Goal: Transaction & Acquisition: Purchase product/service

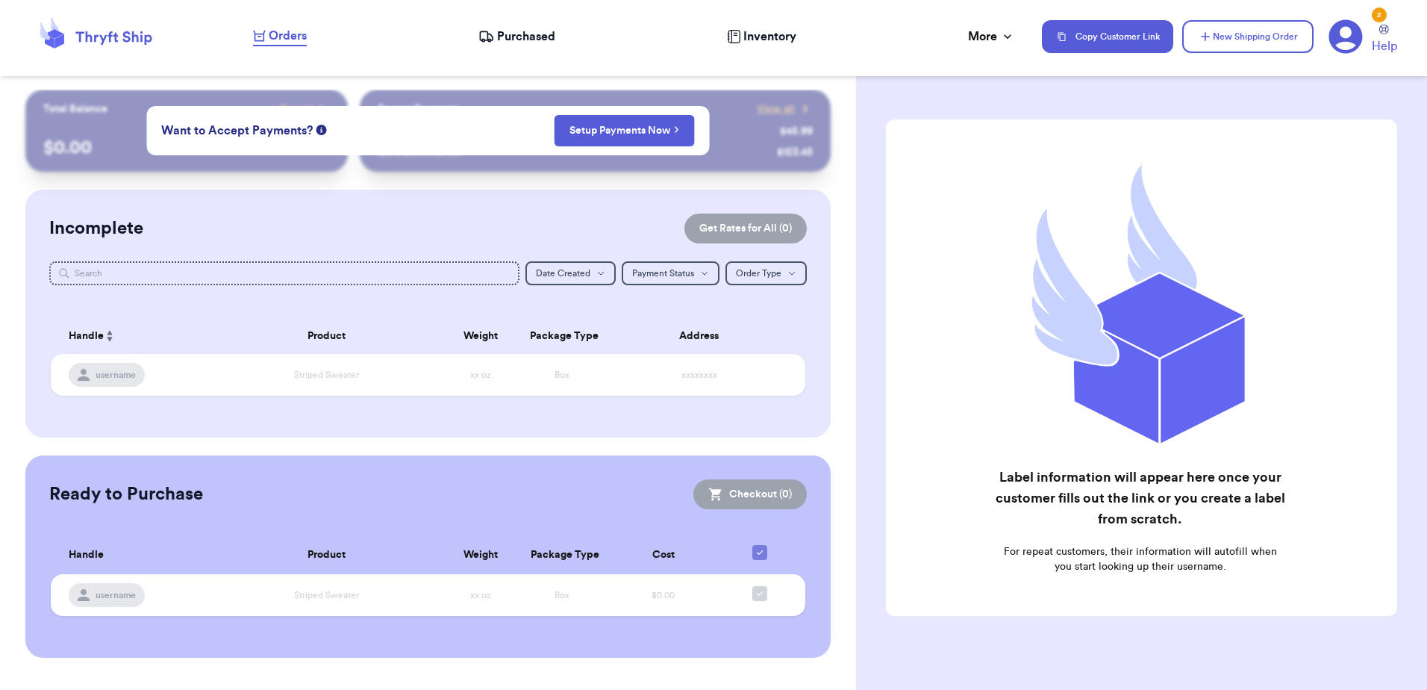
click at [249, 425] on div "Incomplete Get Rates for All ( 0 ) Get Rates for All ( 0 ) Date Created Date Cr…" at bounding box center [427, 314] width 804 height 248
click at [1249, 40] on button "New Shipping Order" at bounding box center [1247, 36] width 131 height 33
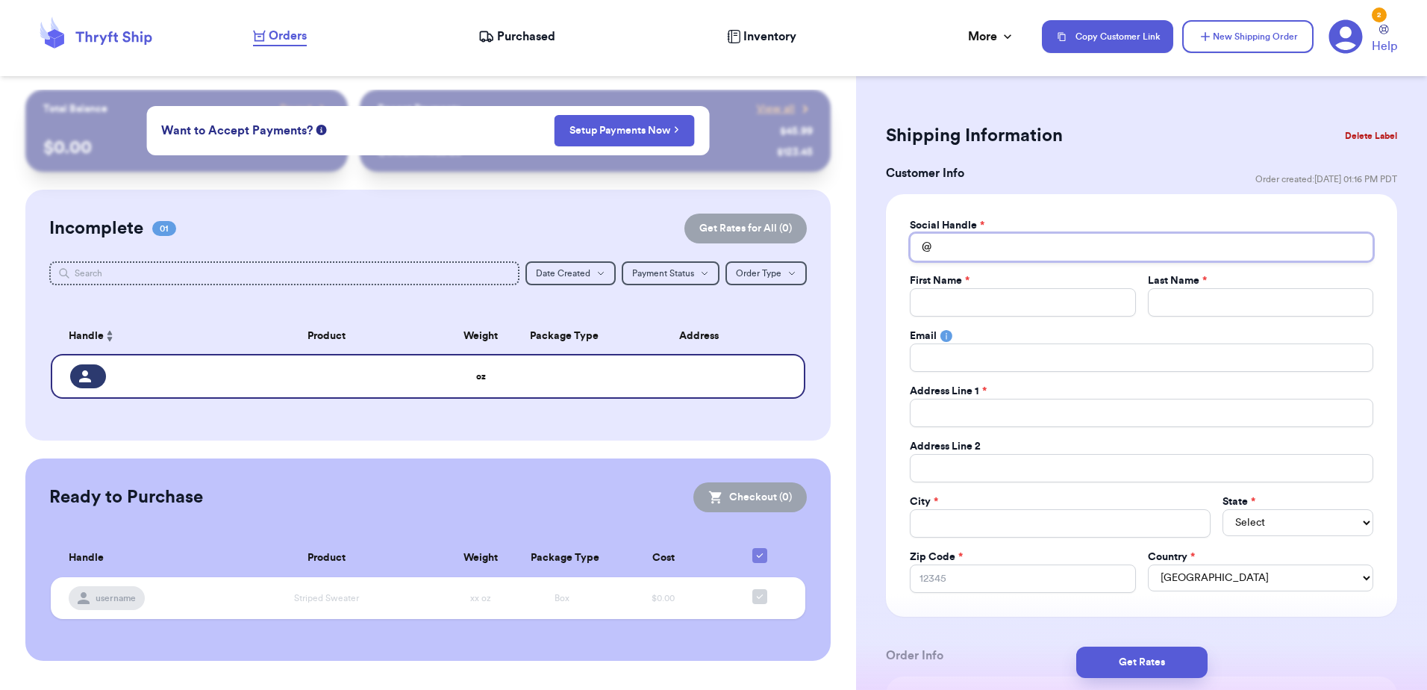
click at [960, 244] on input "Total Amount Paid" at bounding box center [1141, 247] width 463 height 28
type input "q"
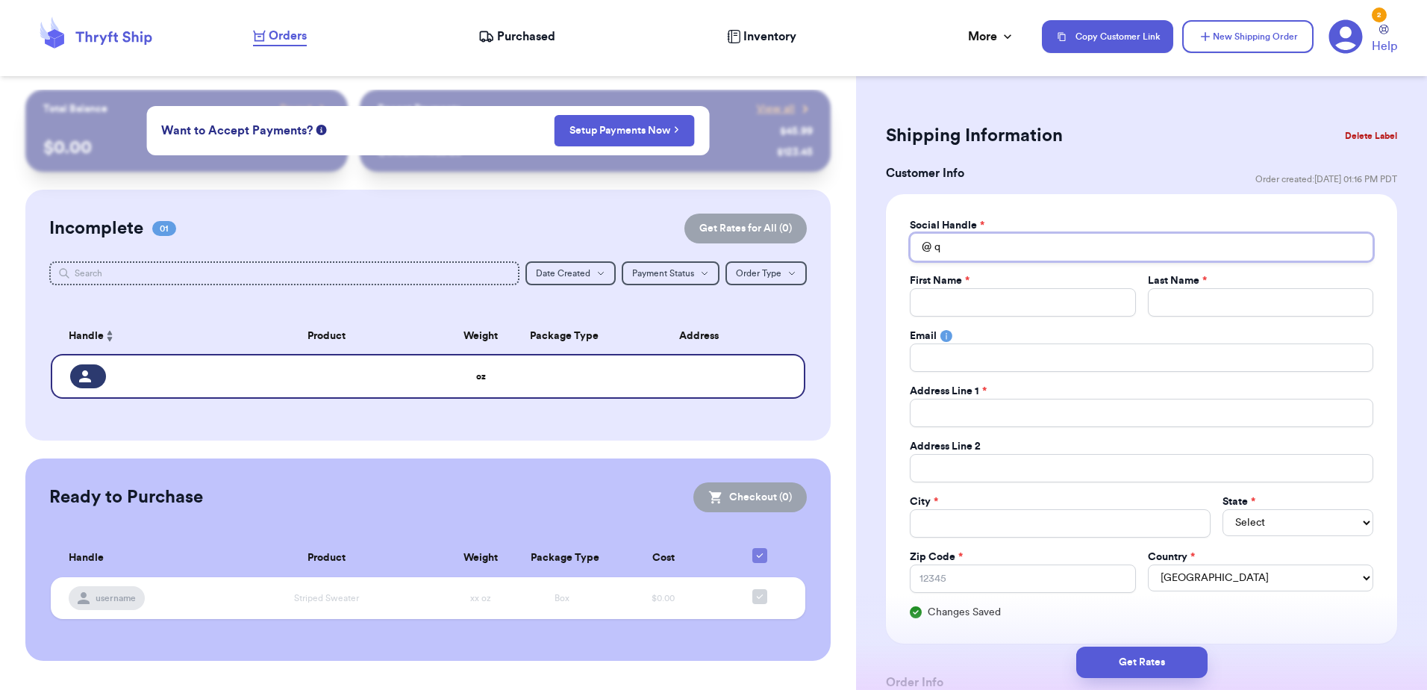
type input "qu"
type input "qui"
type input "quic"
type input "quick"
type input "quicks"
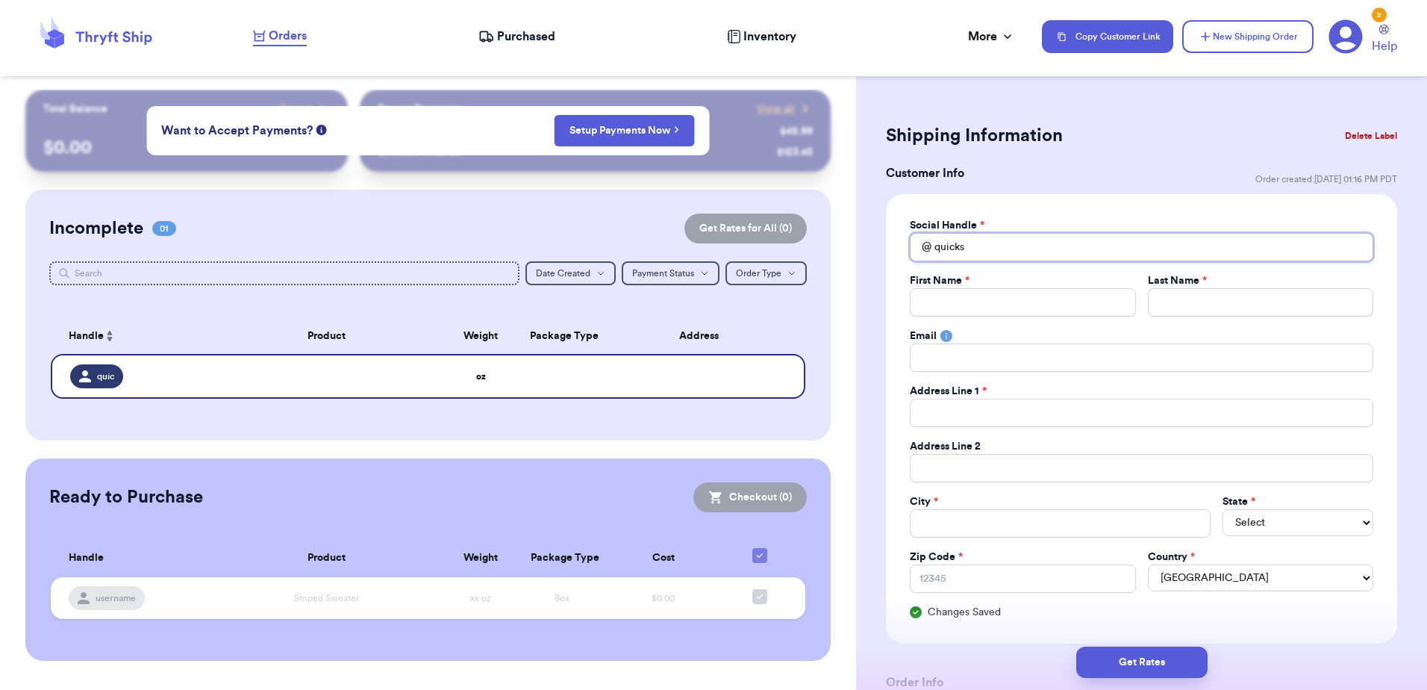
type input "quicksi"
type input "quicksil"
type input "quicksilv"
type input "quicksilver"
type input "quicksilve"
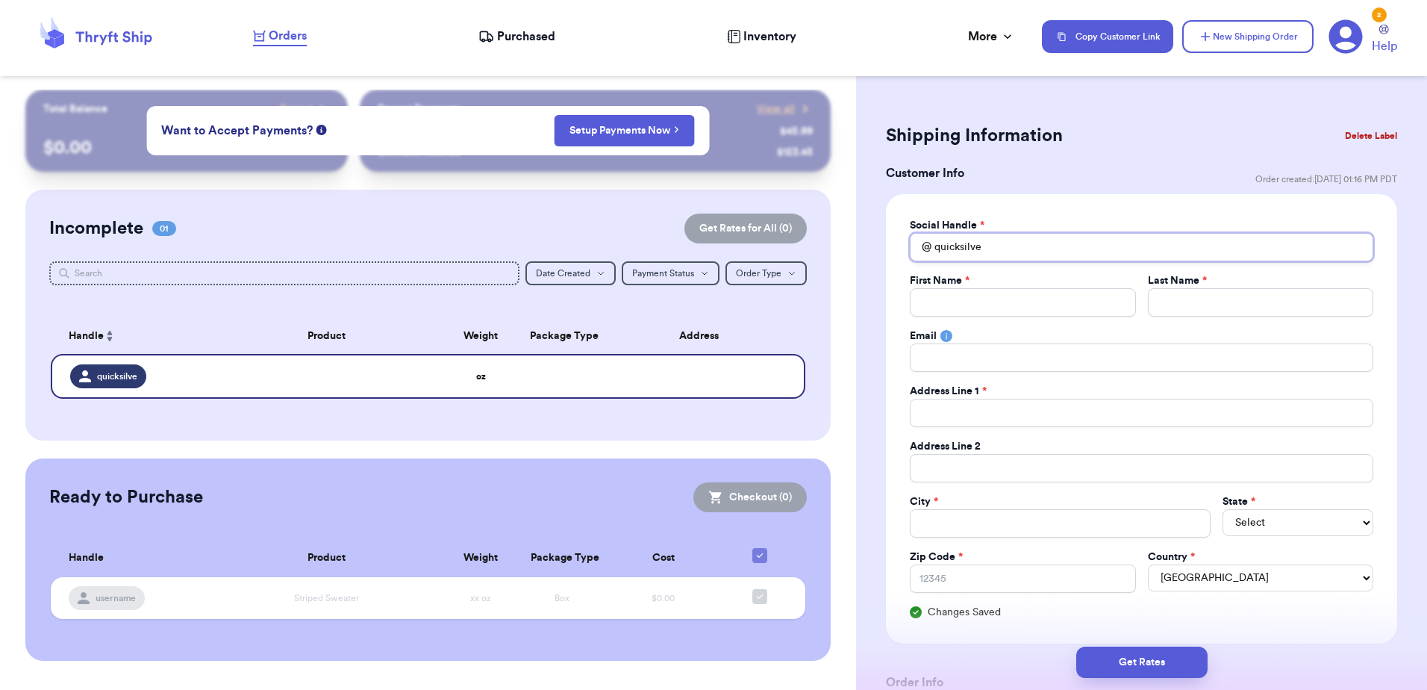
type input "quicksilver"
type input "quicksilverh"
type input "quicksilverho"
type input "quicksilverhoo"
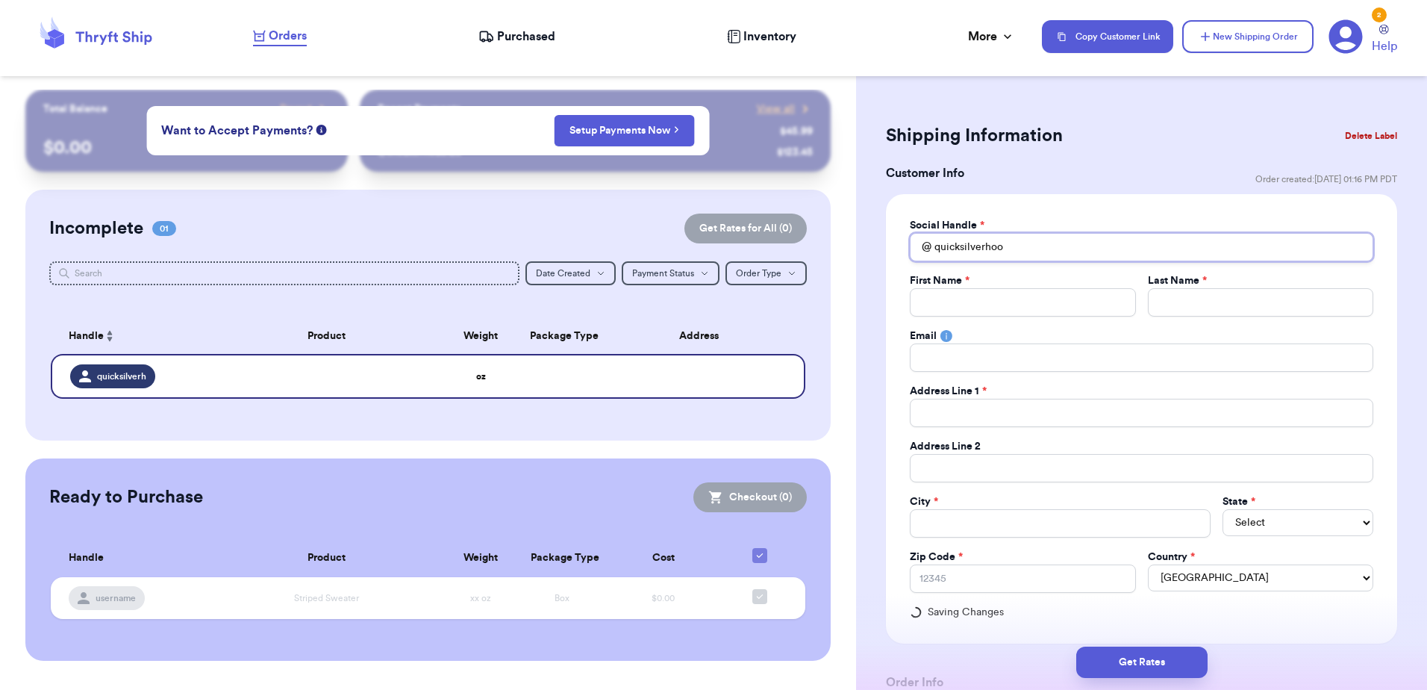
type input "quicksilverhood"
type input "quicksilverhoodi"
type input "quicksilverhoodie"
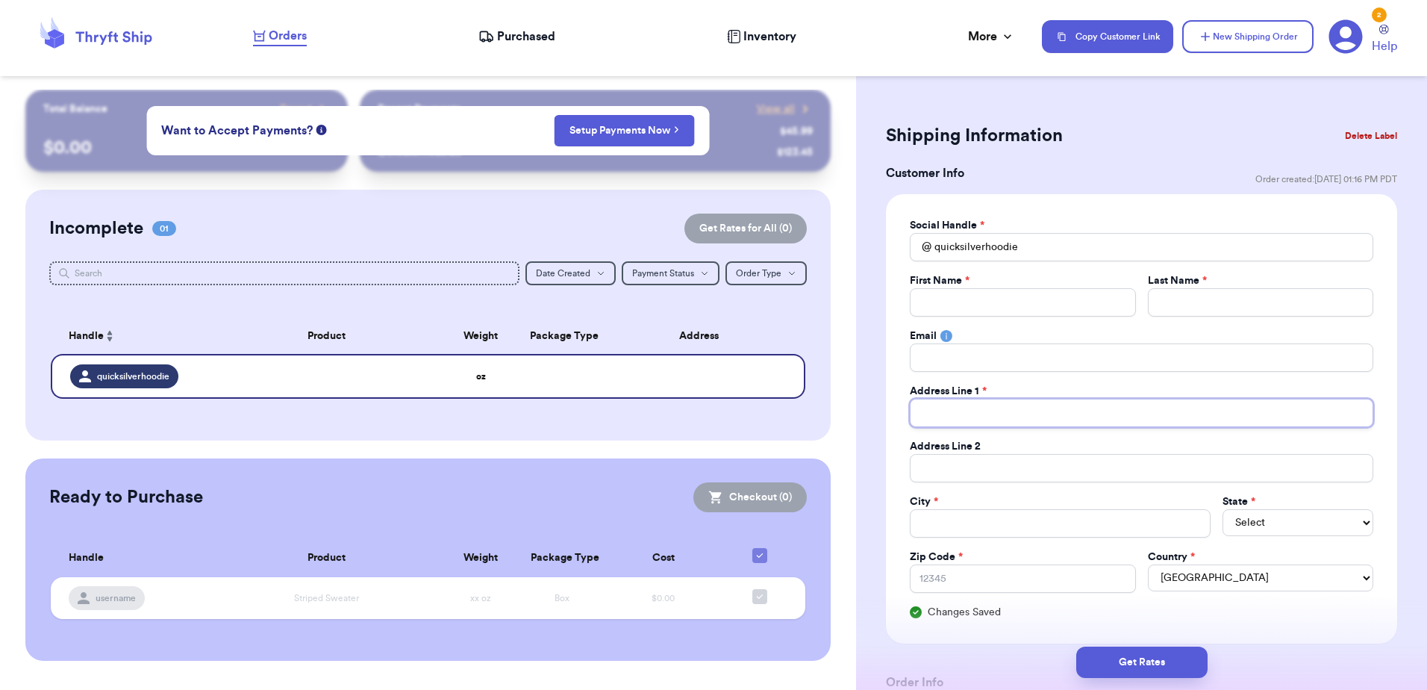
click at [1037, 414] on input "Total Amount Paid" at bounding box center [1141, 412] width 463 height 28
paste input "[STREET_ADDRESS][PERSON_NAME]"
type input "[STREET_ADDRESS][PERSON_NAME]"
click at [958, 466] on input "Total Amount Paid" at bounding box center [1141, 468] width 463 height 28
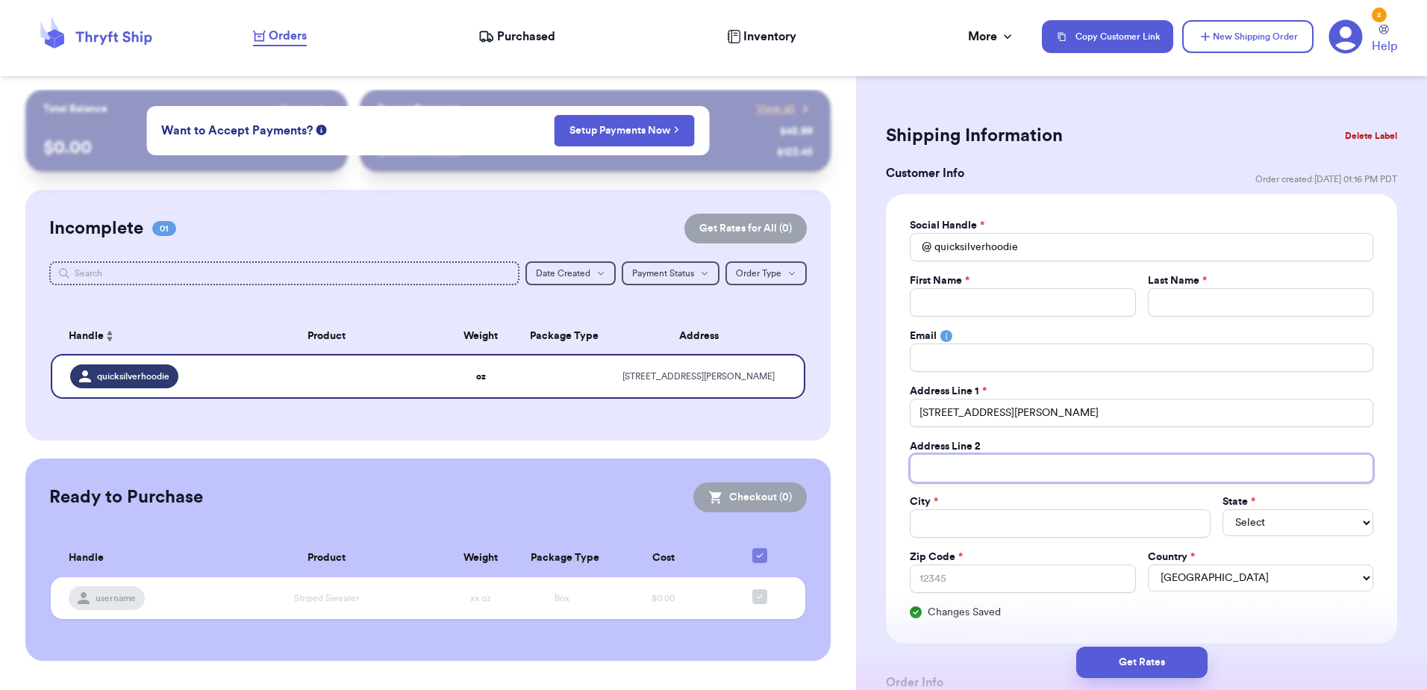
type input "D"
type input "Da"
type input "Daw"
type input "Daws"
type input "Dawsi"
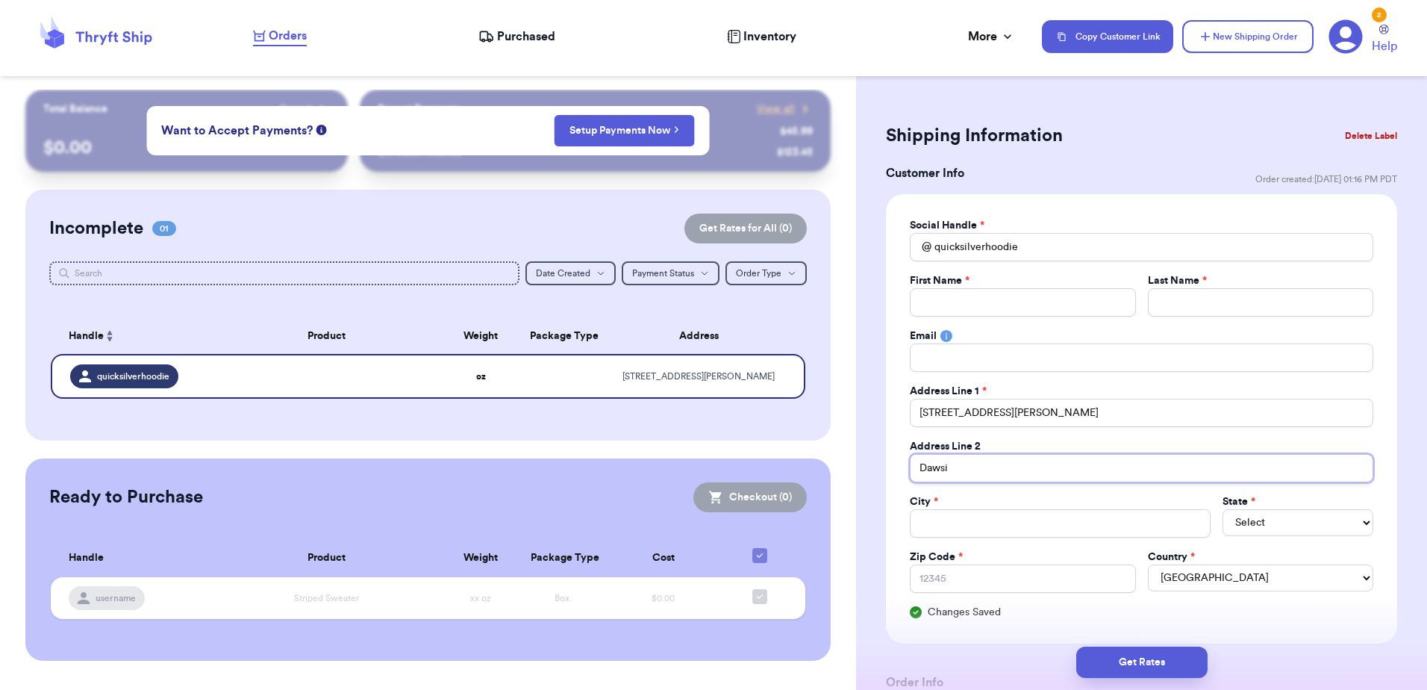
type input "Dawsib"
type input "Dawsibv"
type input "Dawsibvu"
type input "Dawsibvuk"
type input "Dawsibvukk"
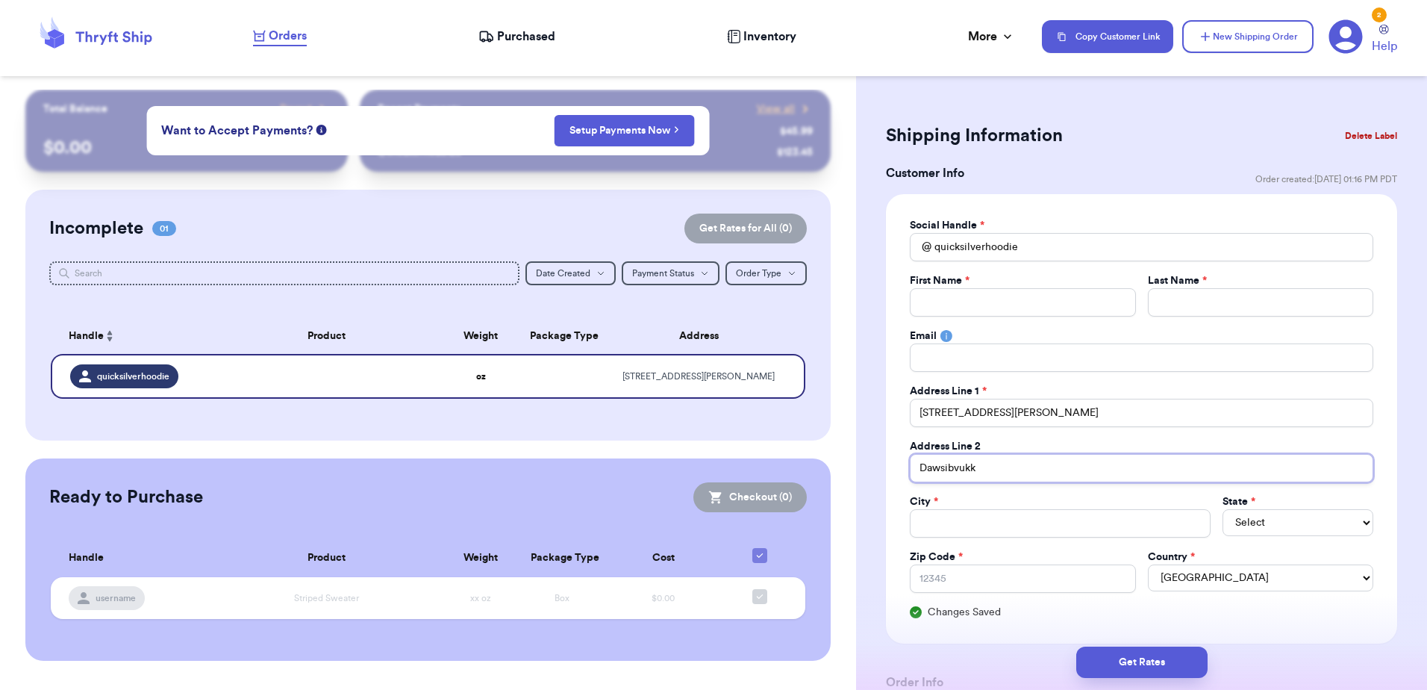
type input "Dawsibvukke"
type input "Dawsibvukke="
type input "Dawsibvukke=="
type input "Dawsibvukke==="
type input "Dawsibvukke===="
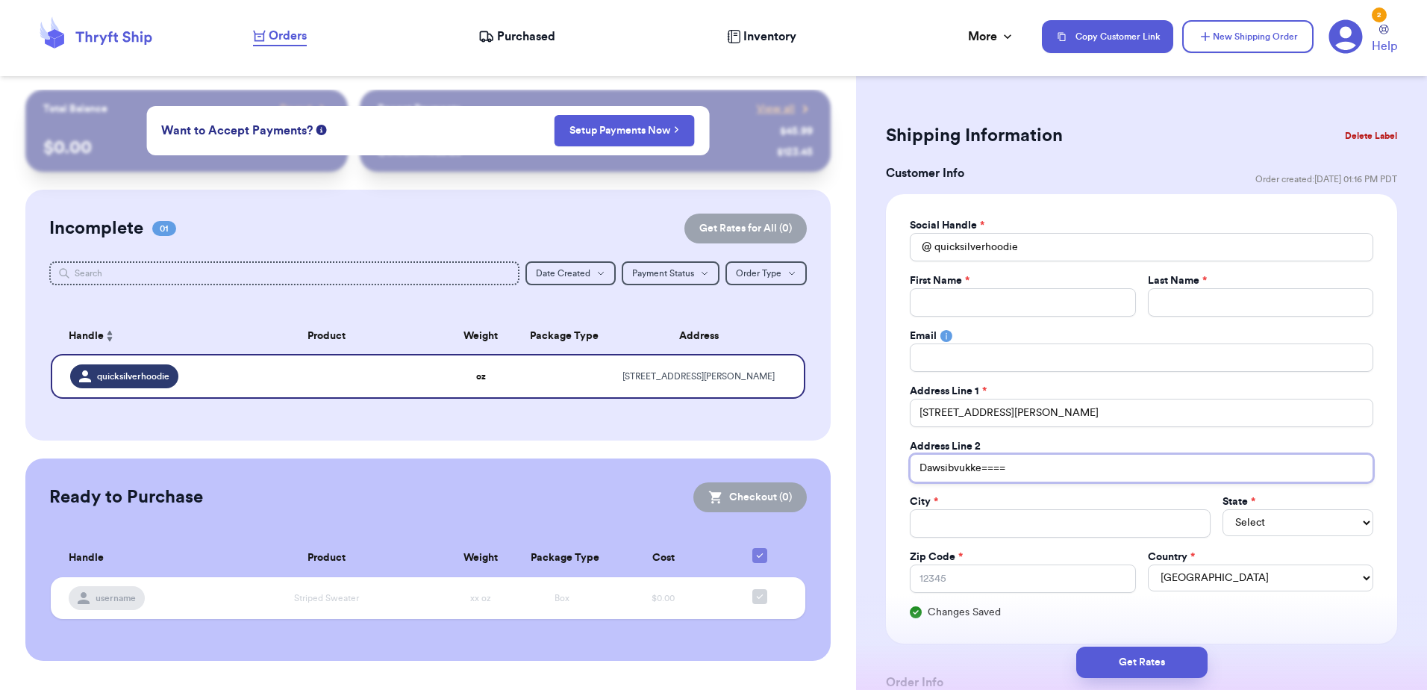
type input "Dawsibvukke==="
type input "Dawsibvukke=="
type input "Dawsibvukke="
type input "Dawsibvukke"
type input "Dawsibvukk"
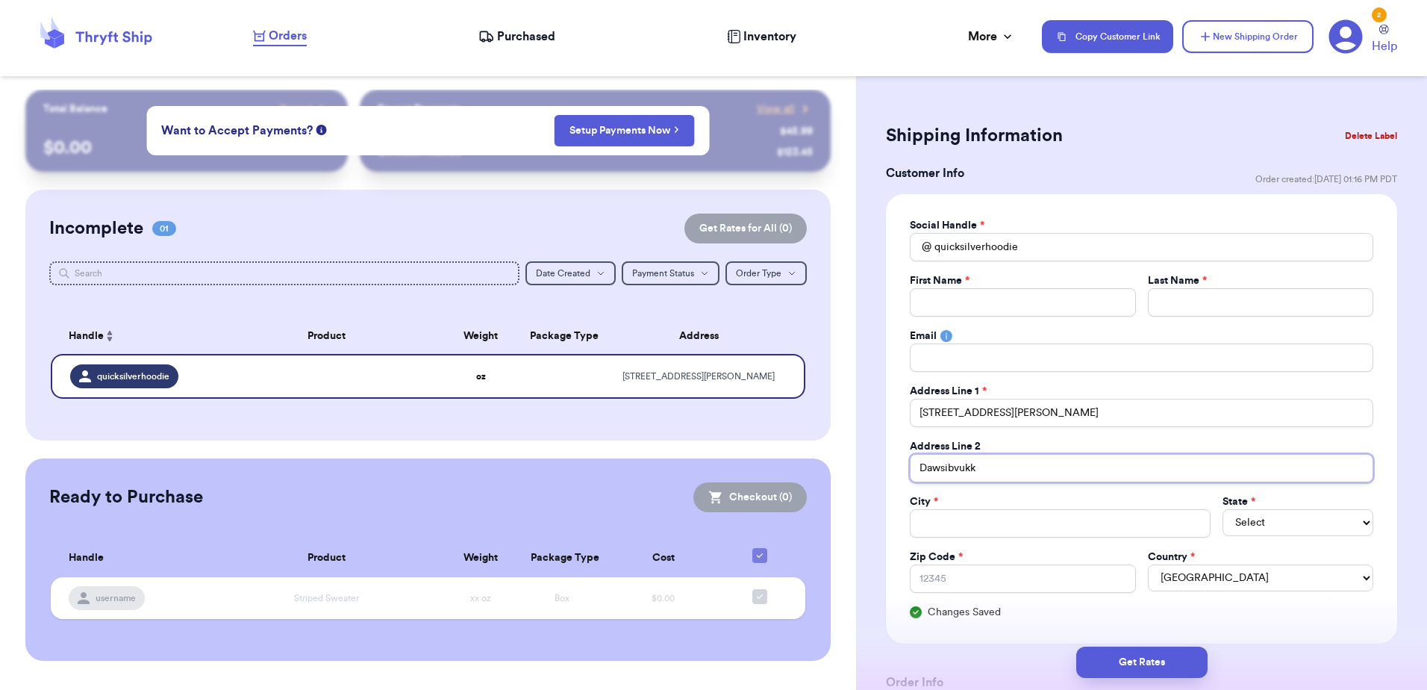
type input "Dawsibvuk"
type input "Dawsibvu"
type input "Dawsibv"
type input "Dawsib"
type input "Dawsi"
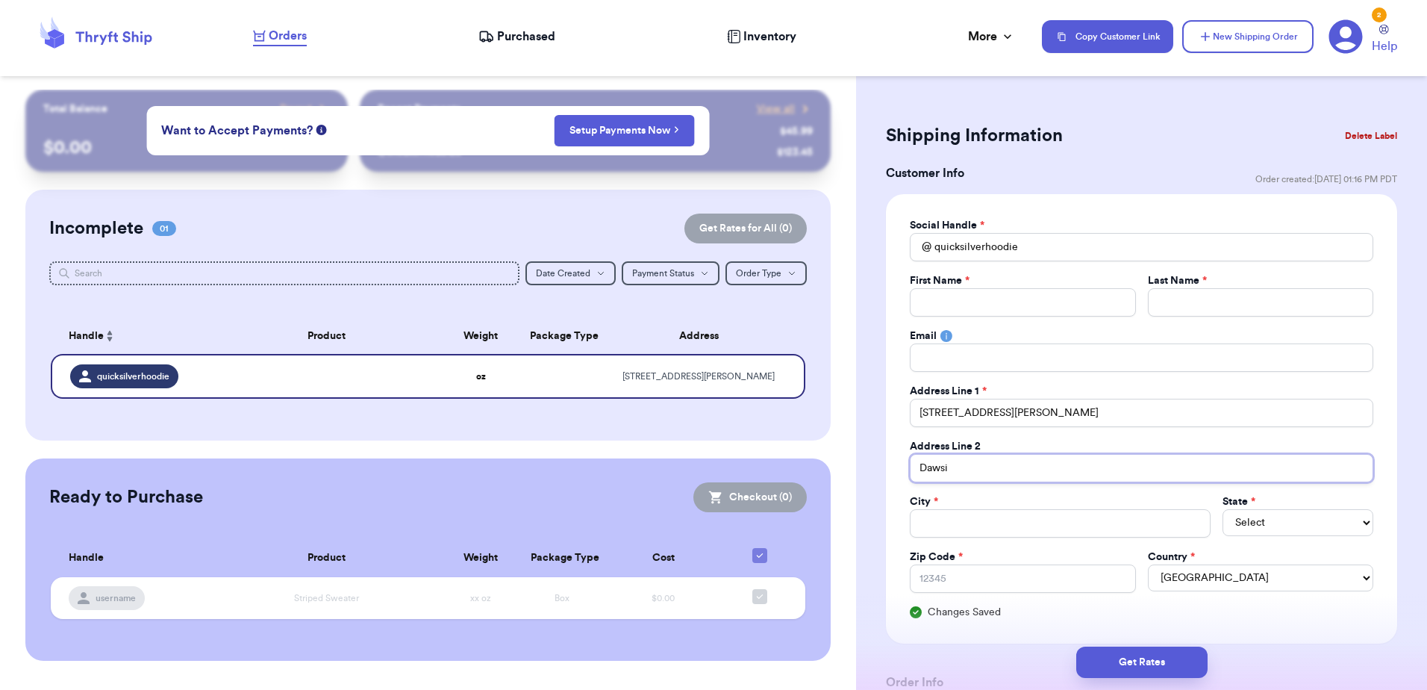
type input "Daws"
type input "Dawso"
type input "[PERSON_NAME]"
type input "Dawsonv"
type input "Dawsonvi"
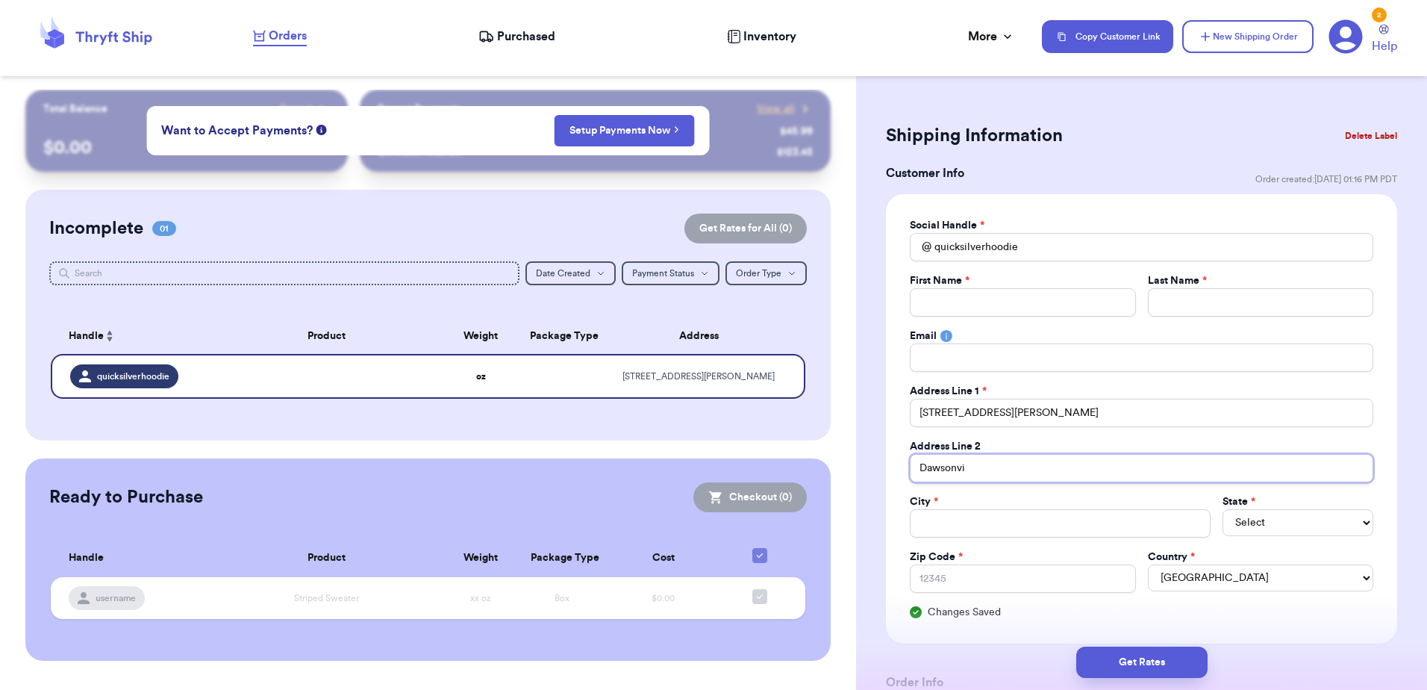
type input "Dawsonvil"
type input "Dawsonvill"
type input "[GEOGRAPHIC_DATA]"
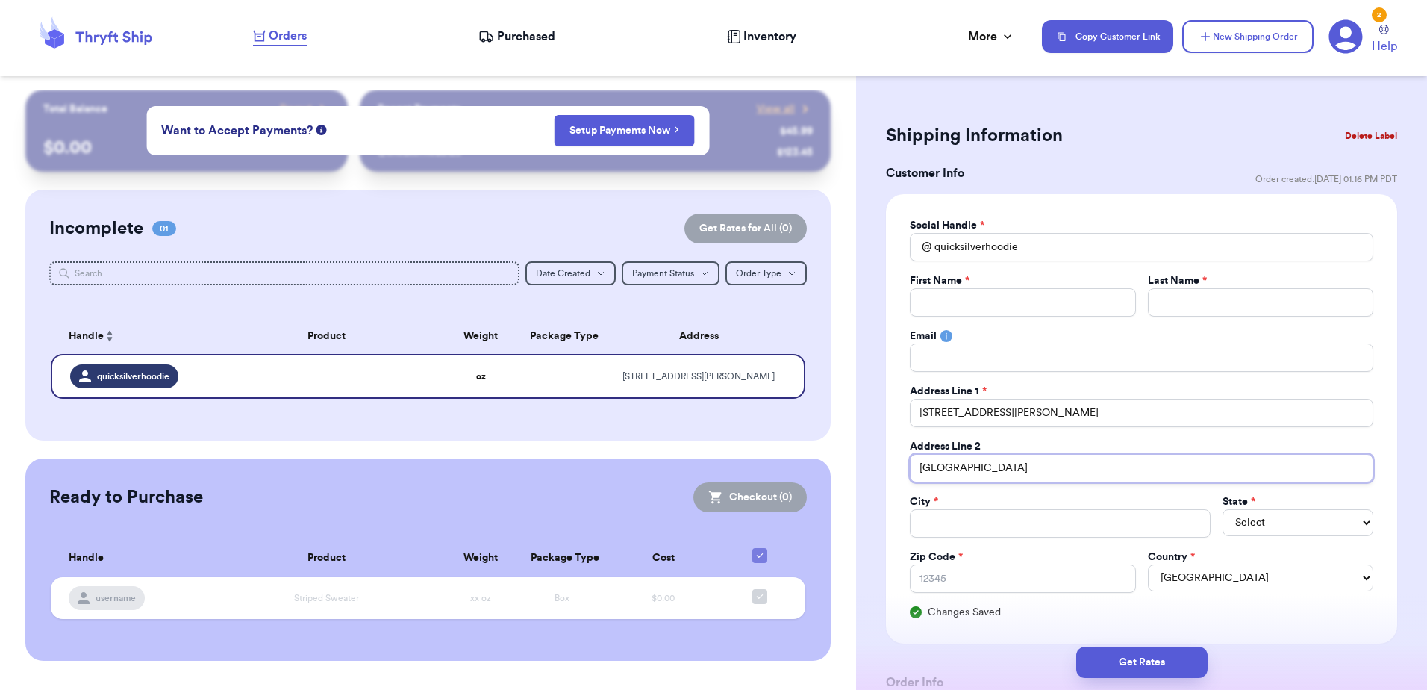
type input "Dawsonvill"
type input "Dawsonvil"
type input "Dawsonvi"
type input "Dawsonv"
type input "[PERSON_NAME]"
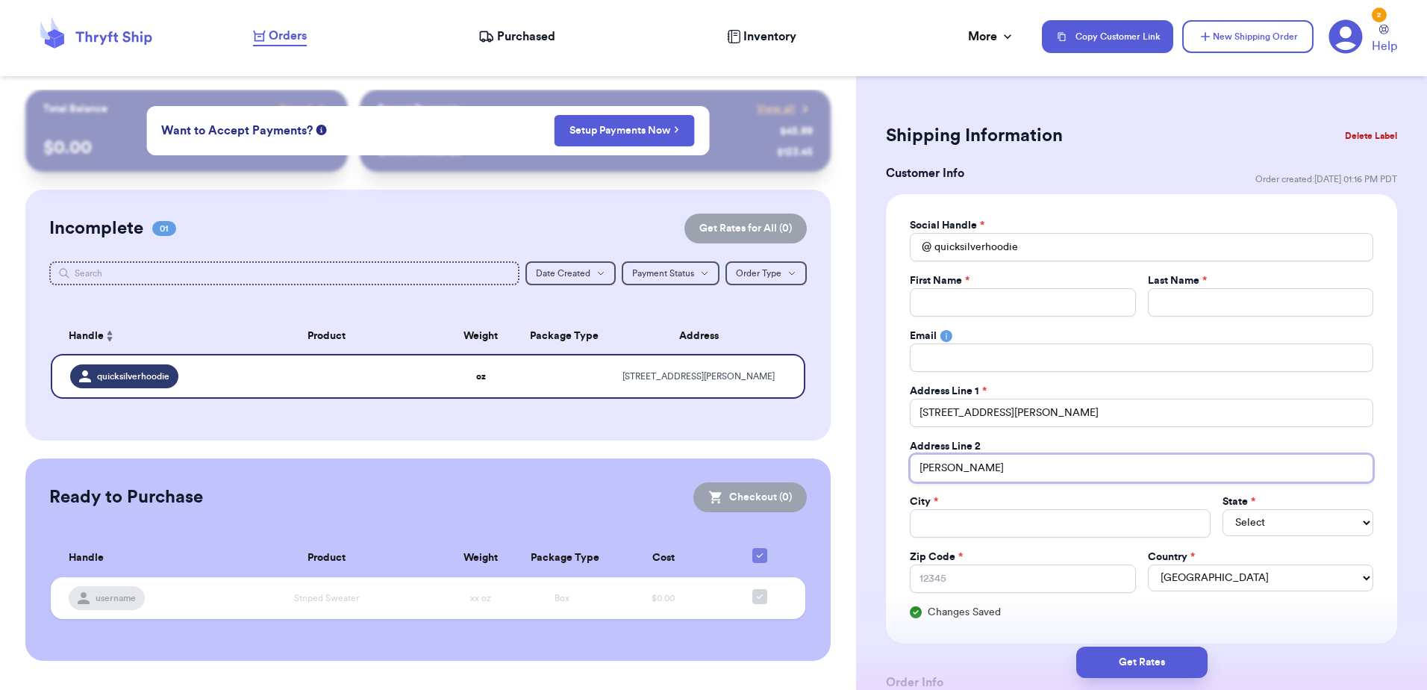
type input "Dawso"
type input "Daws"
type input "Daw"
type input "Da"
type input "D"
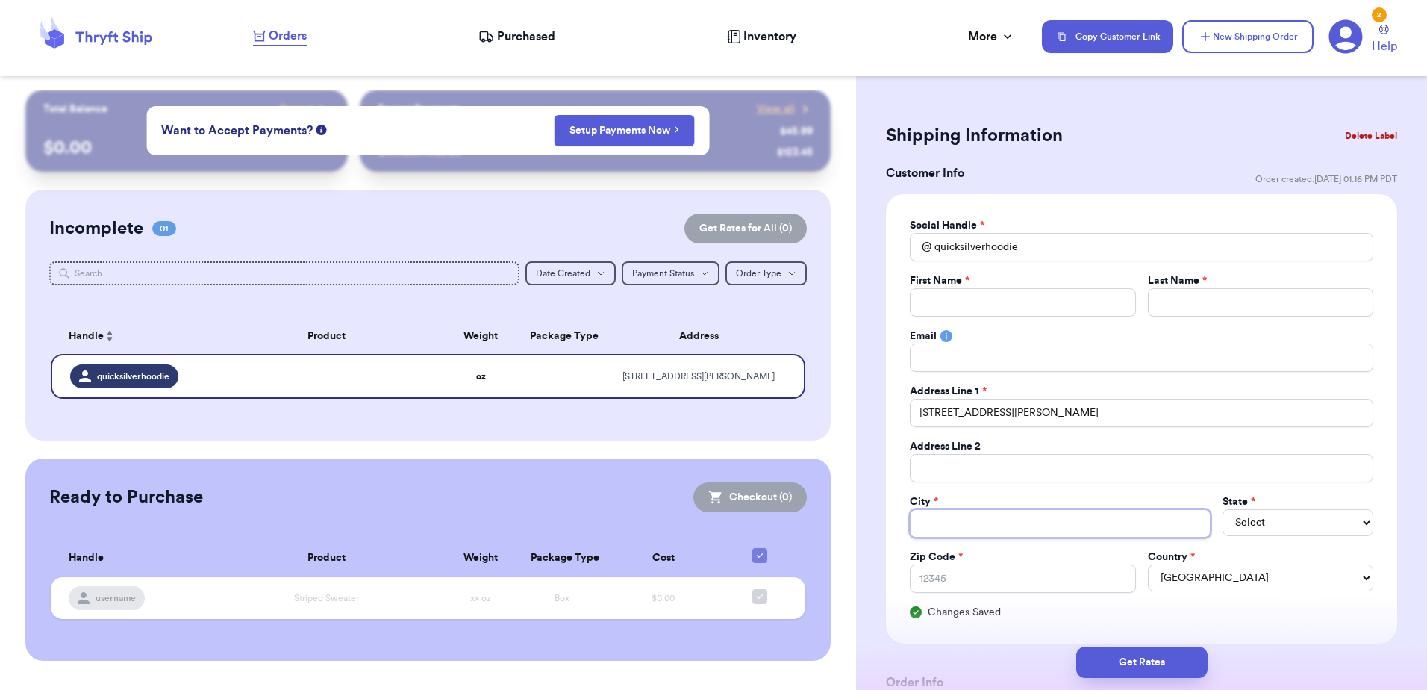
type input "D"
type input "Da"
type input "Daw"
type input "Daws"
type input "Dawso"
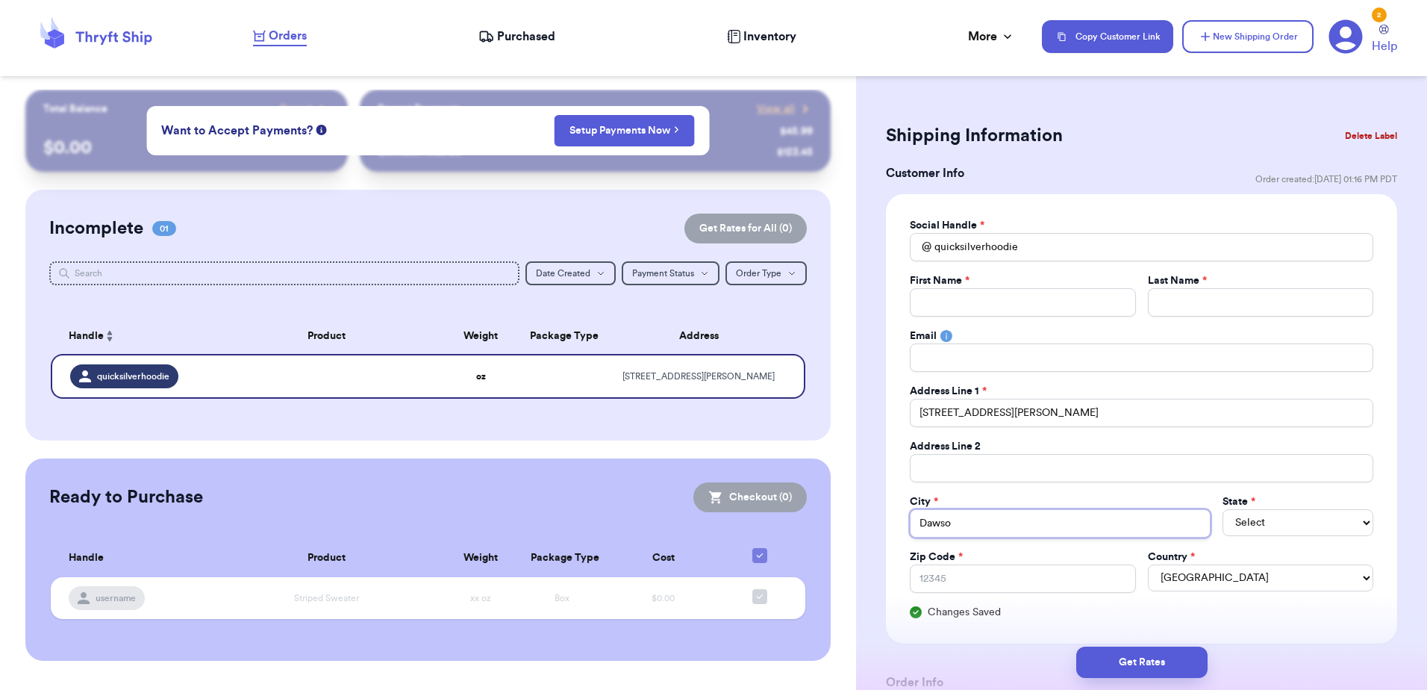
type input "[PERSON_NAME]"
type input "Dawsonv"
type input "Dawsonvi"
type input "Dawsonvil"
type input "Dawsonvill"
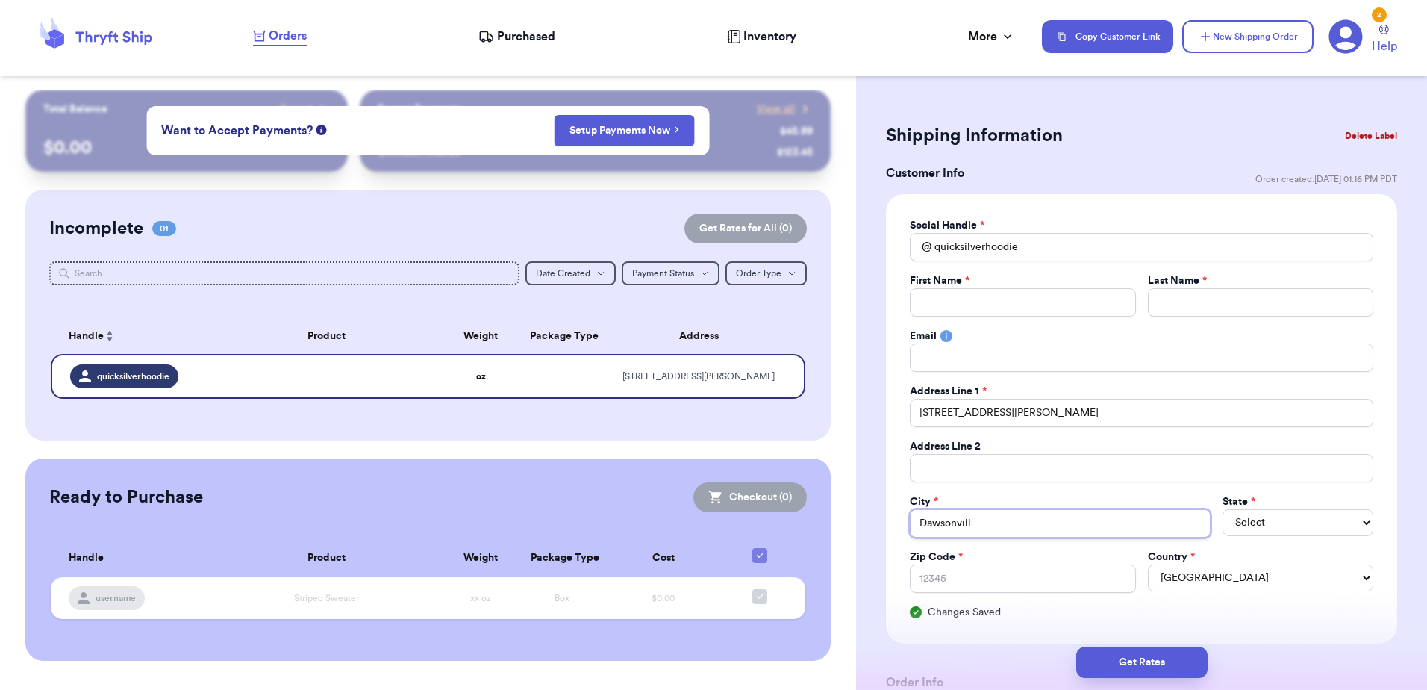
type input "[GEOGRAPHIC_DATA]"
select select "GA"
click at [969, 579] on input "Zip Code *" at bounding box center [1022, 578] width 225 height 28
paste input "30534"
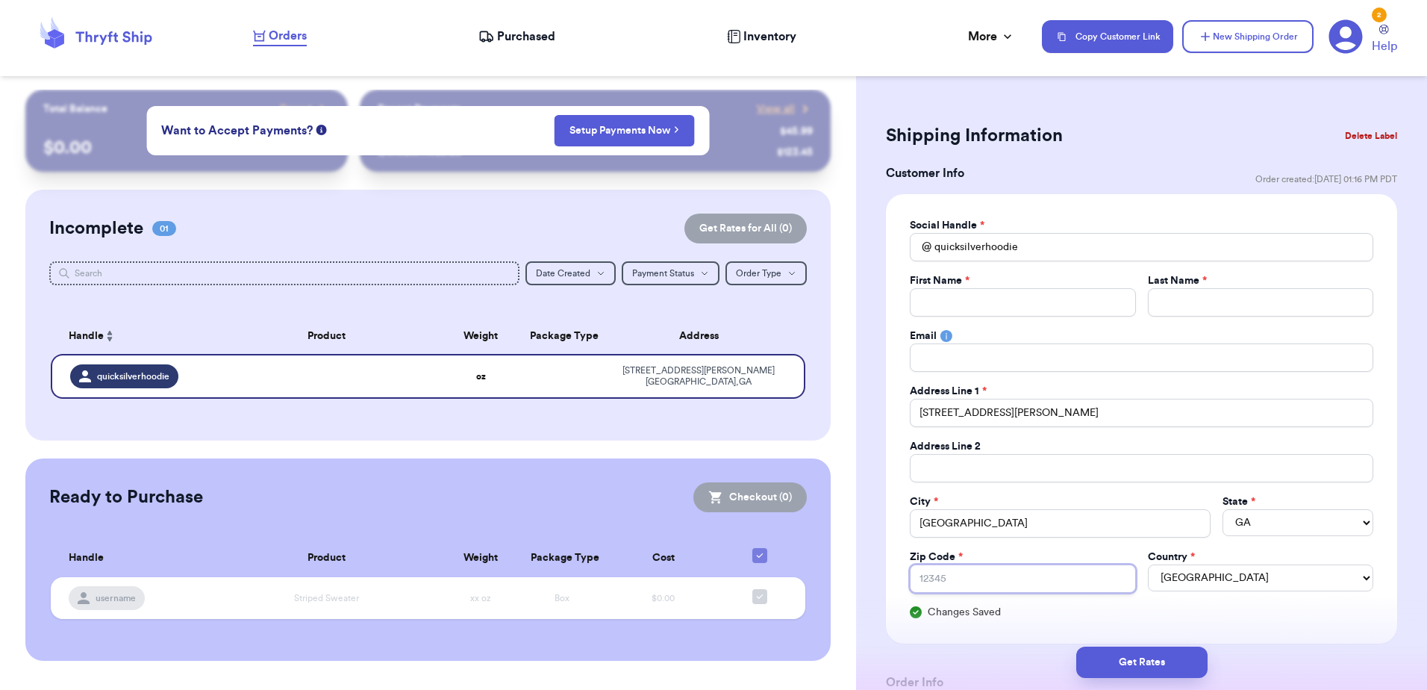
type input "30534"
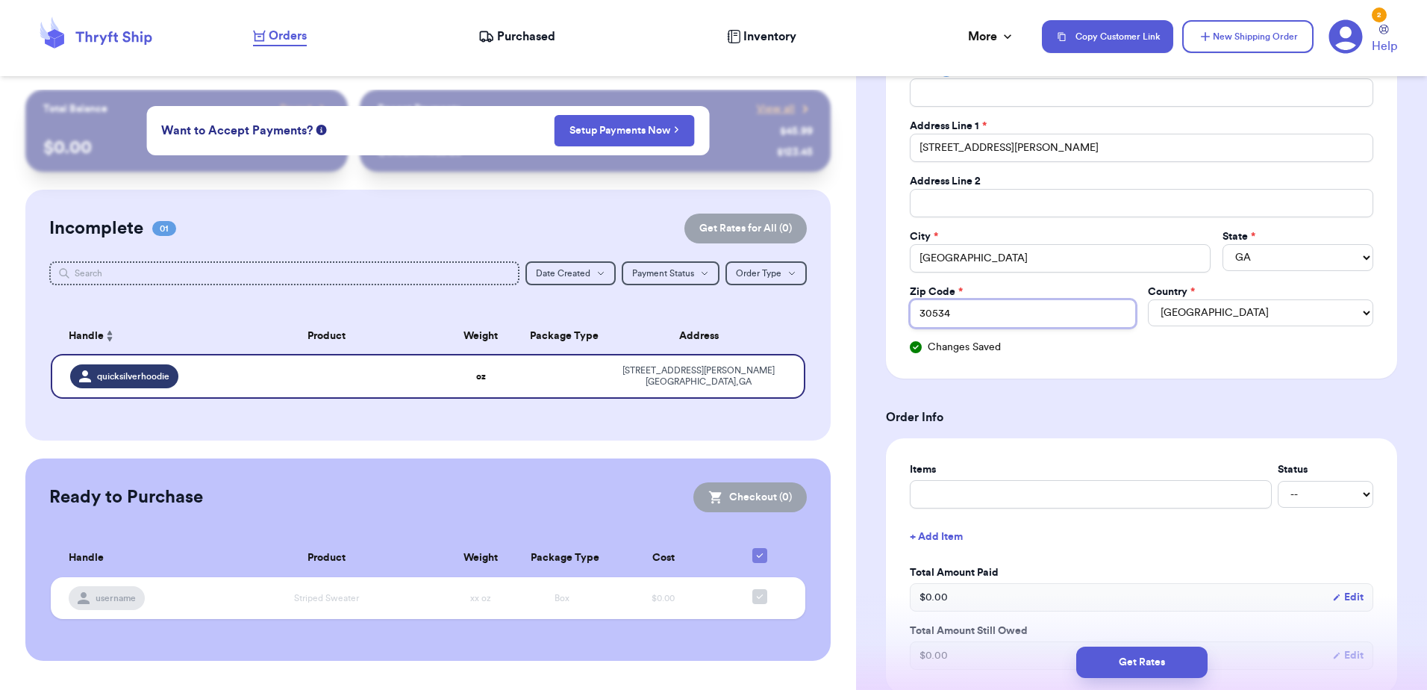
scroll to position [298, 0]
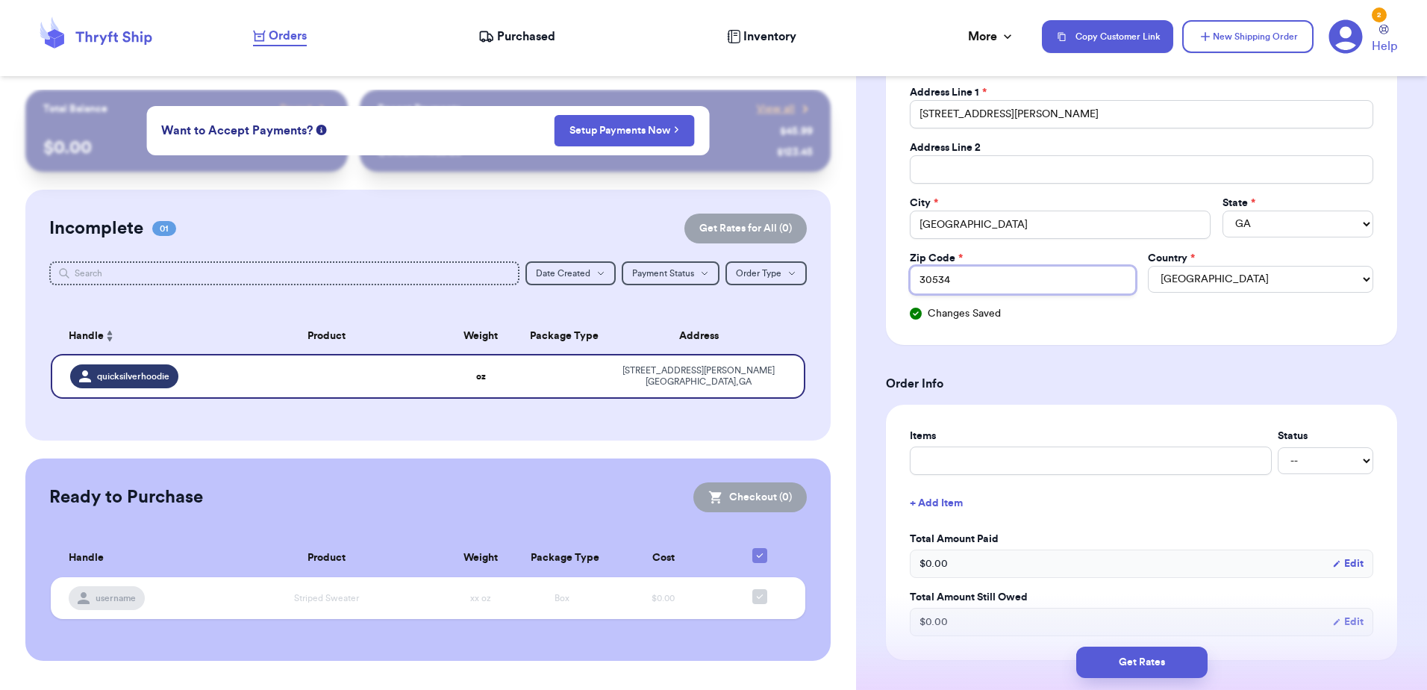
type input "30534"
click at [1001, 465] on input "text" at bounding box center [1091, 460] width 362 height 28
click at [1017, 576] on div "$ 0.00 Edit" at bounding box center [1141, 563] width 463 height 28
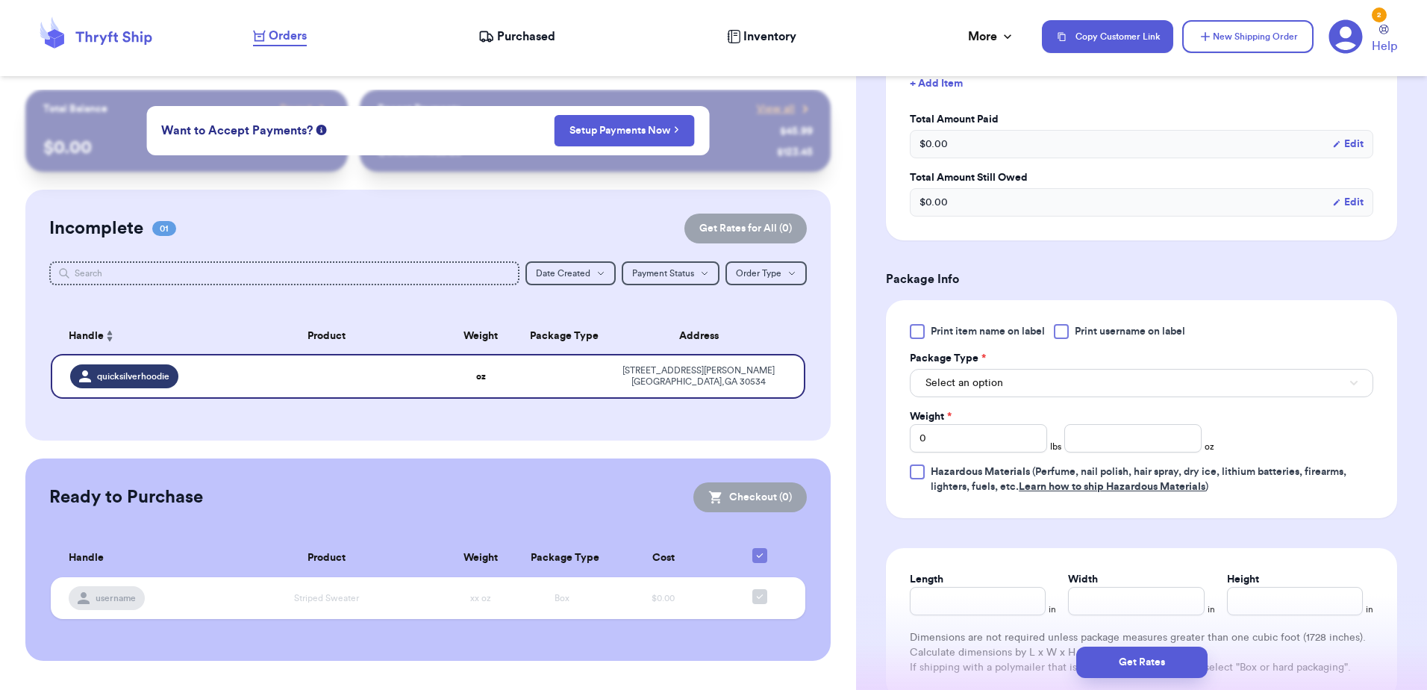
scroll to position [746, 0]
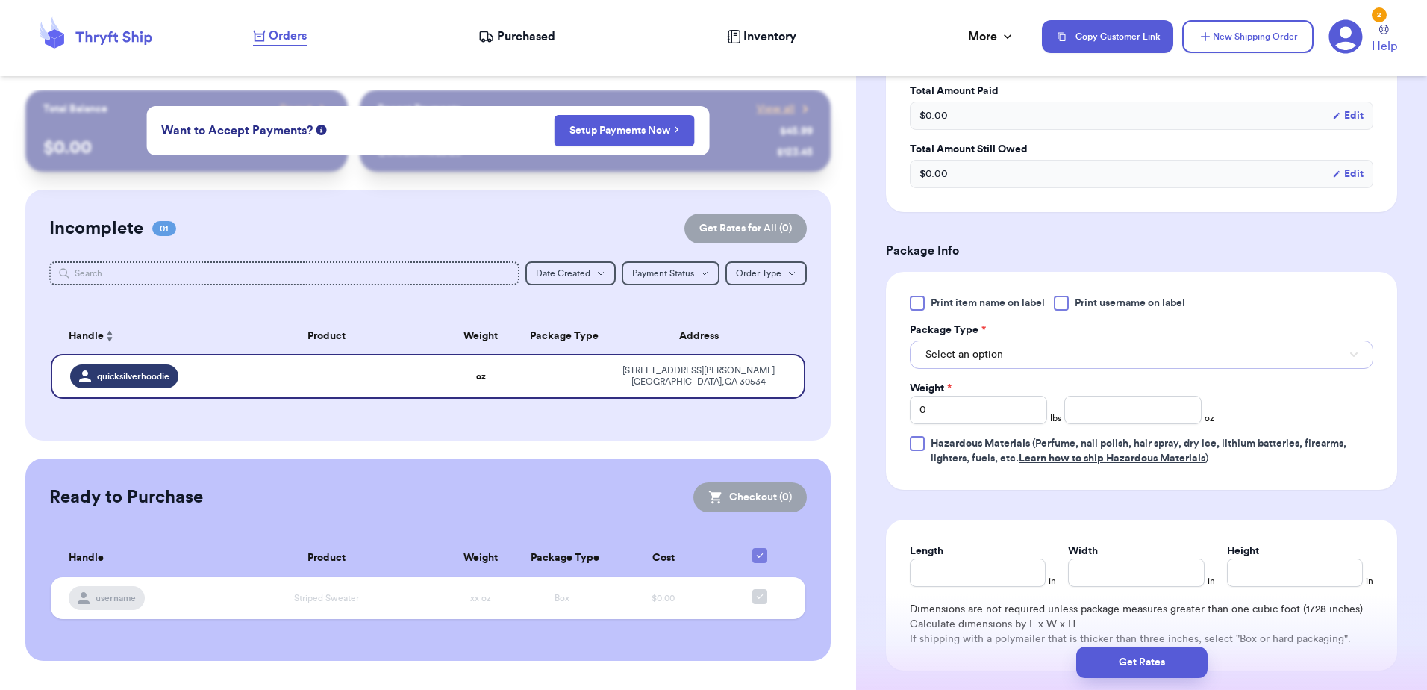
click at [993, 355] on span "Select an option" at bounding box center [964, 354] width 78 height 15
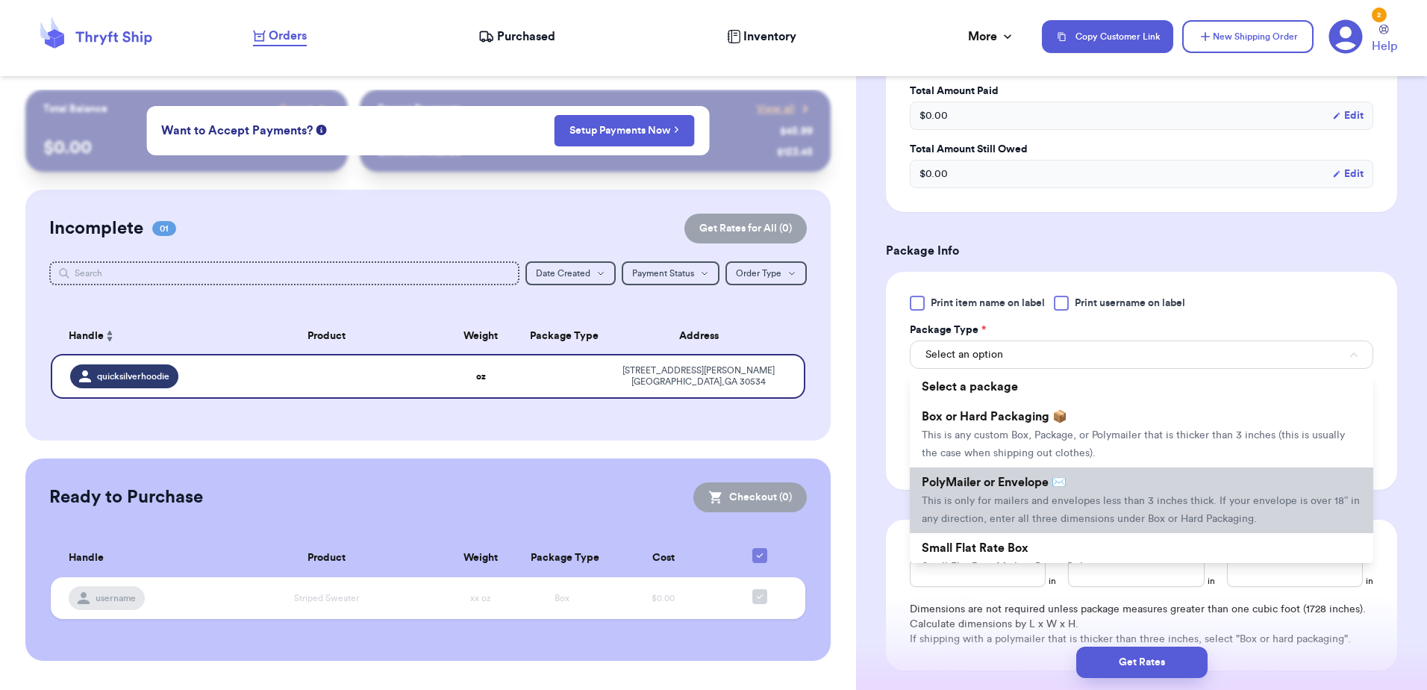
click at [1008, 483] on span "PolyMailer or Envelope ✉️" at bounding box center [994, 482] width 145 height 12
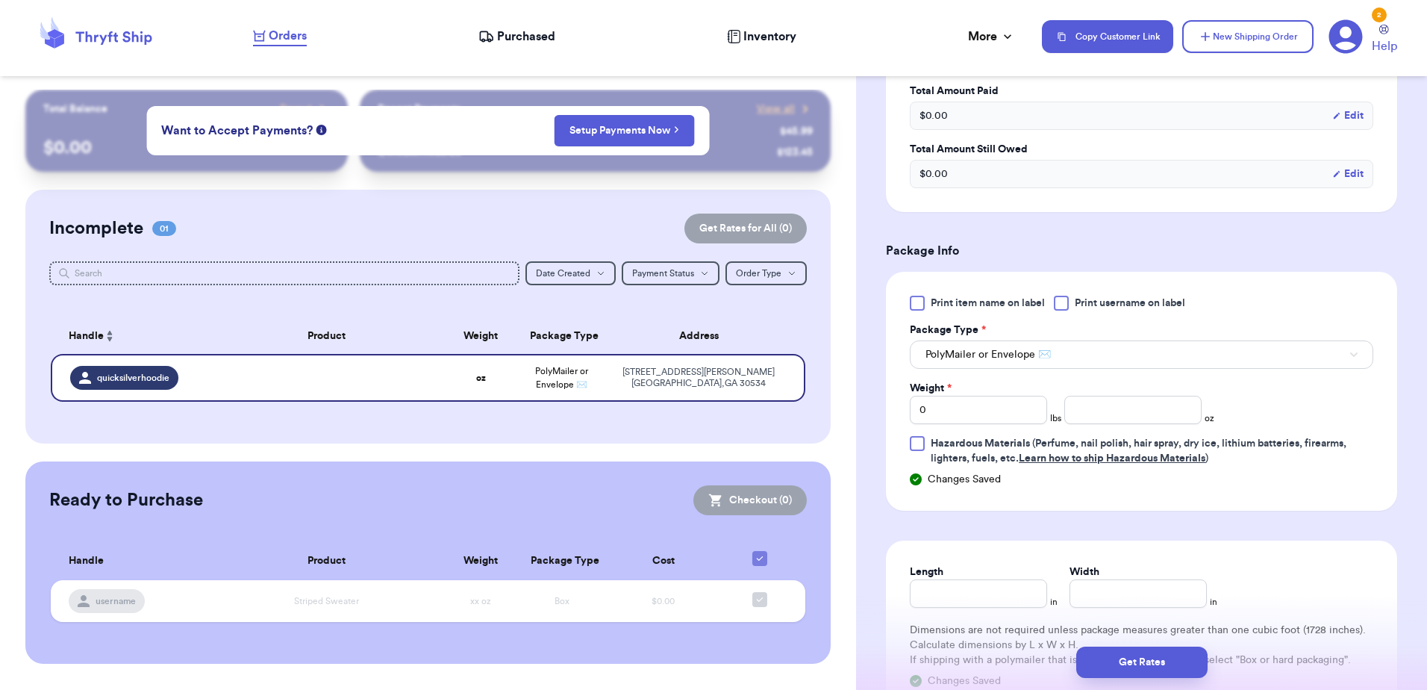
click at [1068, 303] on div at bounding box center [1061, 303] width 15 height 15
click at [0, 0] on input "Print username on label" at bounding box center [0, 0] width 0 height 0
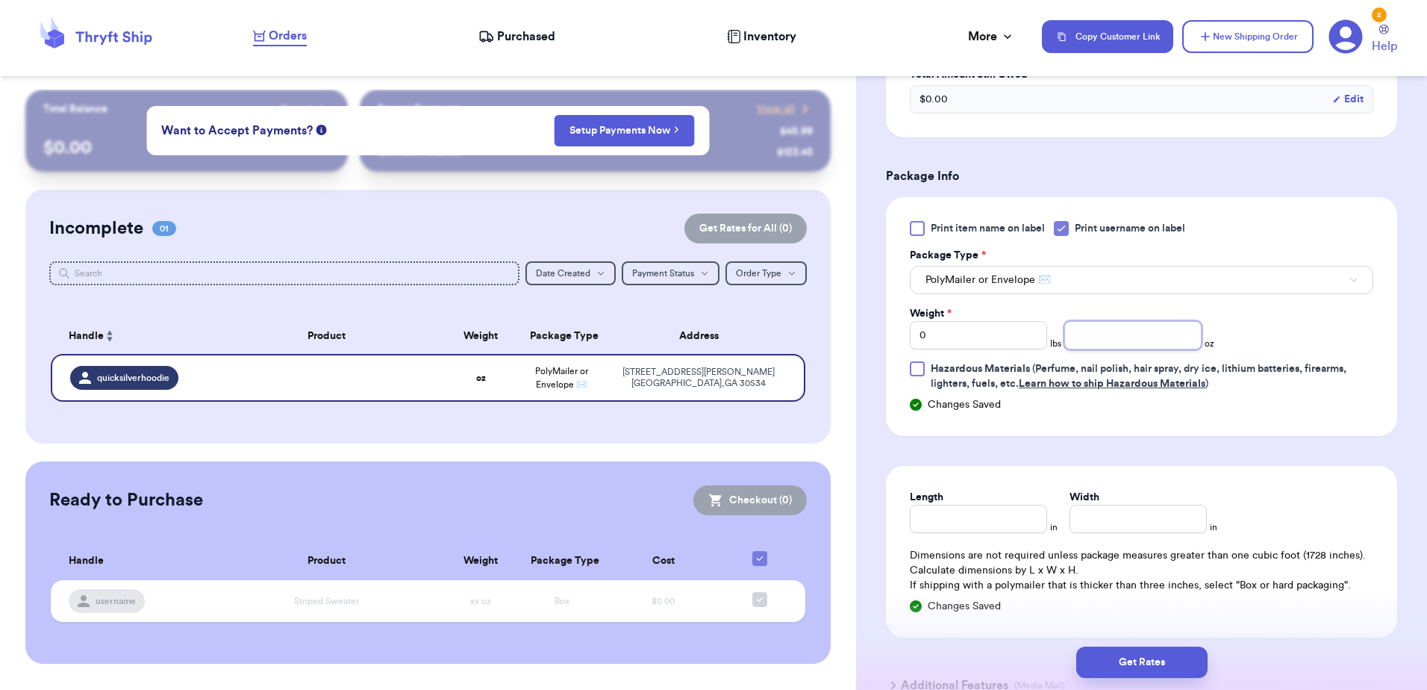
click at [1153, 330] on input "number" at bounding box center [1132, 335] width 137 height 28
type input "30"
click at [1168, 656] on button "Get Rates" at bounding box center [1141, 661] width 131 height 31
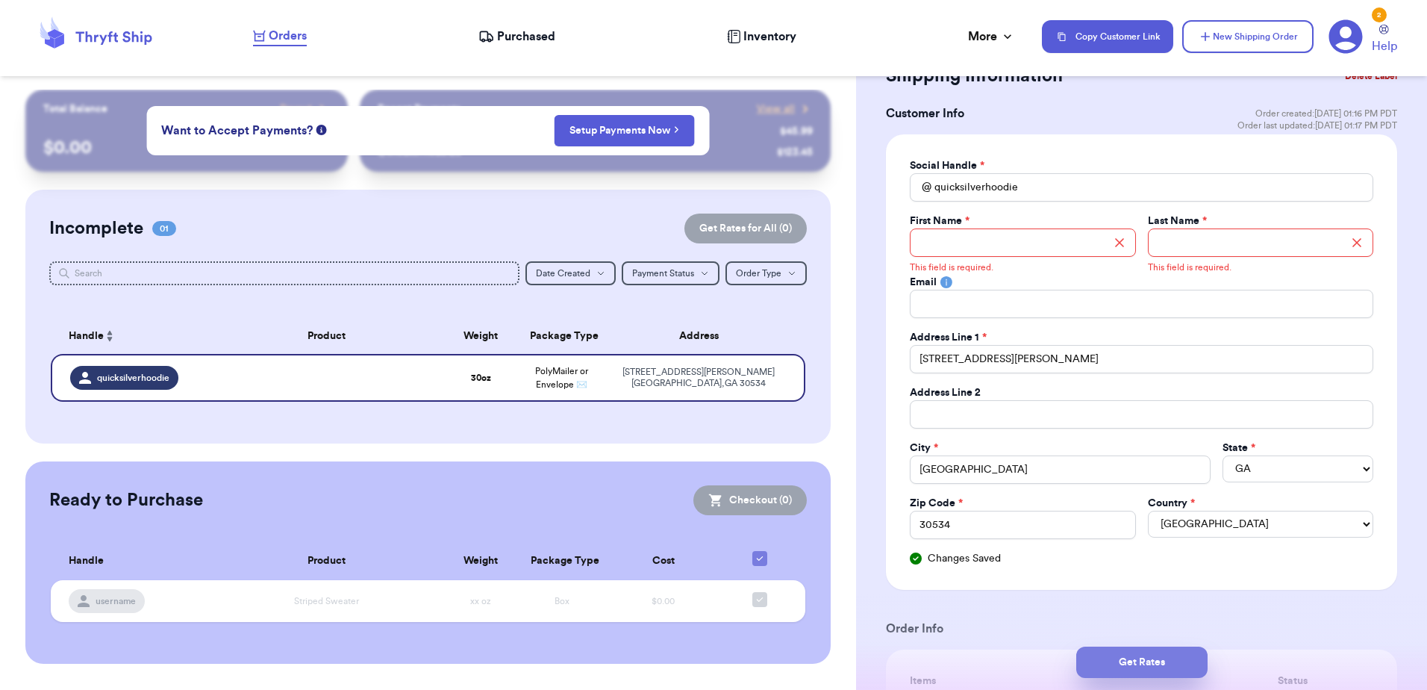
scroll to position [0, 0]
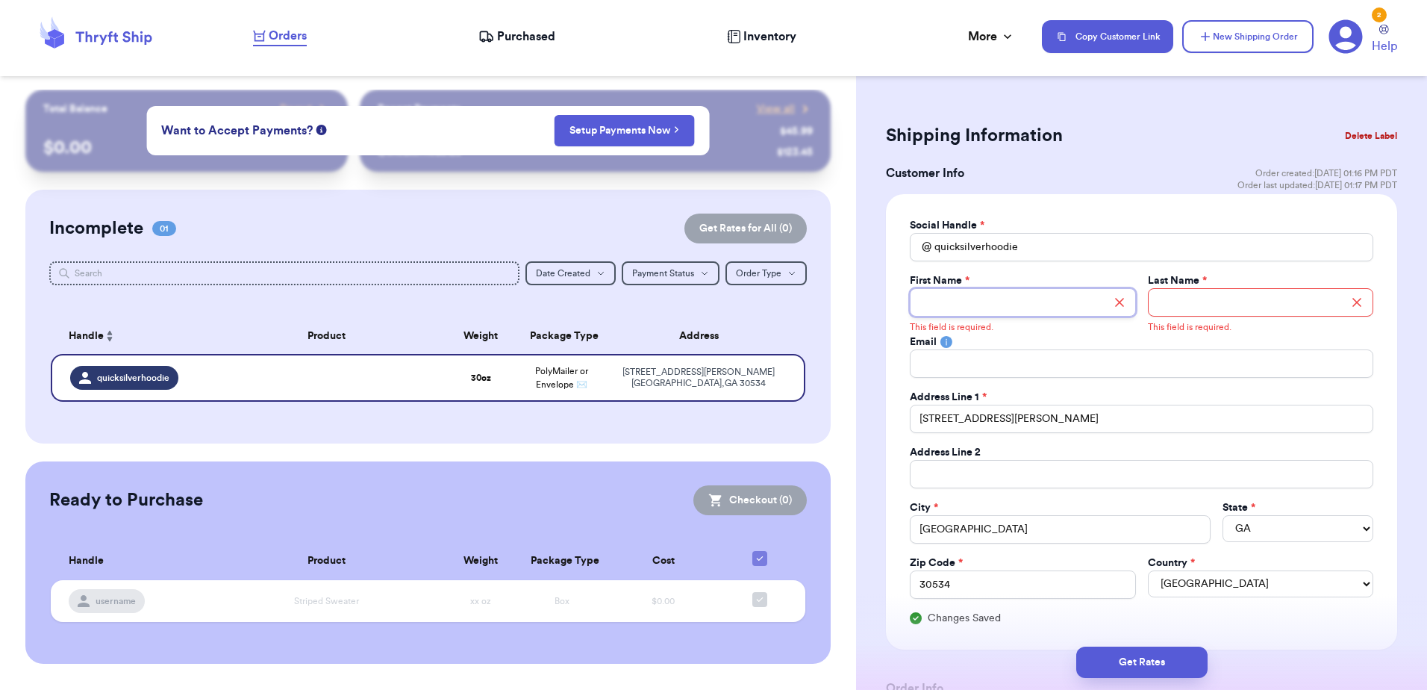
drag, startPoint x: 1034, startPoint y: 309, endPoint x: 937, endPoint y: 506, distance: 219.6
click at [1021, 337] on div "Social Handle * @ quicksilverhoodie First Name * This field is required. Last N…" at bounding box center [1141, 421] width 463 height 407
drag, startPoint x: 937, startPoint y: 506, endPoint x: 924, endPoint y: 308, distance: 198.2
click at [924, 308] on input "Total Amount Paid" at bounding box center [1022, 302] width 225 height 28
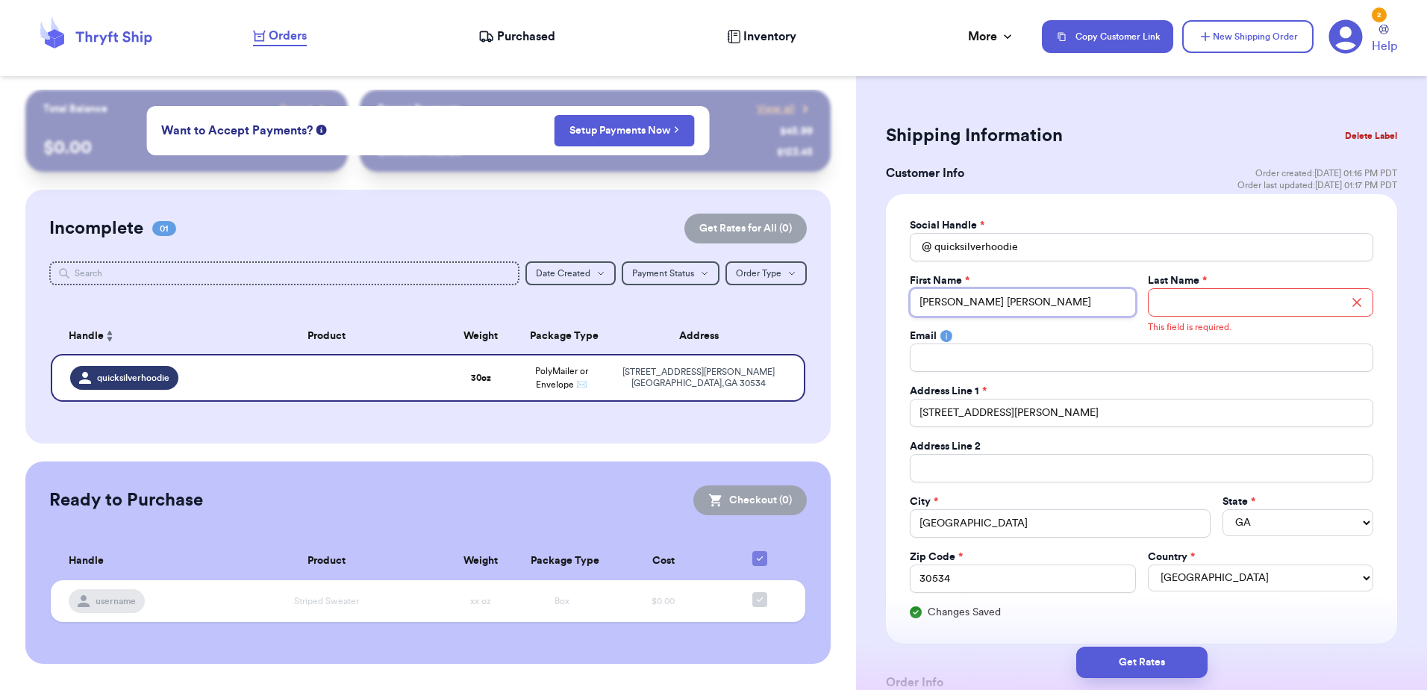
type input "[PERSON_NAME] [PERSON_NAME]"
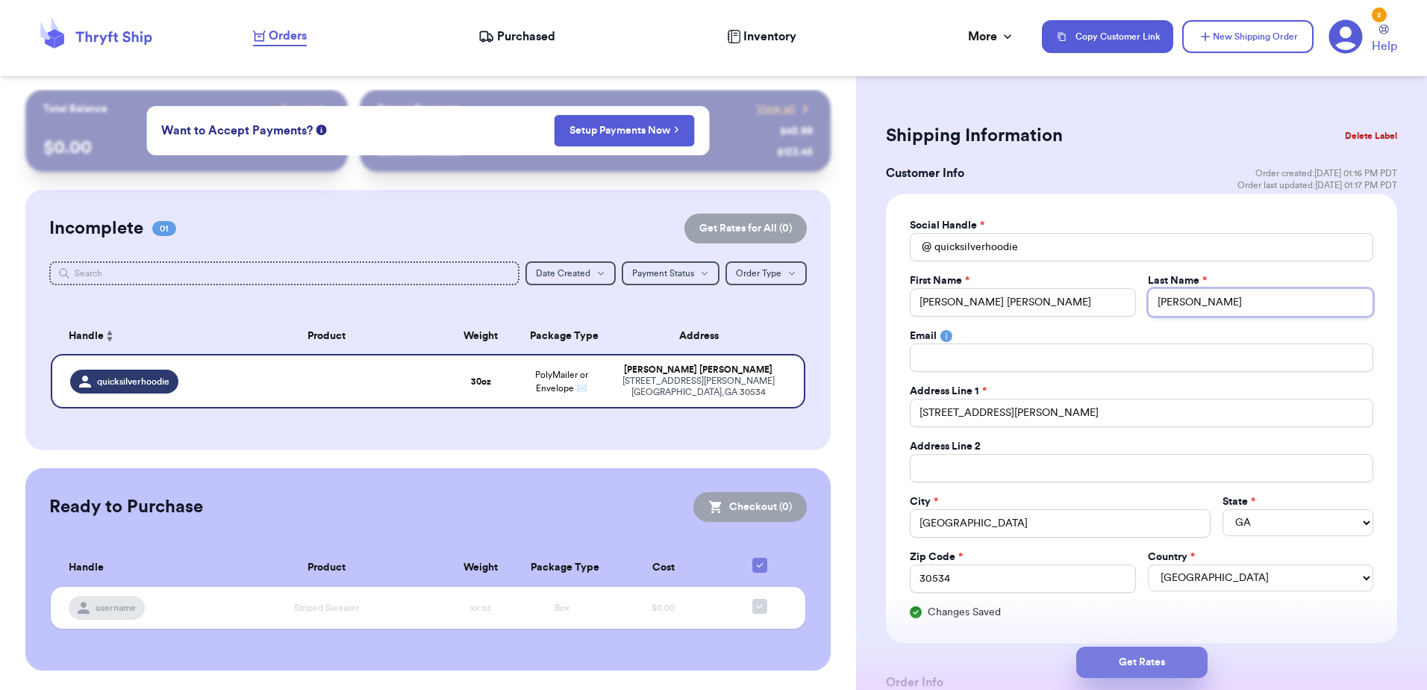
type input "[PERSON_NAME]"
click at [1172, 665] on button "Get Rates" at bounding box center [1141, 661] width 131 height 31
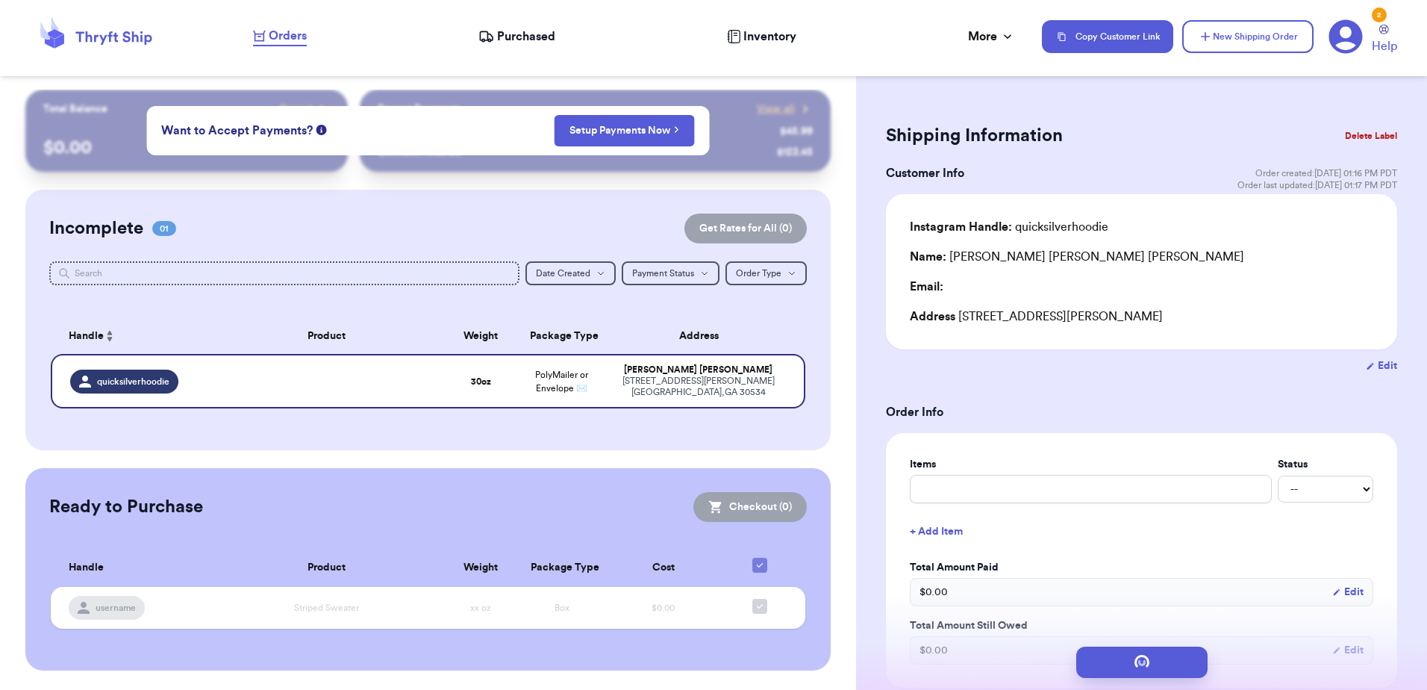
type input "1"
type input "14"
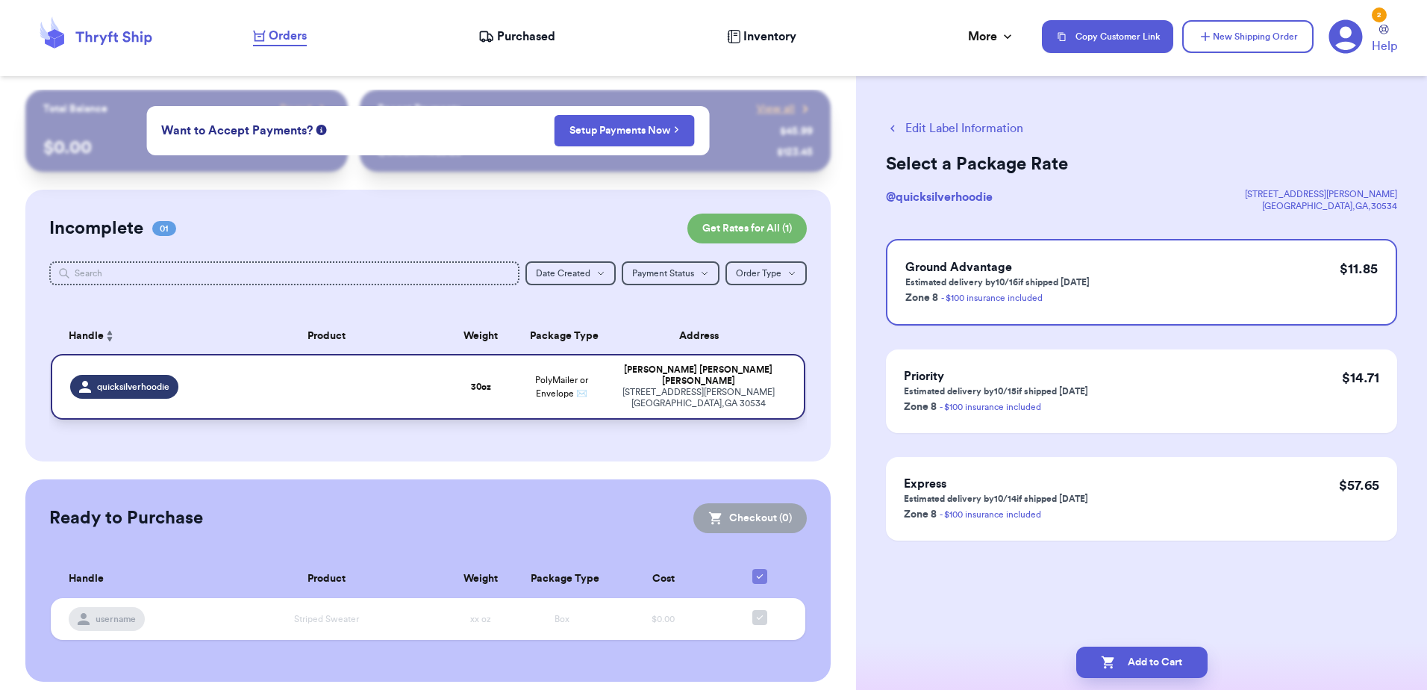
click at [464, 377] on td "30 oz" at bounding box center [480, 387] width 81 height 66
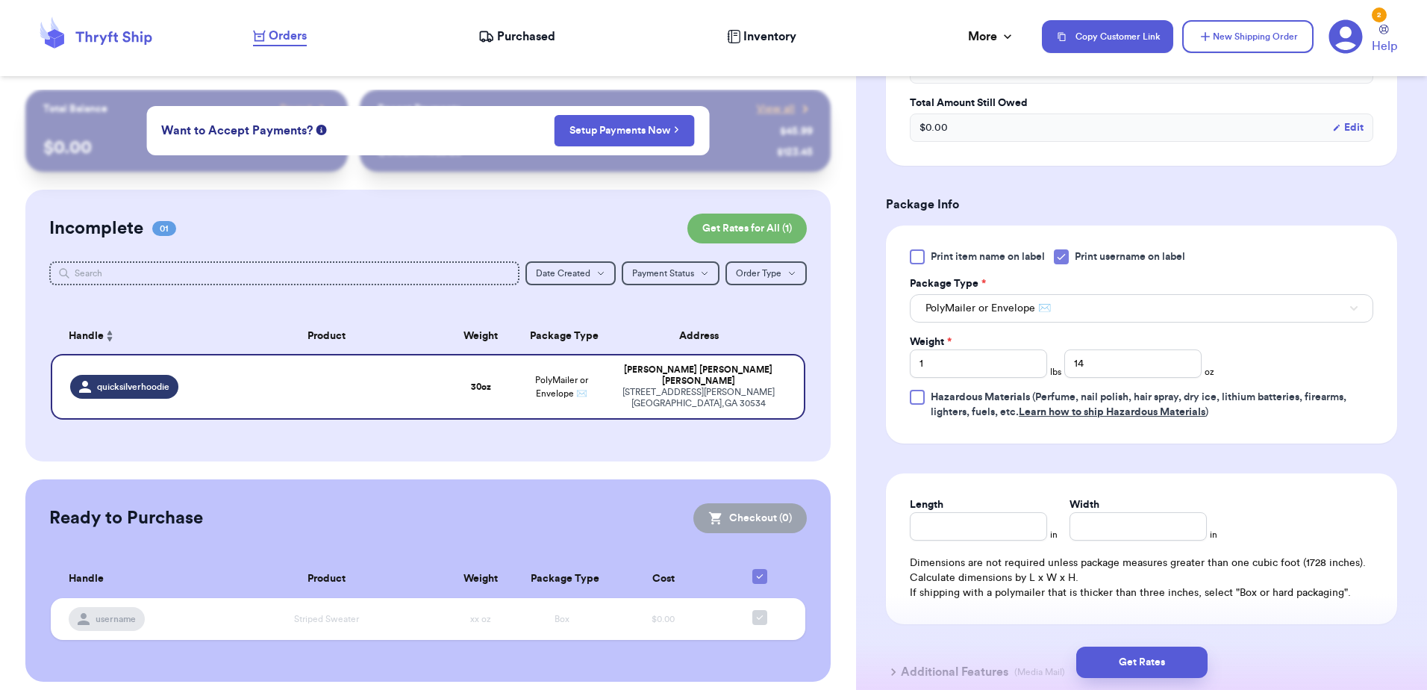
scroll to position [639, 0]
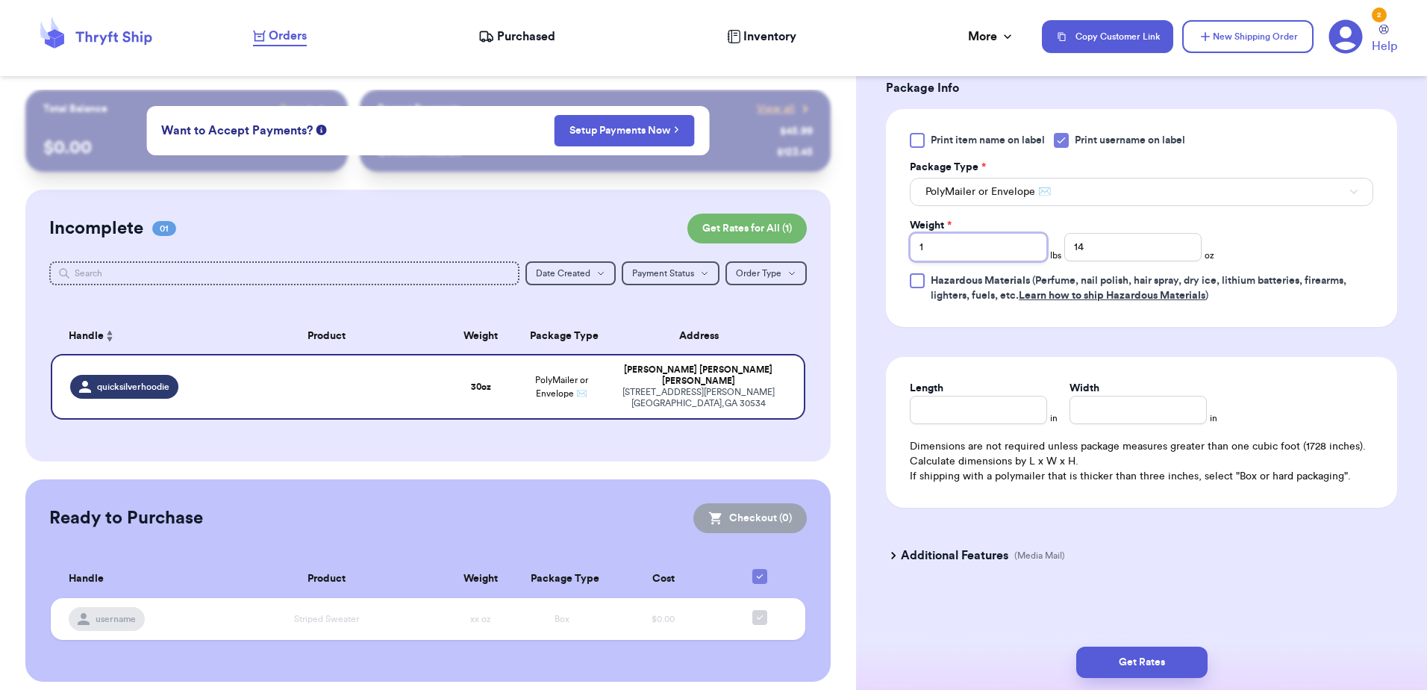
click at [962, 257] on input "1" at bounding box center [978, 247] width 137 height 28
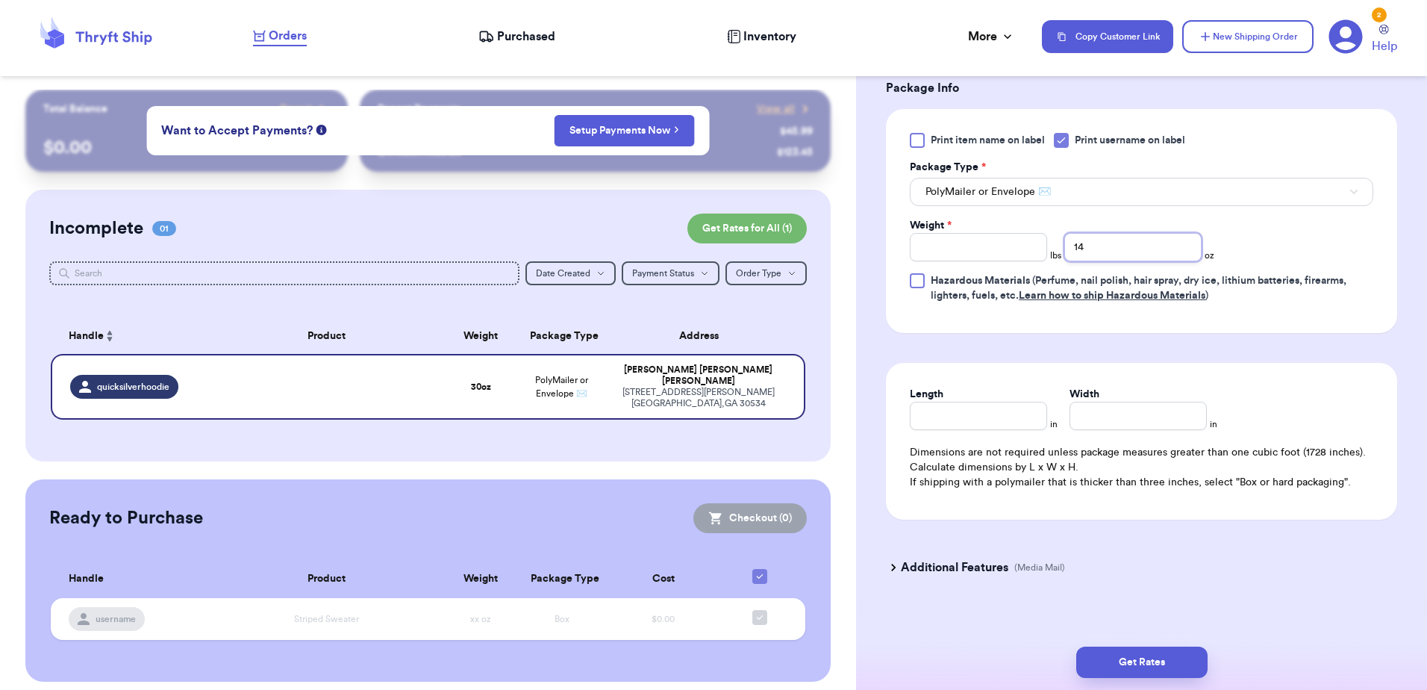
click at [1147, 238] on input "14" at bounding box center [1132, 247] width 137 height 28
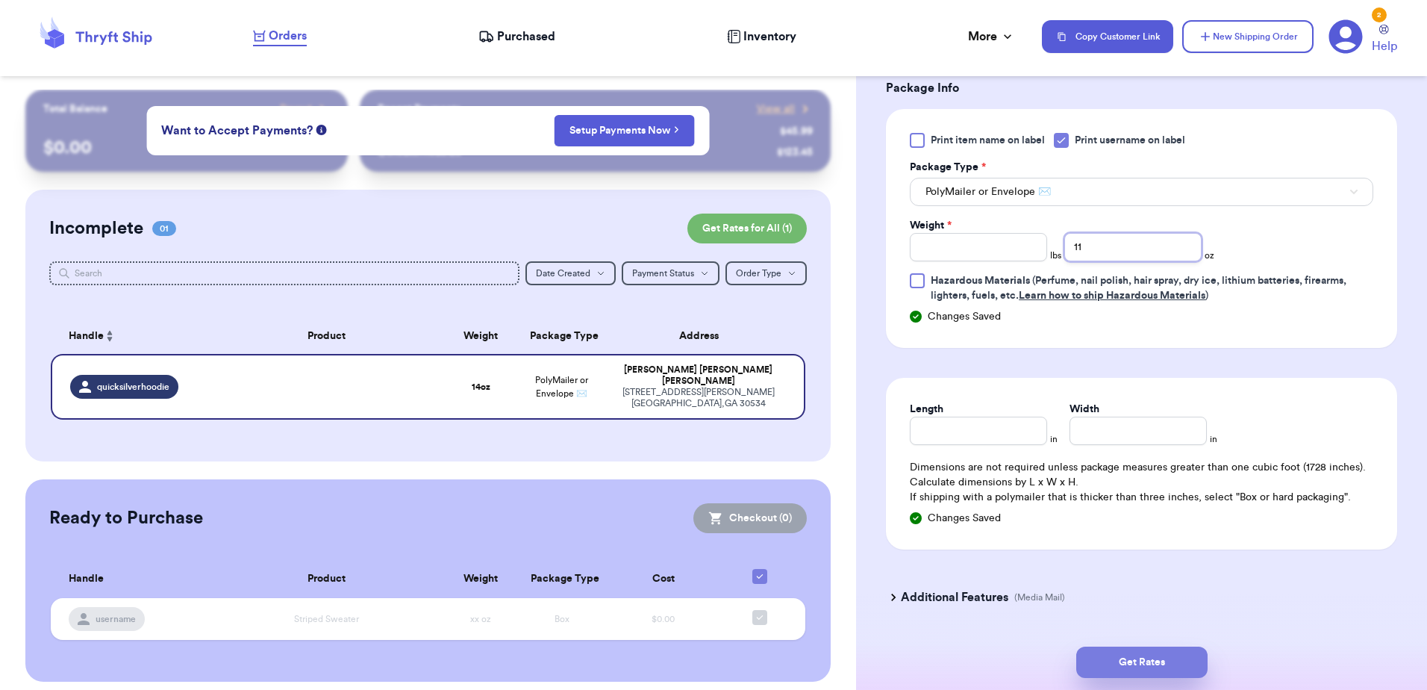
type input "11"
click at [1110, 669] on button "Get Rates" at bounding box center [1141, 661] width 131 height 31
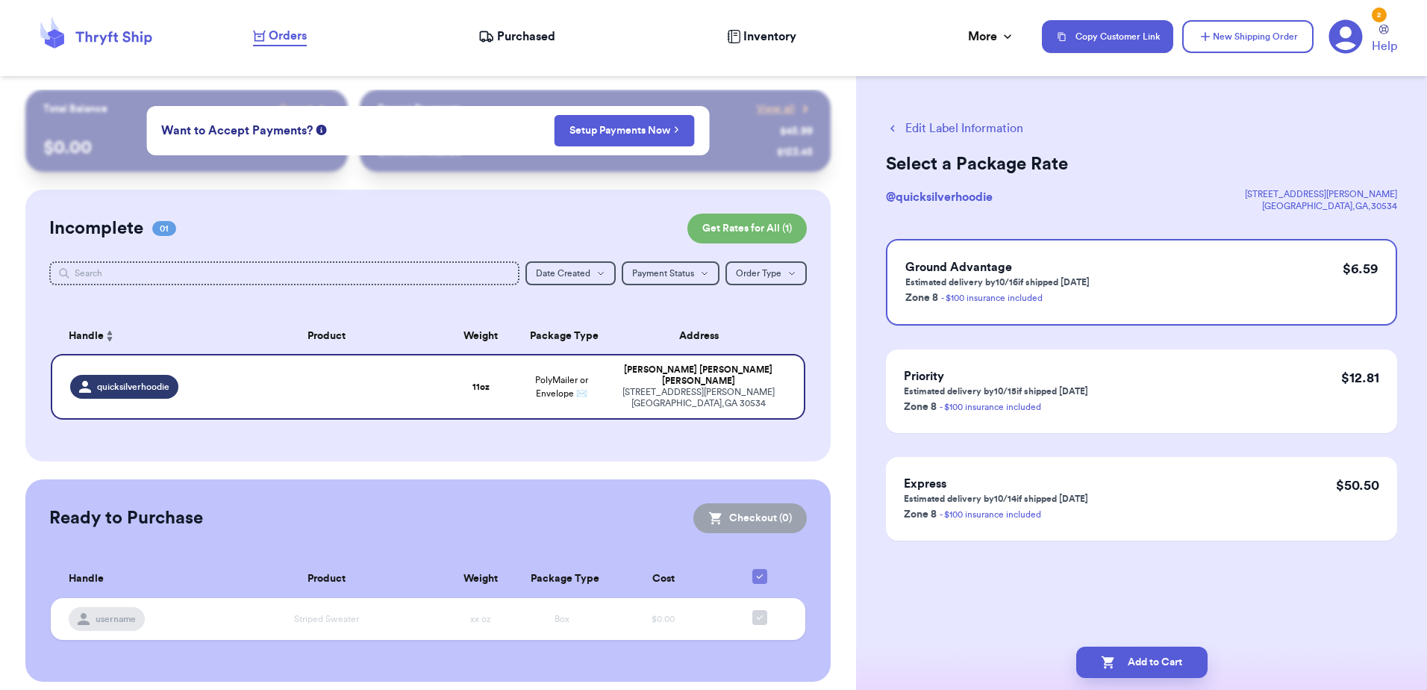
scroll to position [0, 0]
click at [1154, 657] on button "Add to Cart" at bounding box center [1141, 661] width 131 height 31
checkbox input "true"
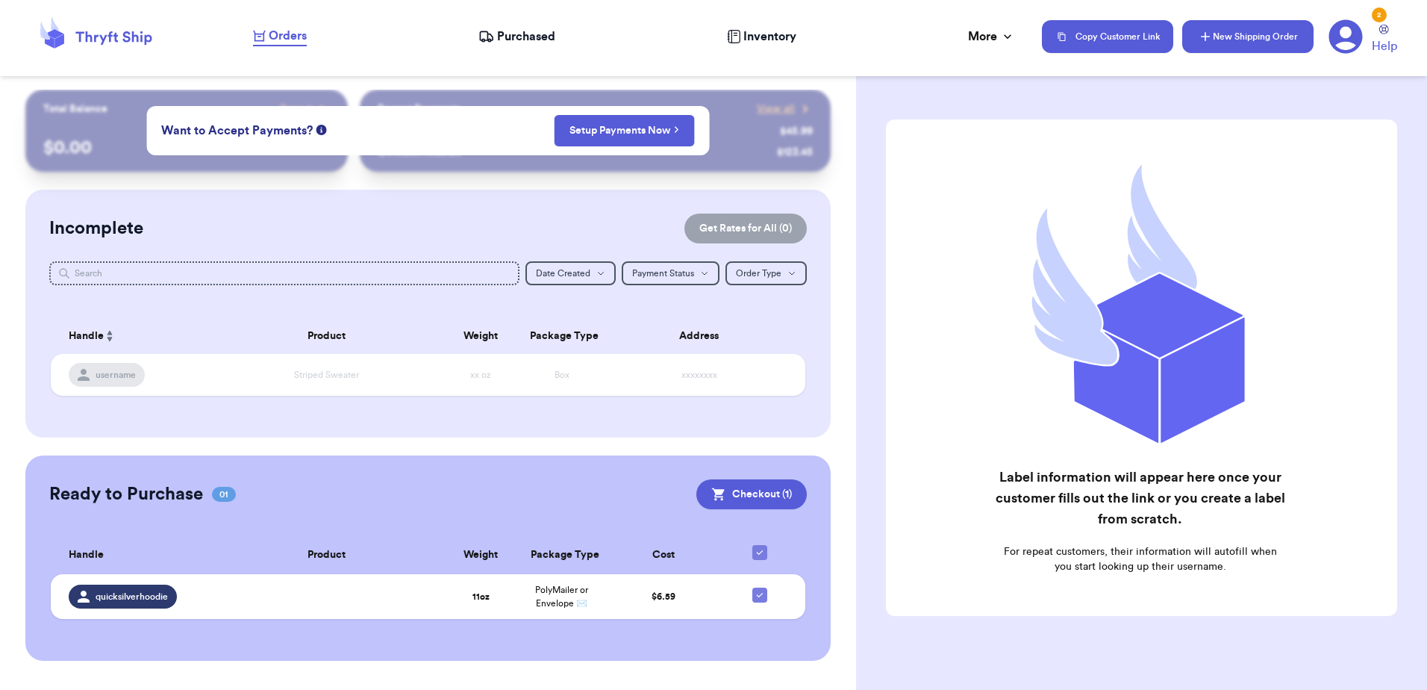
click at [1285, 41] on button "New Shipping Order" at bounding box center [1247, 36] width 131 height 33
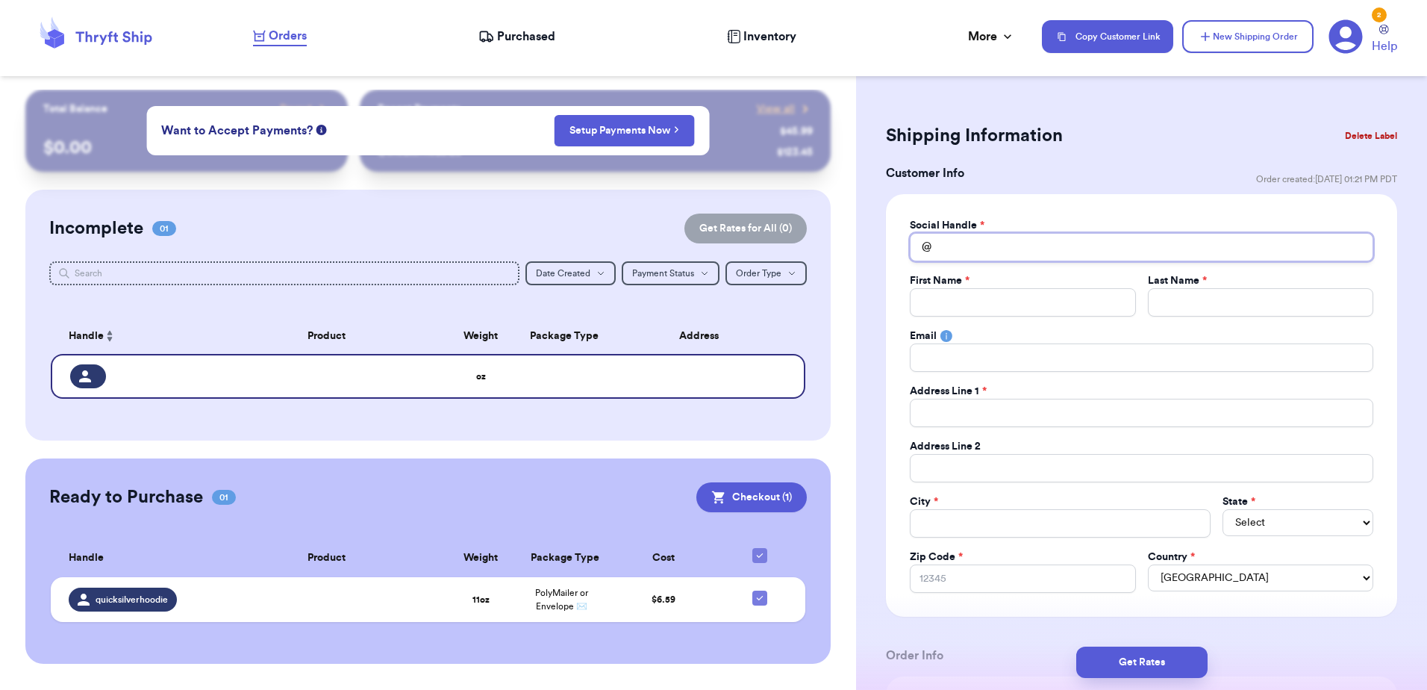
click at [1028, 243] on input "Total Amount Paid" at bounding box center [1141, 247] width 463 height 28
type input "a"
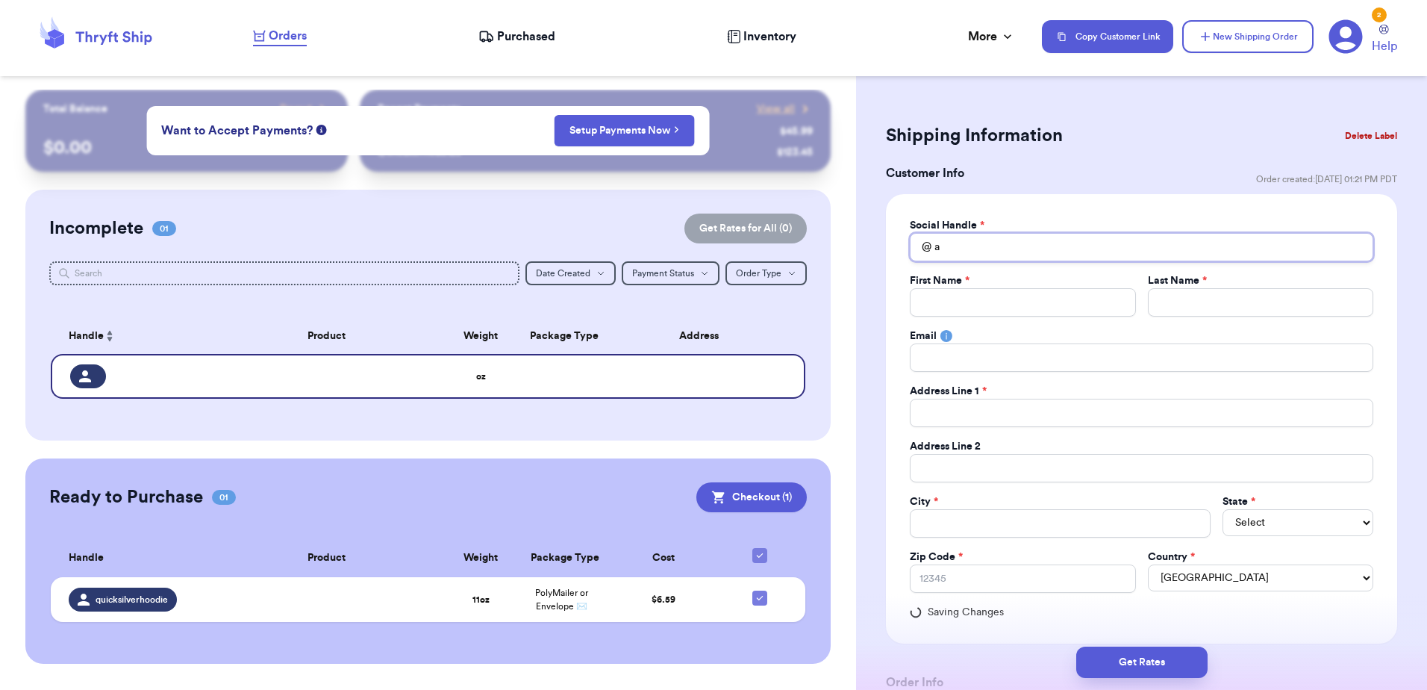
type input "ab"
type input "abe"
type input "aber"
type input "aberc"
type input "abercr"
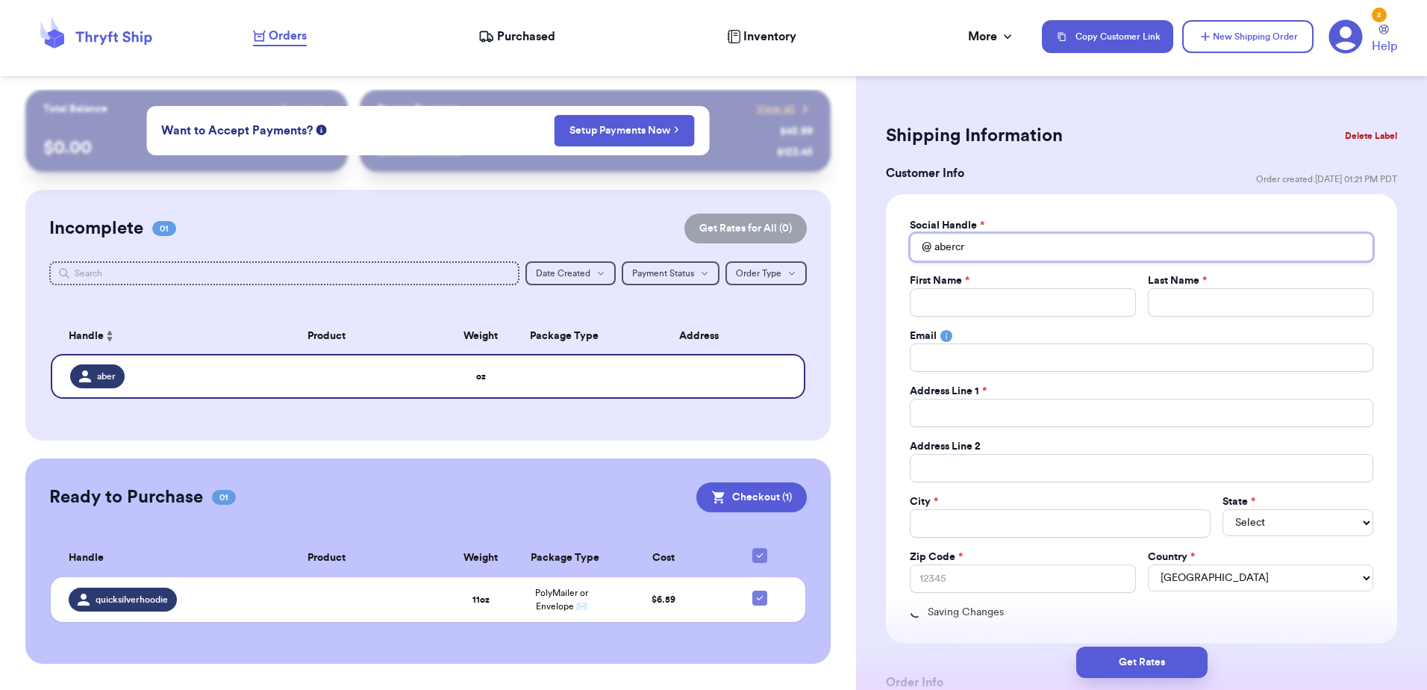
type input "abercro"
type input "abercrom"
type input "abercromb"
type input "abercrombi"
type input "abercrombie"
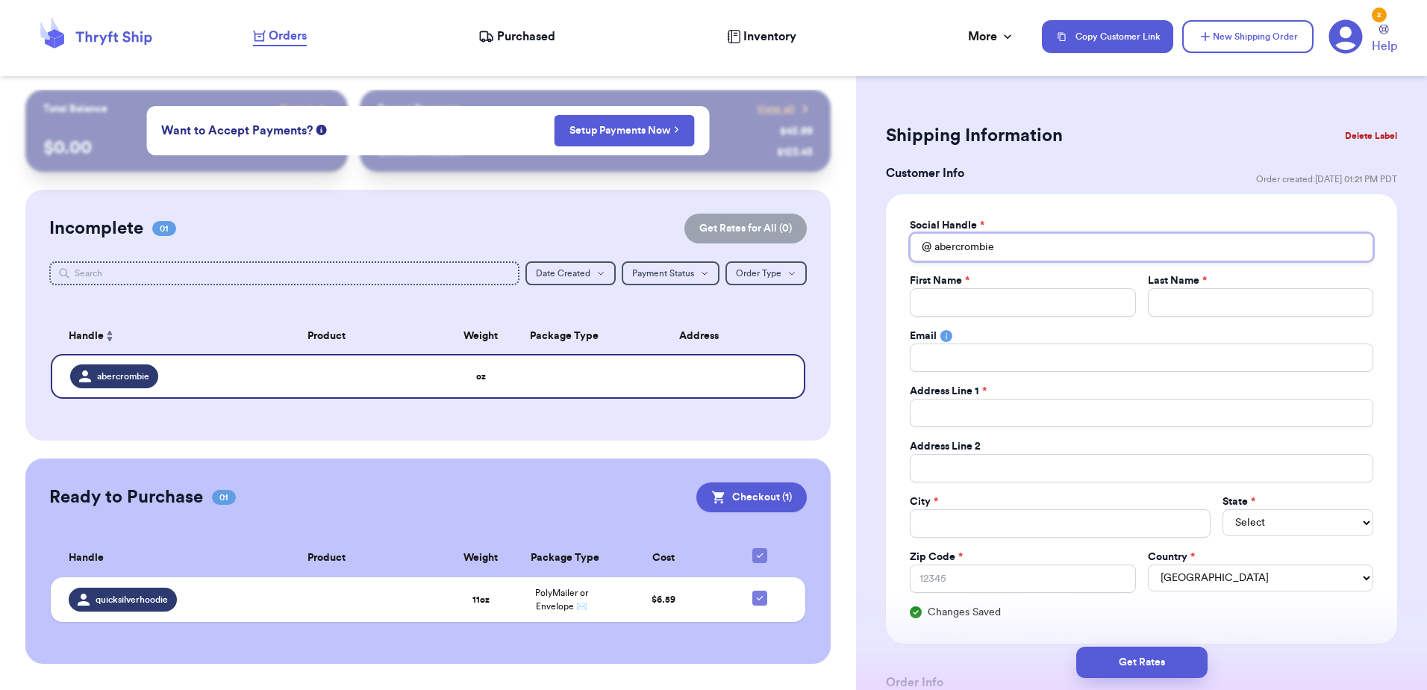
type input "abercrombie"
click at [1055, 313] on input "Total Amount Paid" at bounding box center [1022, 302] width 225 height 28
click at [986, 408] on input "Total Amount Paid" at bounding box center [1141, 412] width 463 height 28
paste input "1122 nc 111"
click at [928, 513] on input "Total Amount Paid" at bounding box center [1060, 523] width 301 height 28
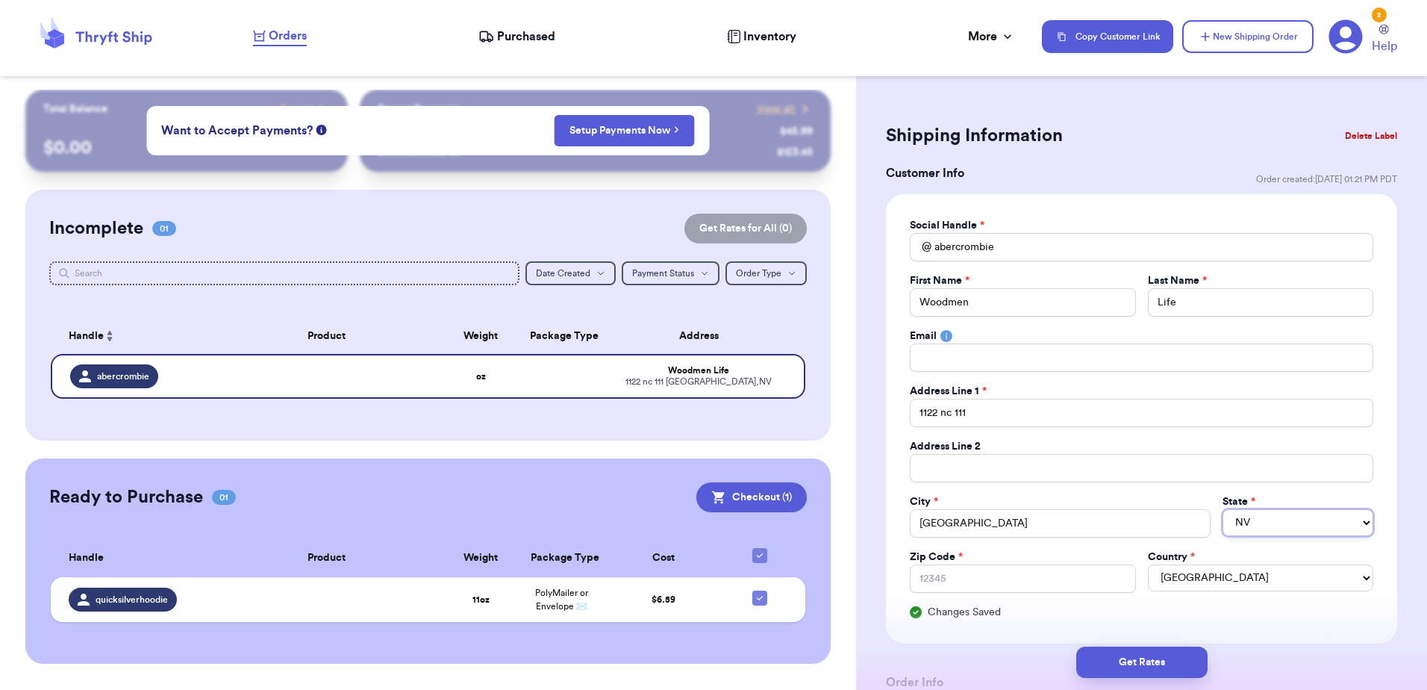
click at [1243, 519] on select "AL AK AZ AR CA CO CT DE DC [GEOGRAPHIC_DATA] [GEOGRAPHIC_DATA] HI ID IL IN IA […" at bounding box center [1297, 522] width 151 height 27
click at [1222, 509] on select "AL AK AZ AR CA CO CT DE DC [GEOGRAPHIC_DATA] [GEOGRAPHIC_DATA] HI ID IL IN IA […" at bounding box center [1297, 522] width 151 height 27
click at [1039, 588] on input "Zip Code *" at bounding box center [1022, 578] width 225 height 28
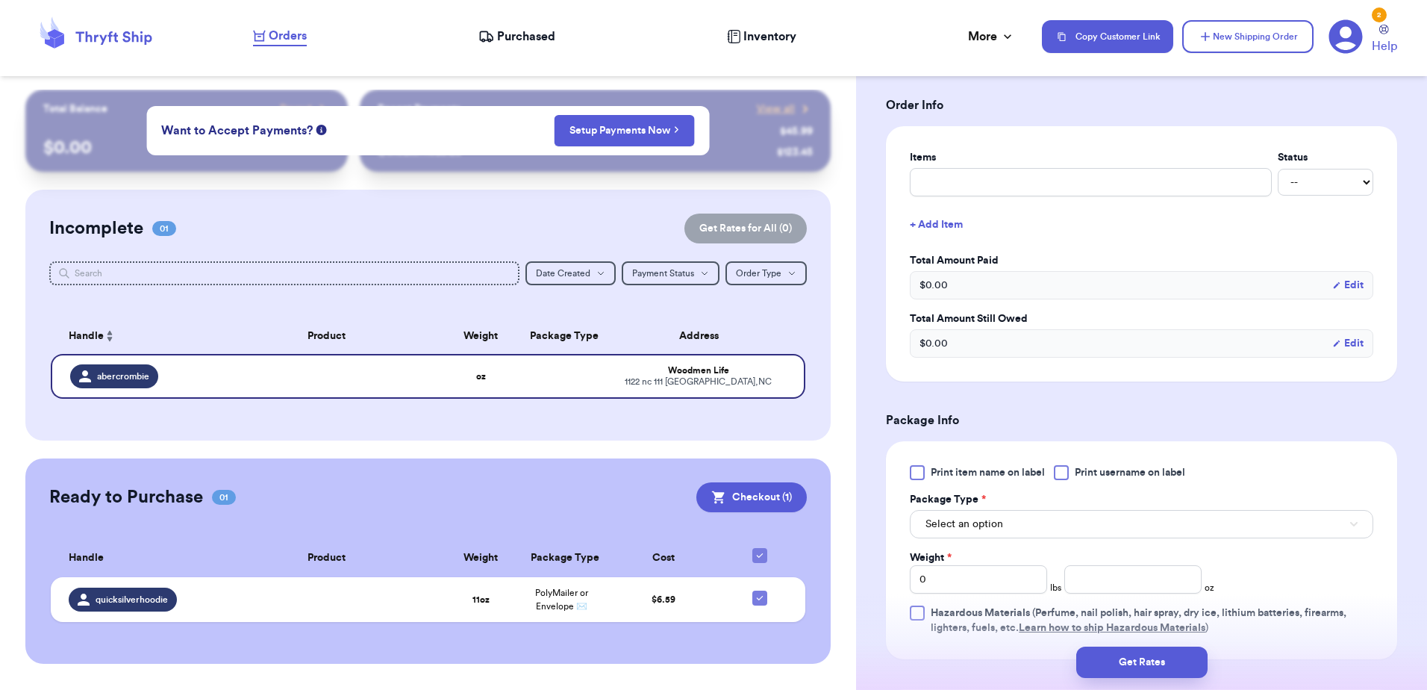
scroll to position [597, 0]
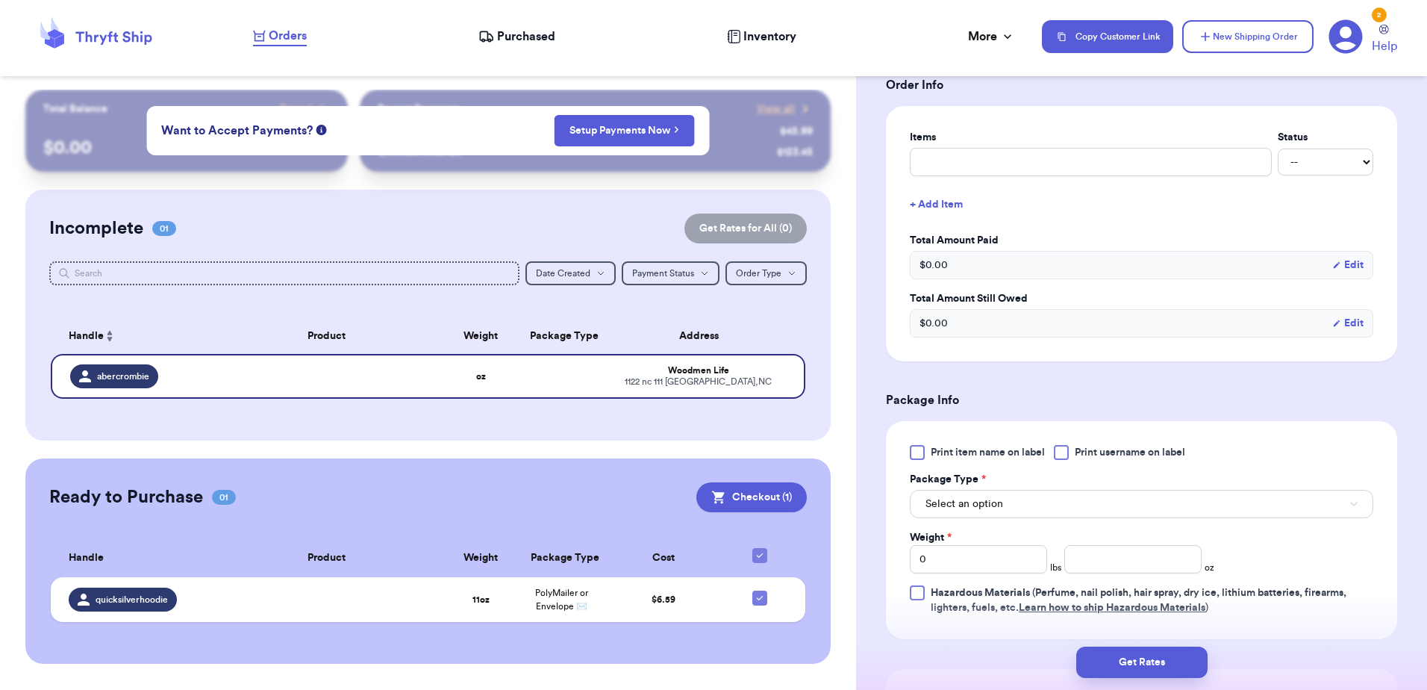
click at [1084, 451] on span "Print username on label" at bounding box center [1130, 452] width 110 height 15
click at [0, 0] on input "Print username on label" at bounding box center [0, 0] width 0 height 0
click at [1062, 508] on button "Select an option" at bounding box center [1141, 504] width 463 height 28
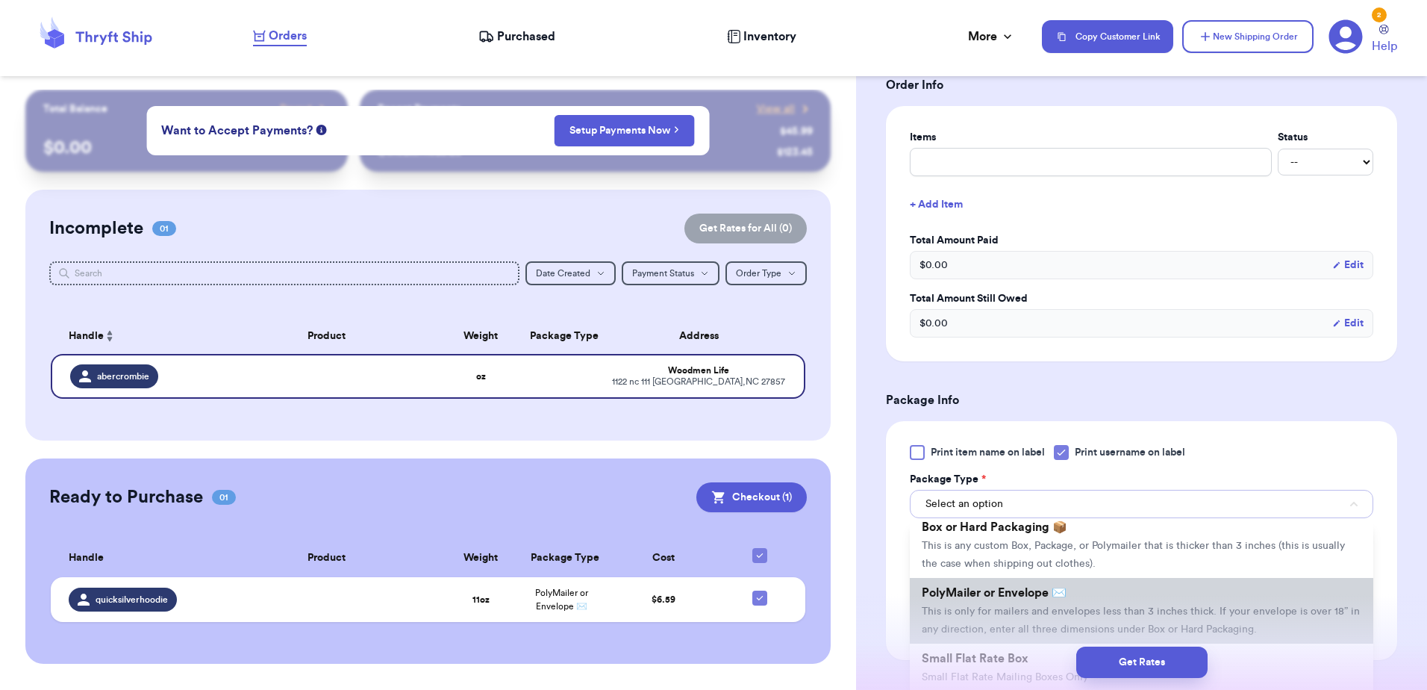
scroll to position [75, 0]
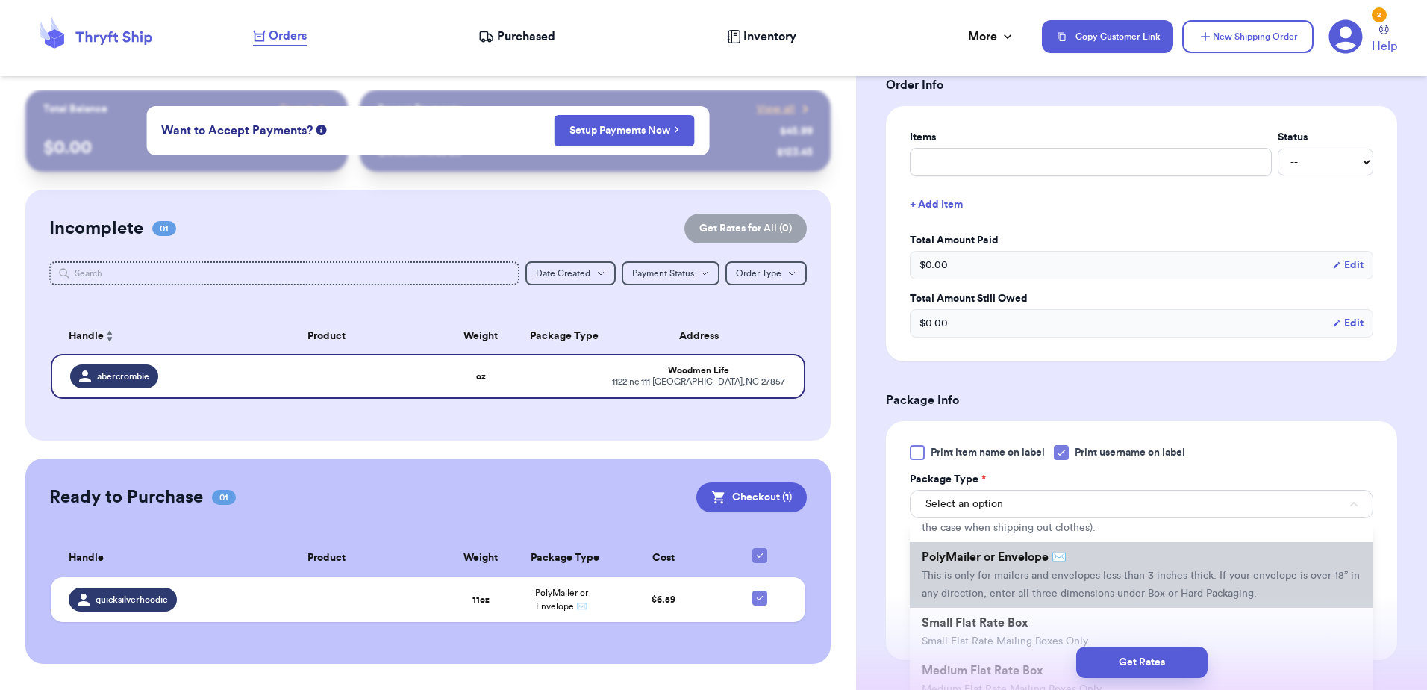
click at [1038, 555] on span "PolyMailer or Envelope ✉️" at bounding box center [994, 557] width 145 height 12
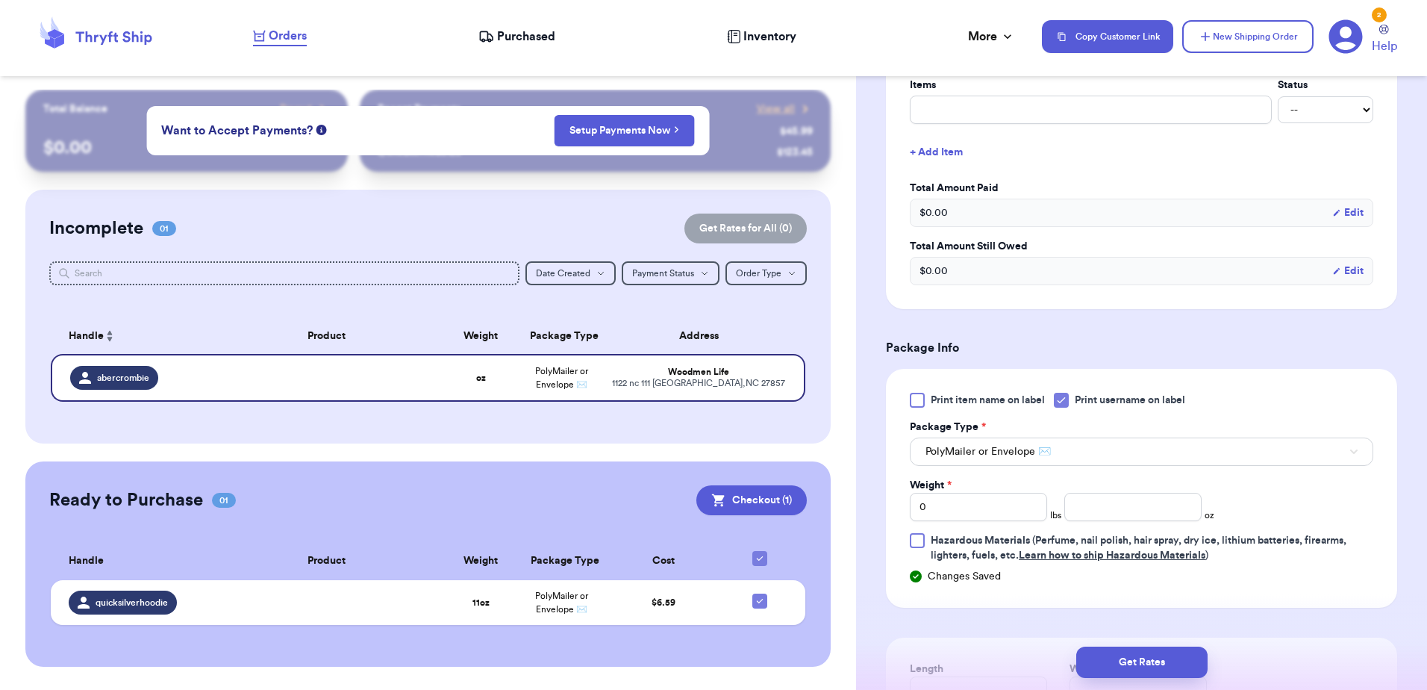
scroll to position [672, 0]
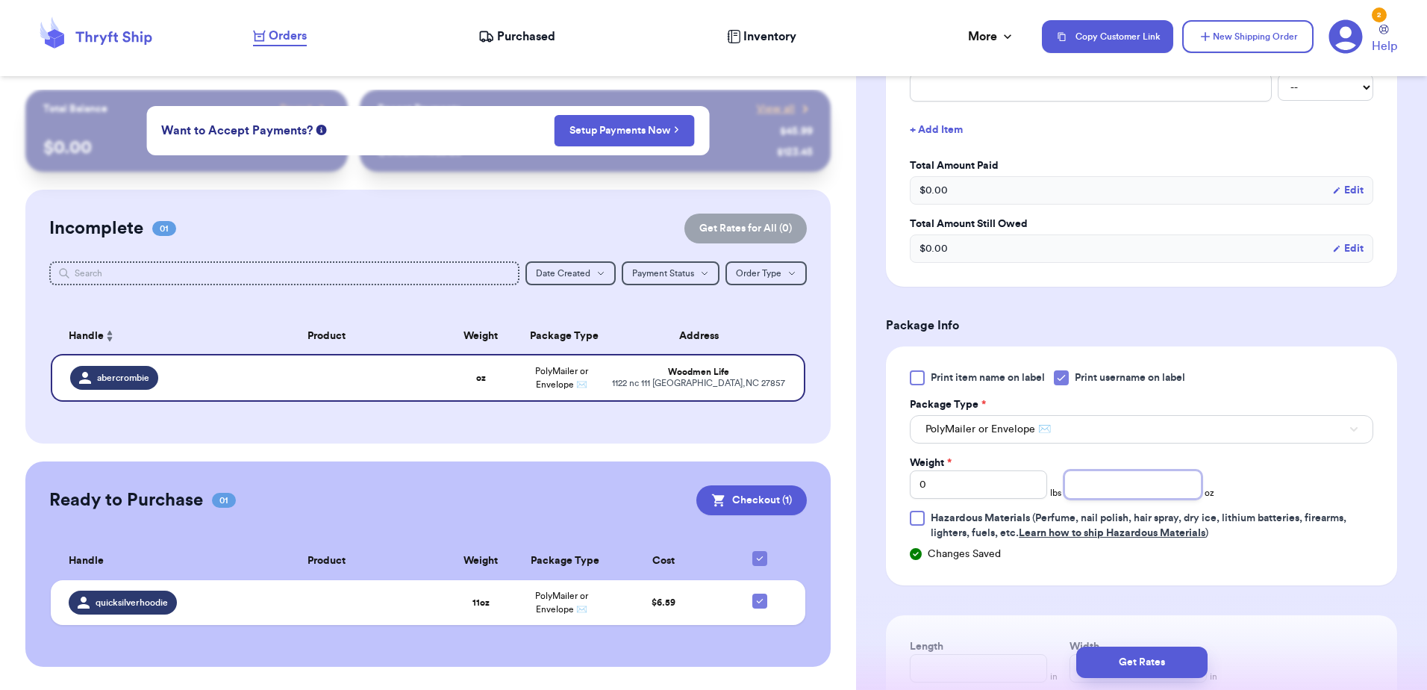
click at [1160, 478] on input "number" at bounding box center [1132, 484] width 137 height 28
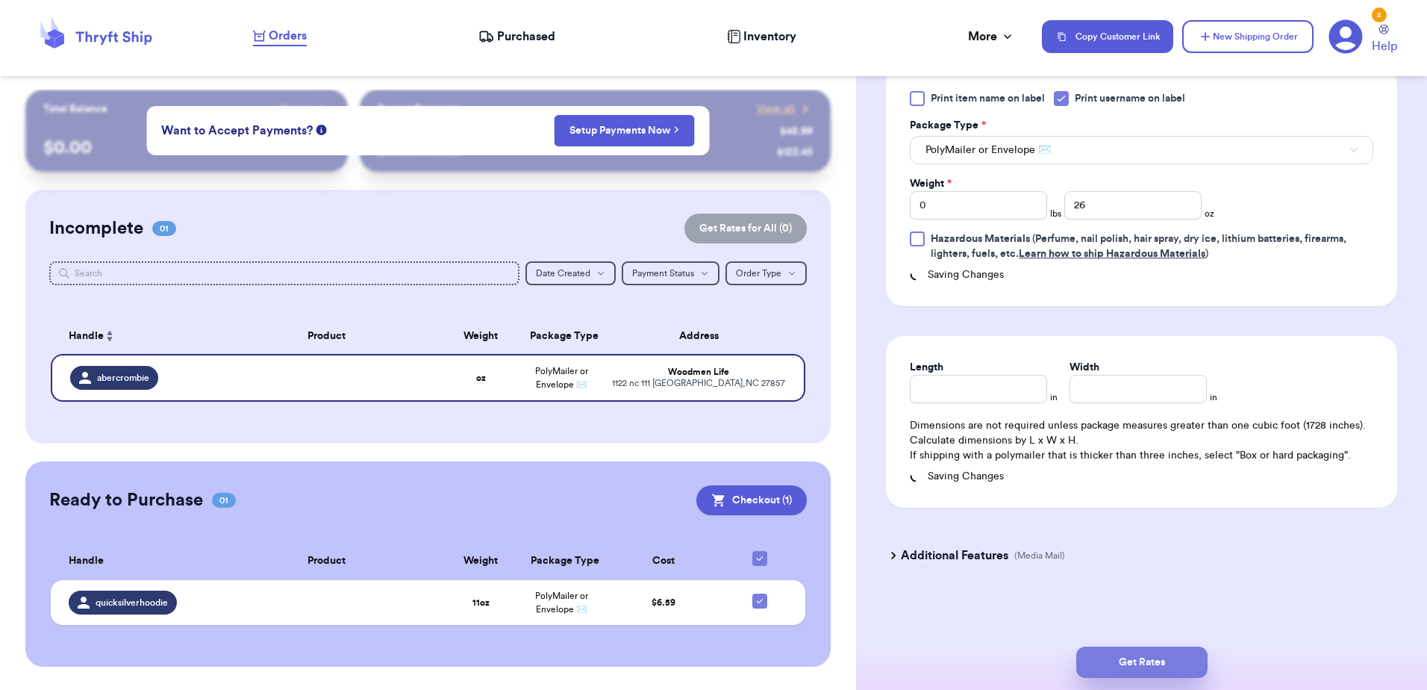
click at [1131, 668] on button "Get Rates" at bounding box center [1141, 661] width 131 height 31
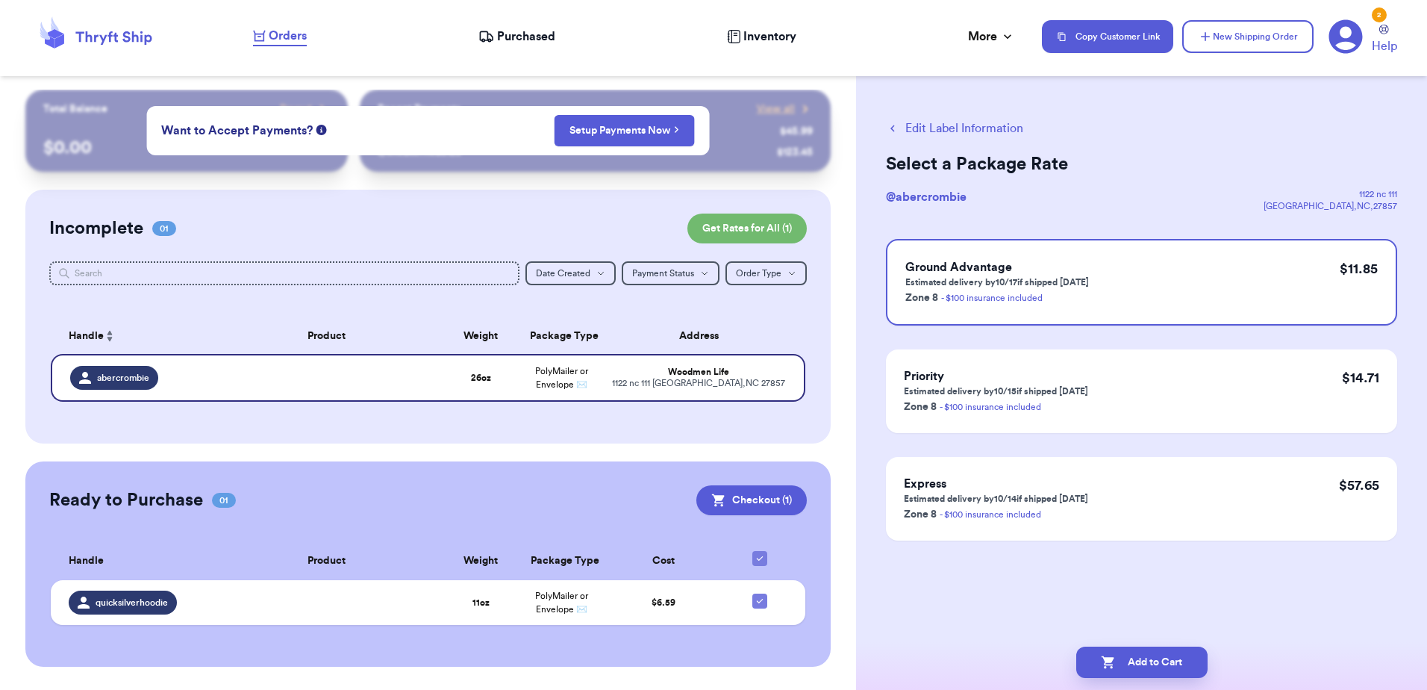
scroll to position [0, 0]
click at [1125, 662] on button "Add to Cart" at bounding box center [1141, 661] width 131 height 31
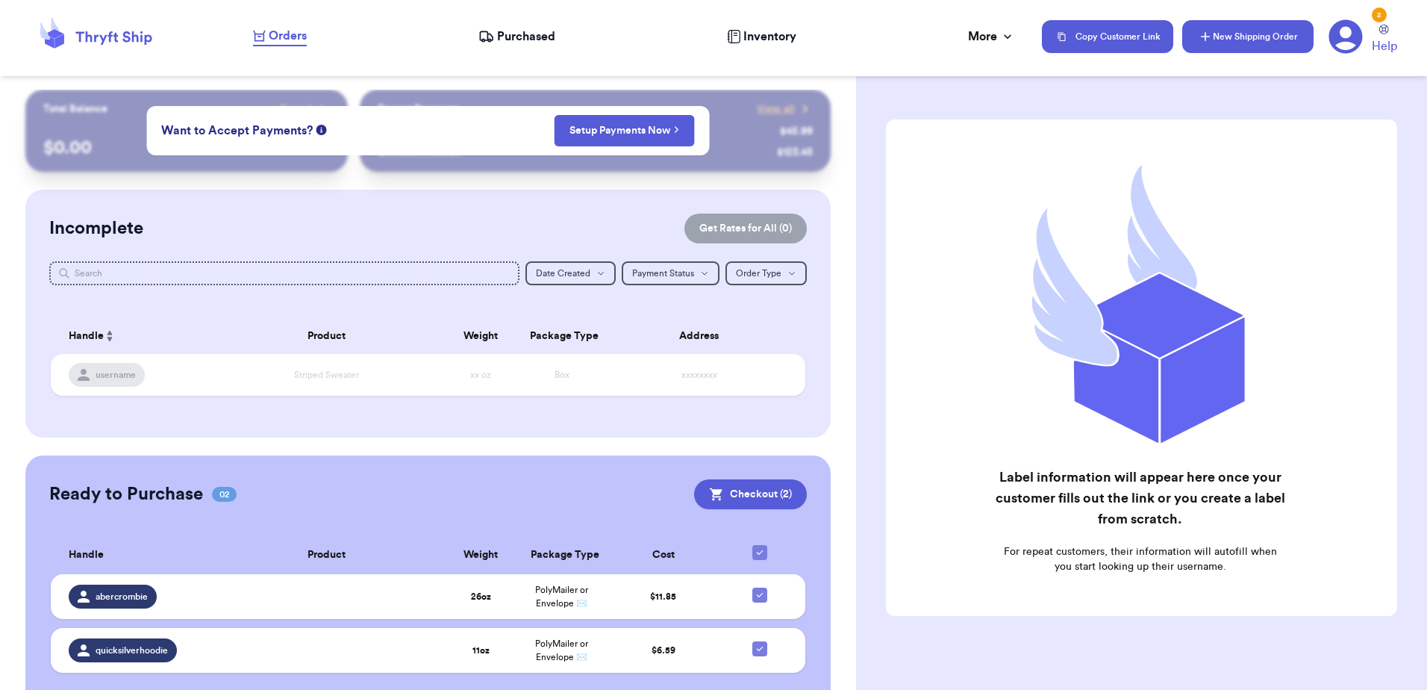
click at [1245, 28] on button "New Shipping Order" at bounding box center [1247, 36] width 131 height 33
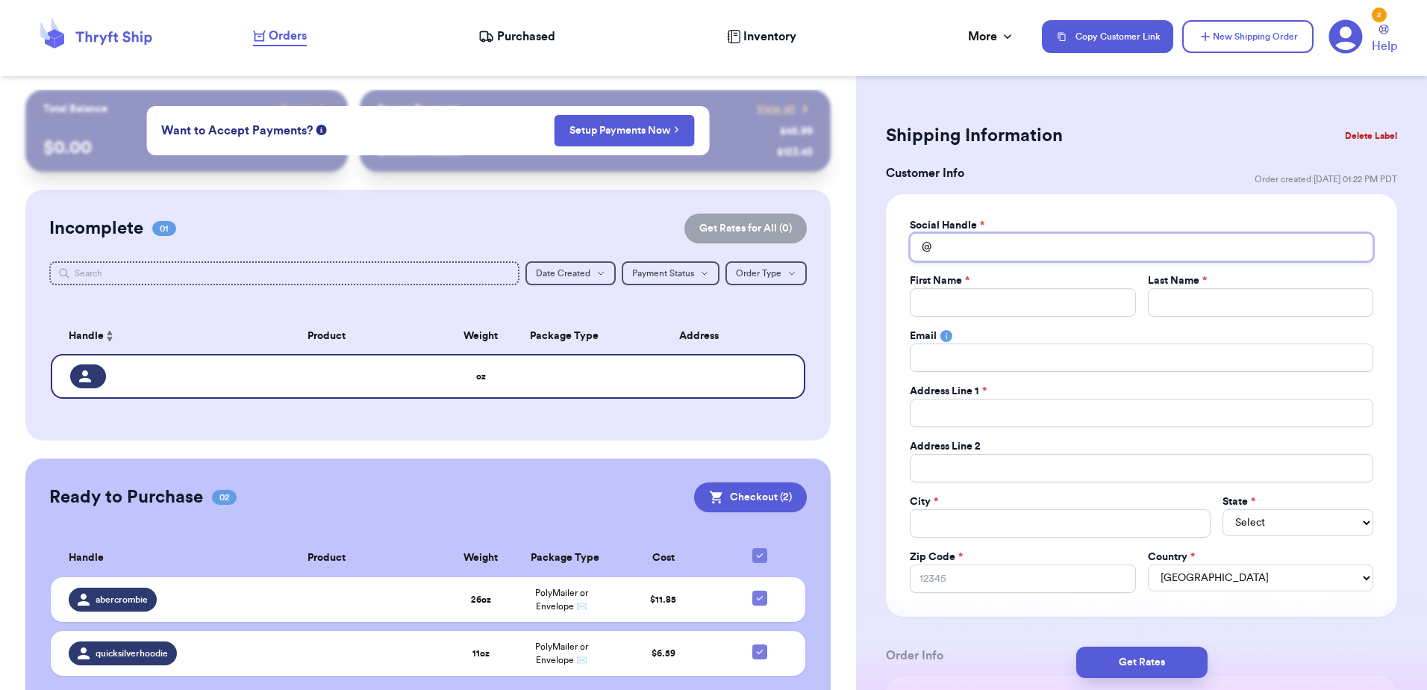
click at [1066, 250] on input "Total Amount Paid" at bounding box center [1141, 247] width 463 height 28
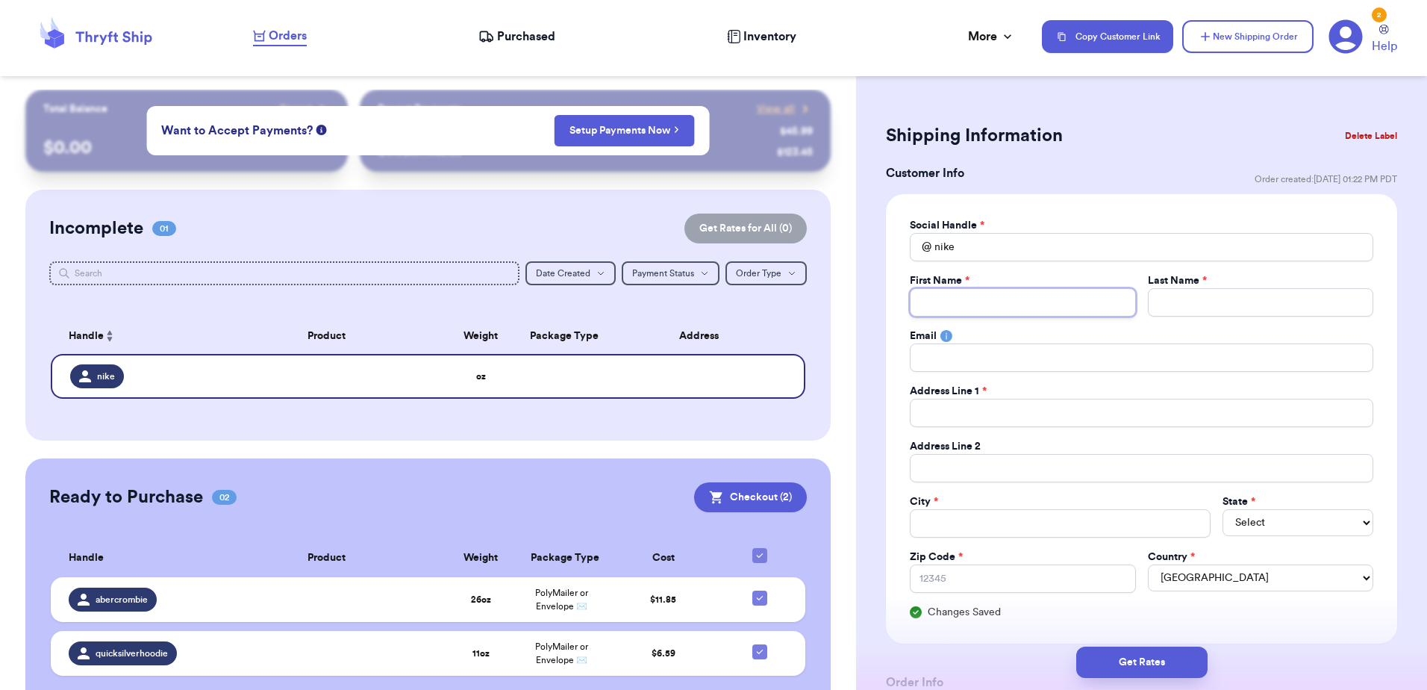
click at [914, 301] on input "Total Amount Paid" at bounding box center [1022, 302] width 225 height 28
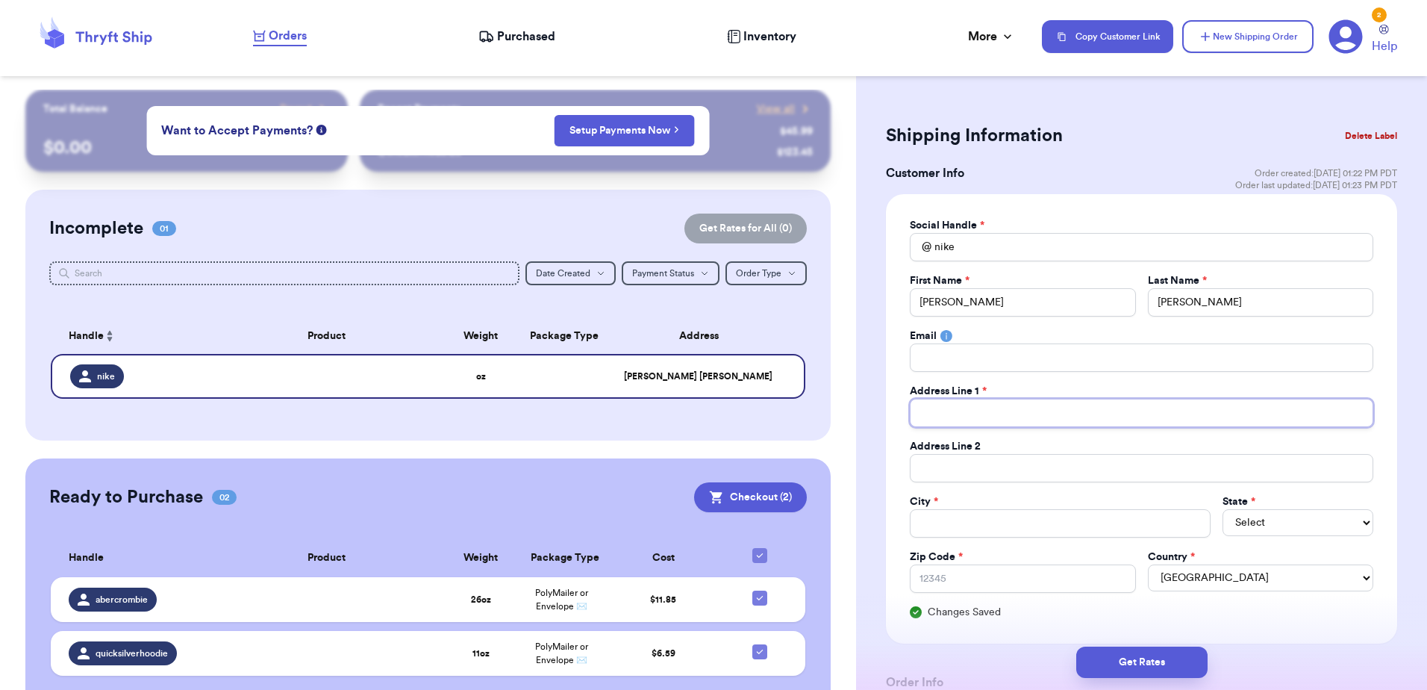
click at [1008, 423] on input "Total Amount Paid" at bounding box center [1141, 412] width 463 height 28
paste input "[STREET_ADDRESS][PERSON_NAME]"
click at [966, 516] on input "Total Amount Paid" at bounding box center [1060, 523] width 301 height 28
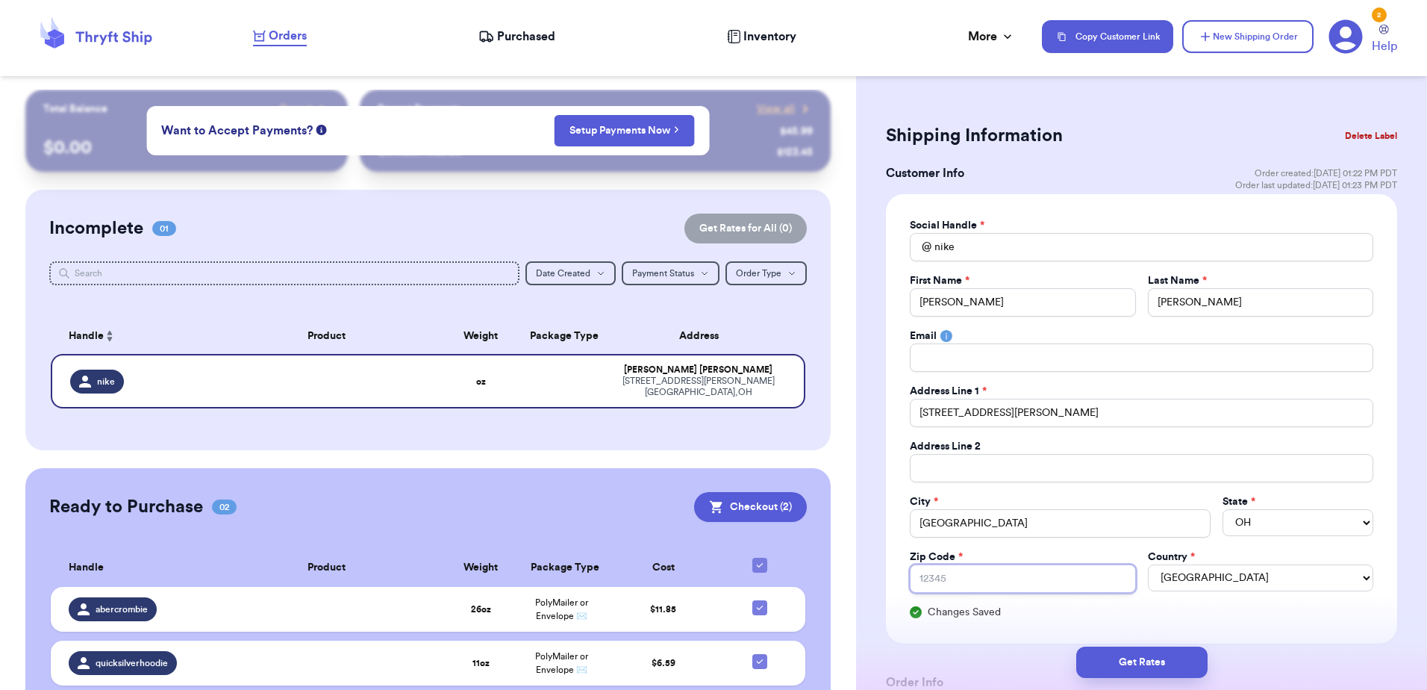
click at [978, 575] on input "Zip Code *" at bounding box center [1022, 578] width 225 height 28
paste input "44904-1721"
click at [1125, 666] on button "Get Rates" at bounding box center [1141, 661] width 131 height 31
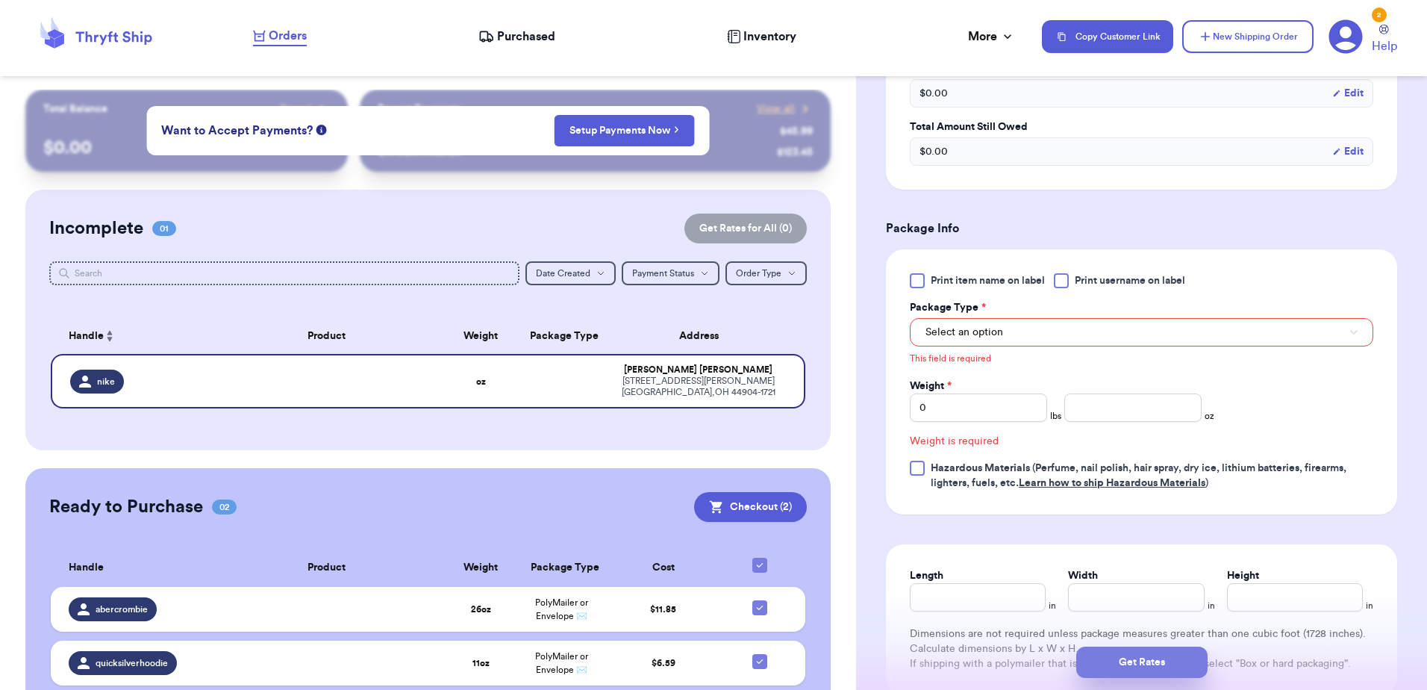
scroll to position [561, 0]
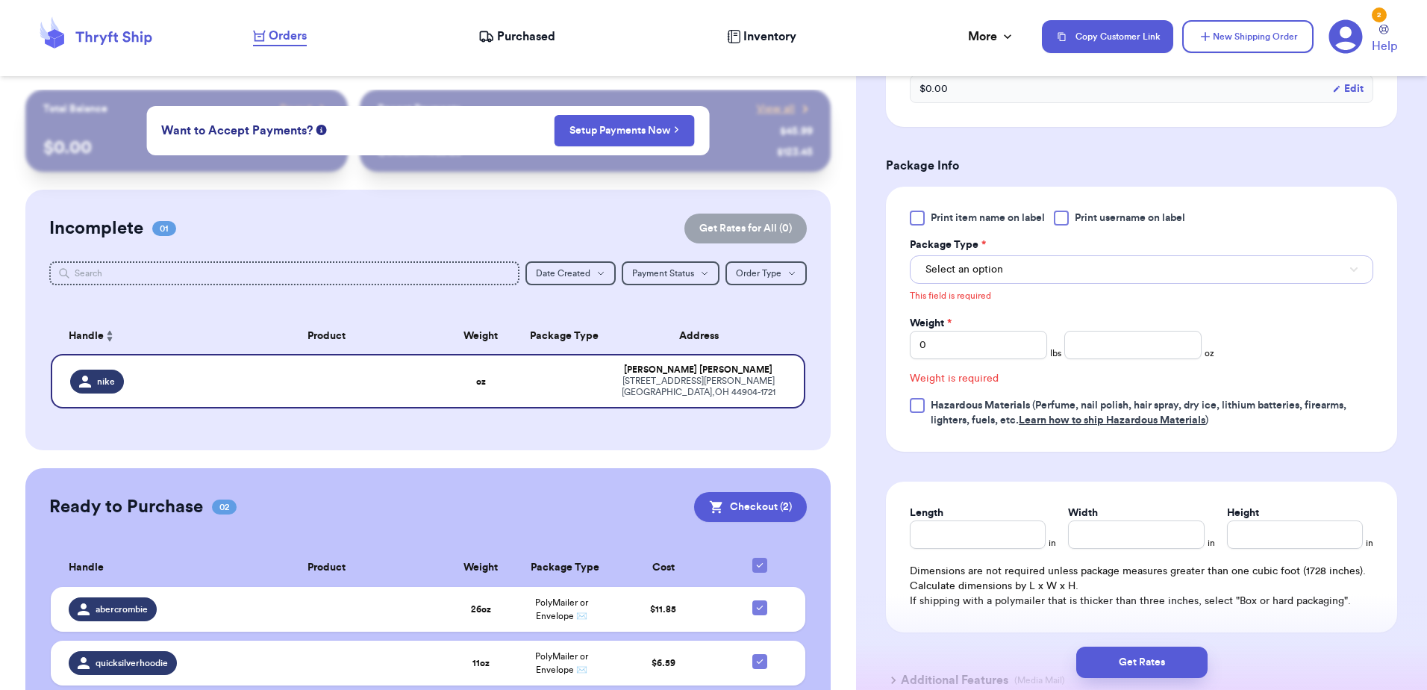
click at [1058, 260] on button "Select an option" at bounding box center [1141, 269] width 463 height 28
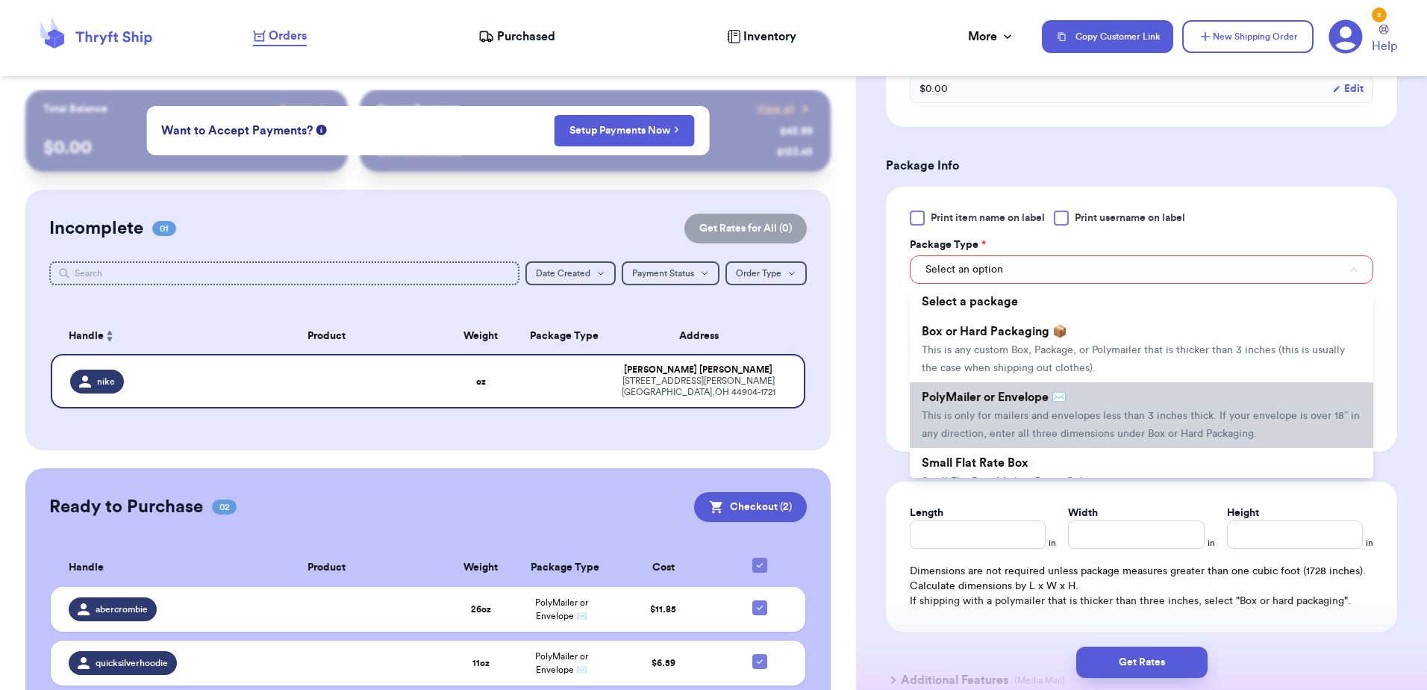
click at [1154, 409] on li "PolyMailer or Envelope ✉️ This is only for mailers and envelopes less than 3 in…" at bounding box center [1141, 415] width 463 height 66
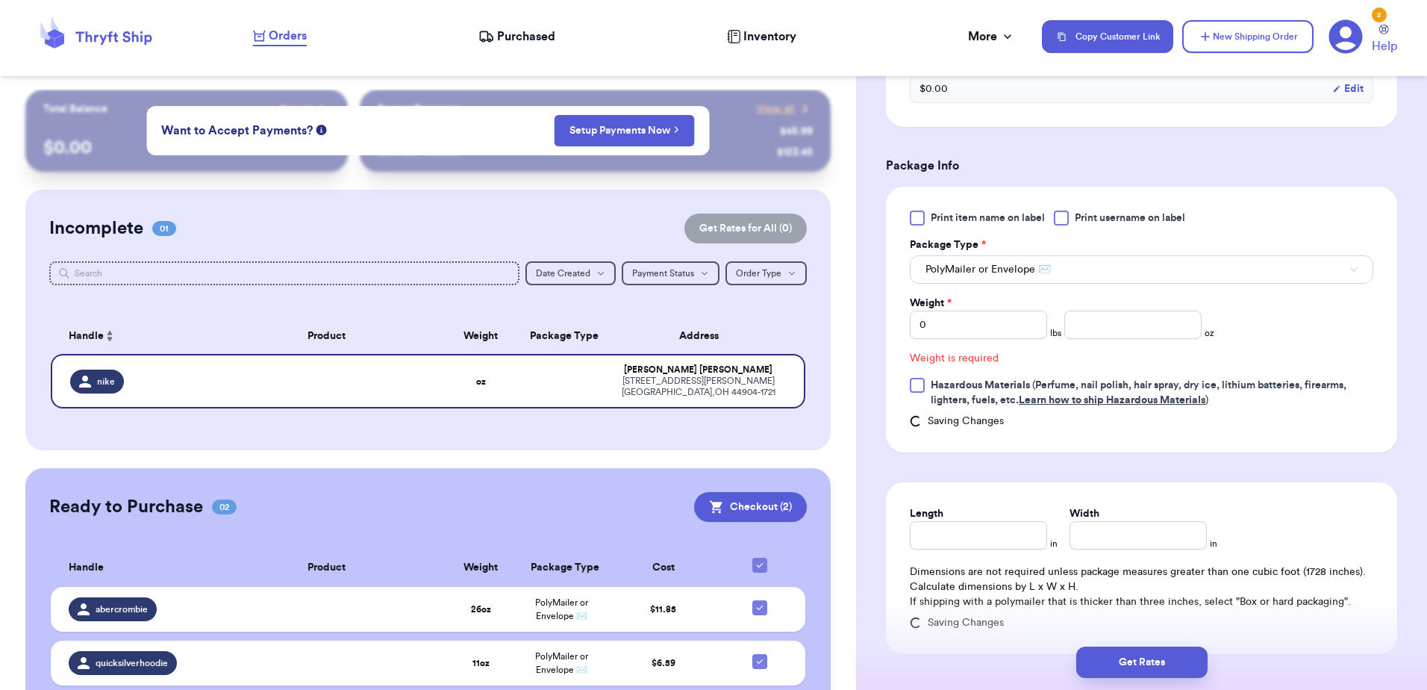
scroll to position [541, 0]
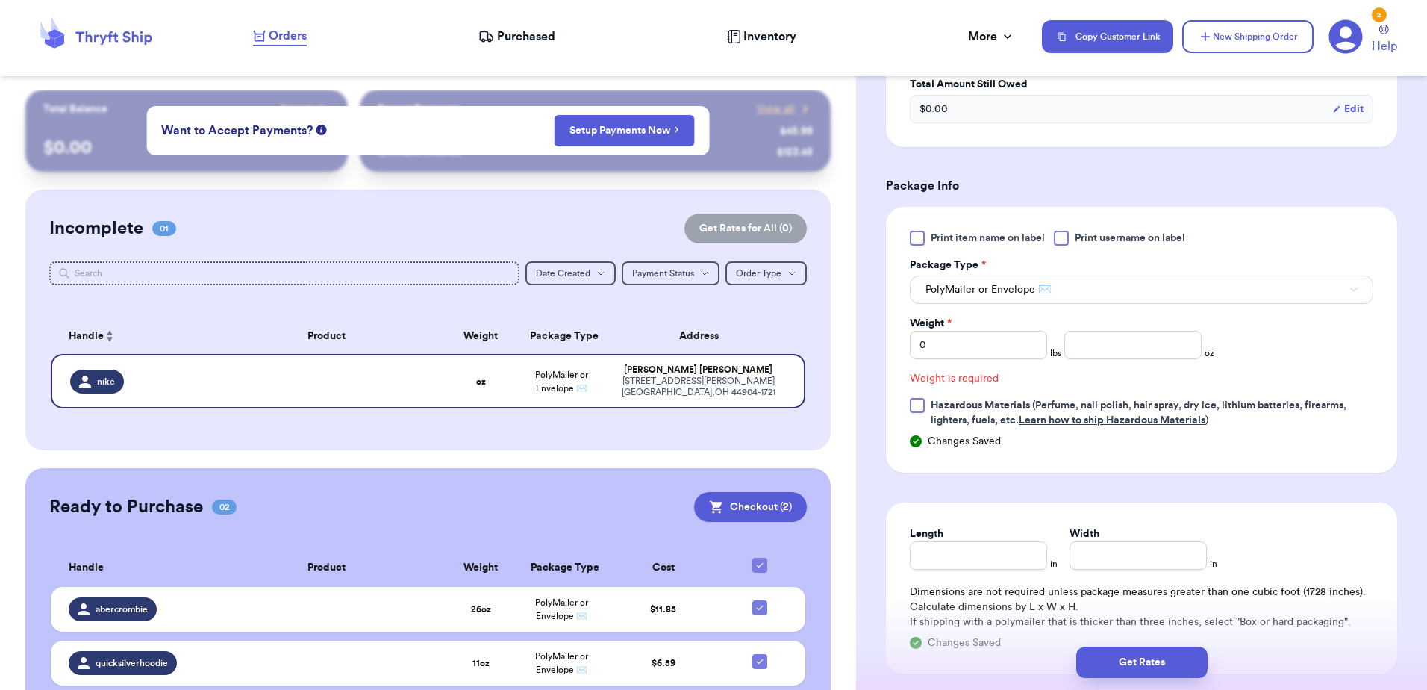
click at [1103, 240] on span "Print username on label" at bounding box center [1130, 238] width 110 height 15
click at [0, 0] on input "Print username on label" at bounding box center [0, 0] width 0 height 0
click at [1125, 368] on div "Print item name on label Print username on label Package Type * PolyMailer or E…" at bounding box center [1141, 329] width 463 height 197
click at [1131, 351] on input "number" at bounding box center [1132, 345] width 137 height 28
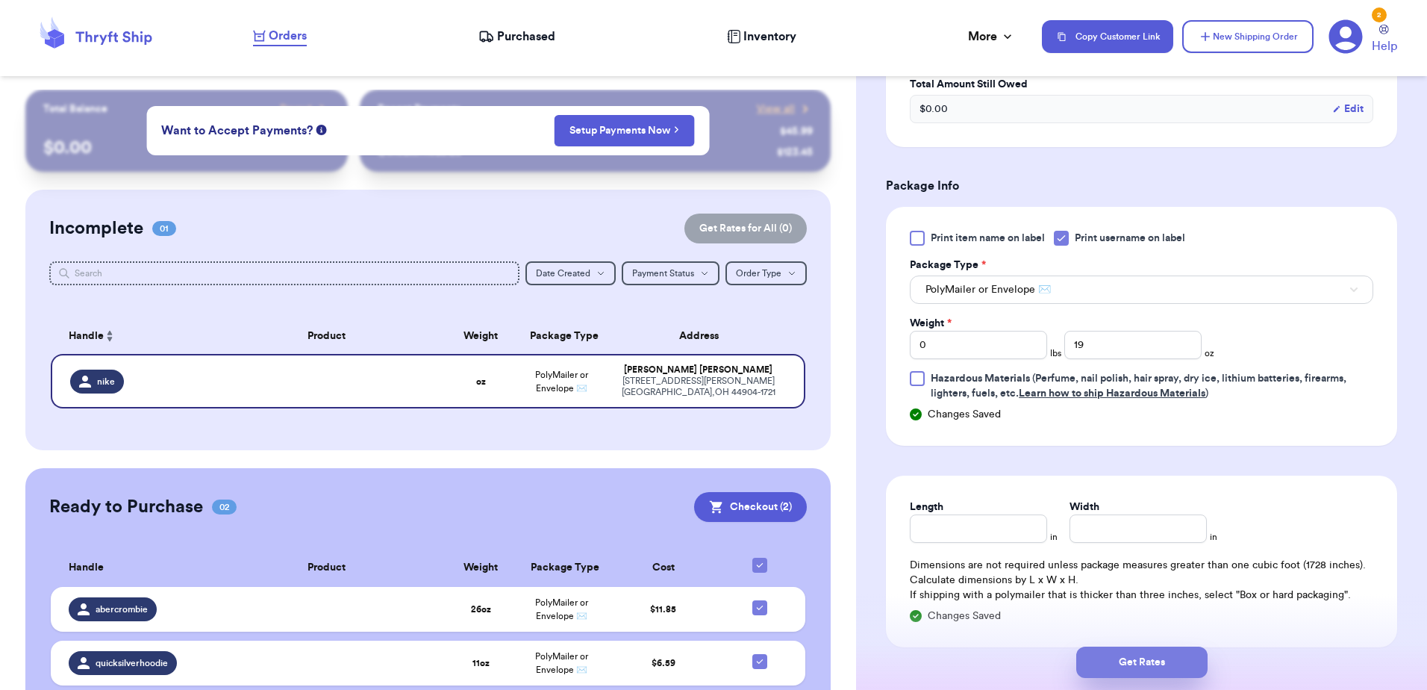
click at [1104, 660] on button "Get Rates" at bounding box center [1141, 661] width 131 height 31
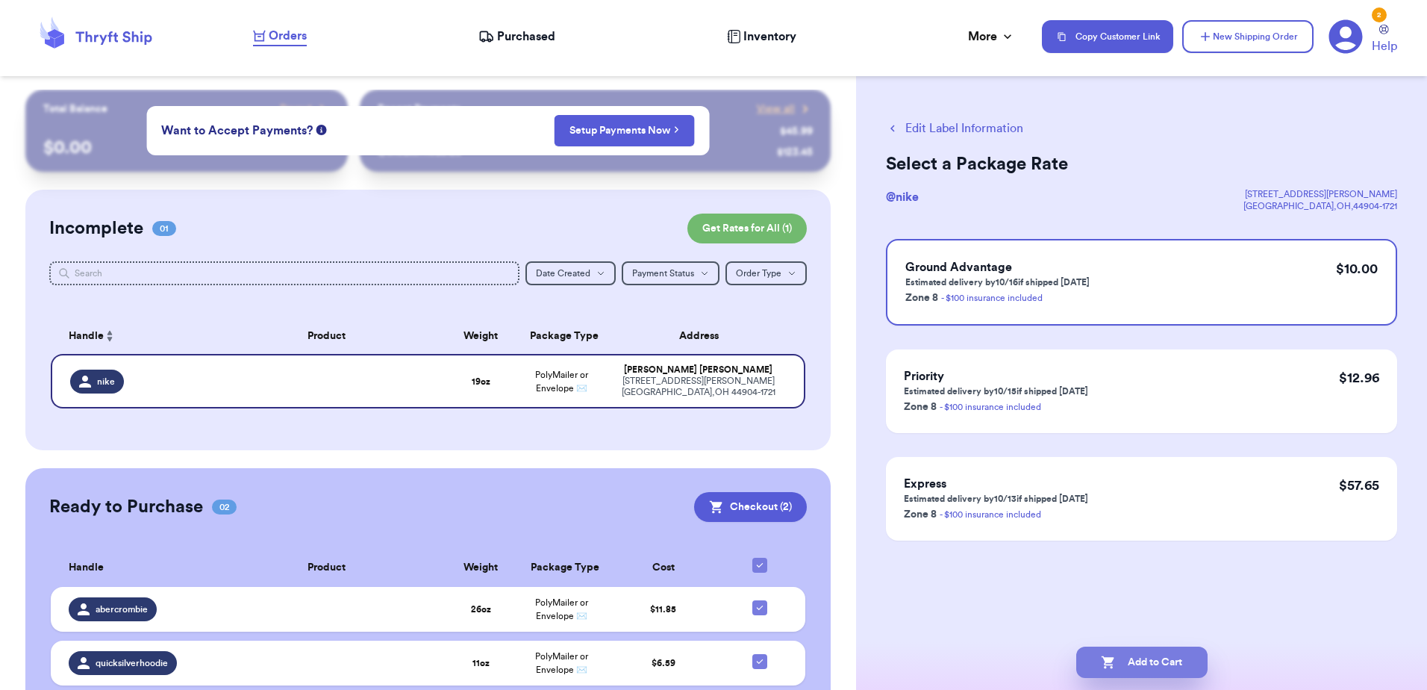
click at [1143, 666] on button "Add to Cart" at bounding box center [1141, 661] width 131 height 31
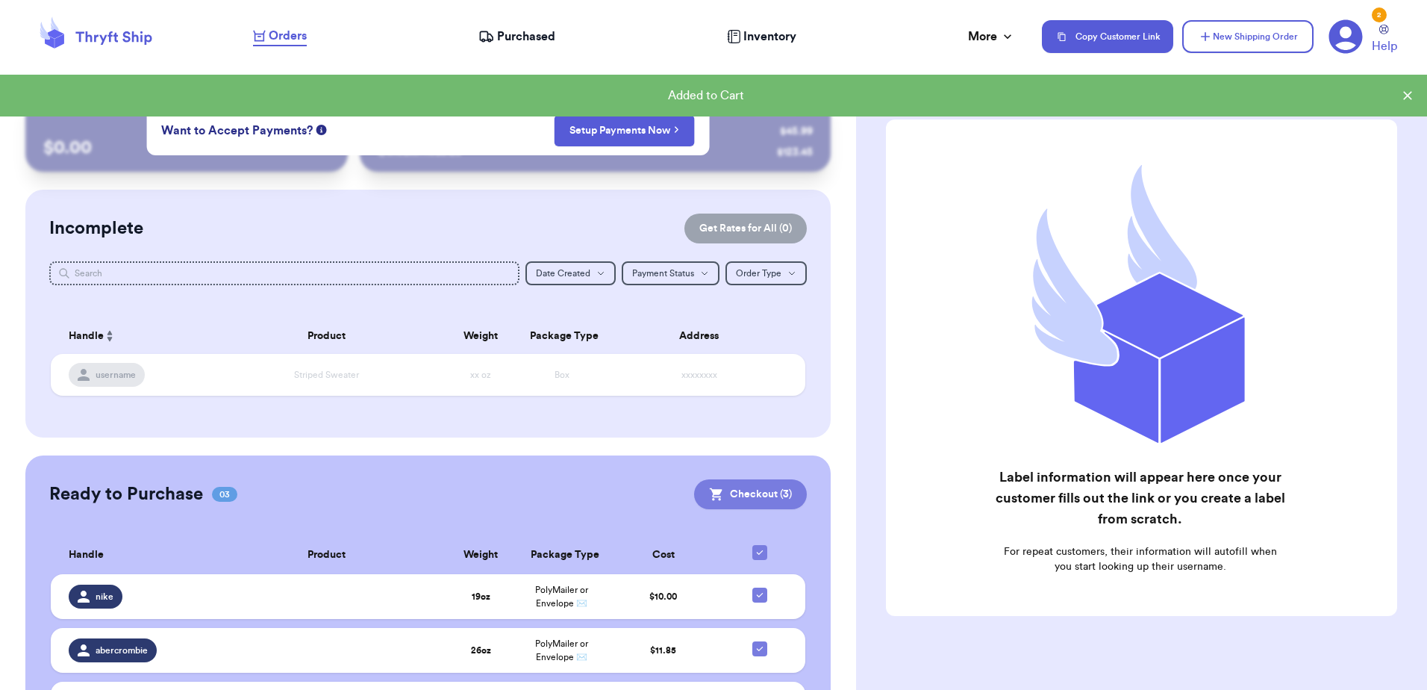
click at [765, 489] on button "Checkout ( 3 )" at bounding box center [750, 494] width 113 height 30
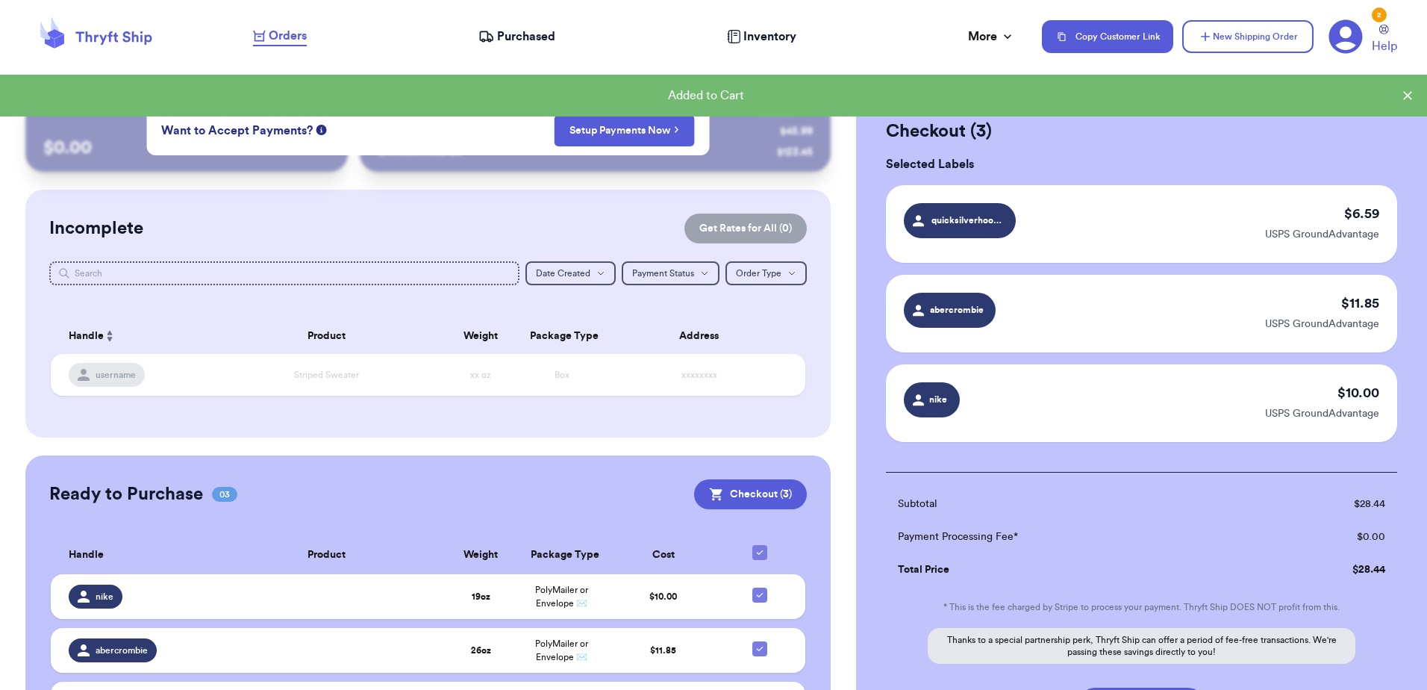
scroll to position [134, 0]
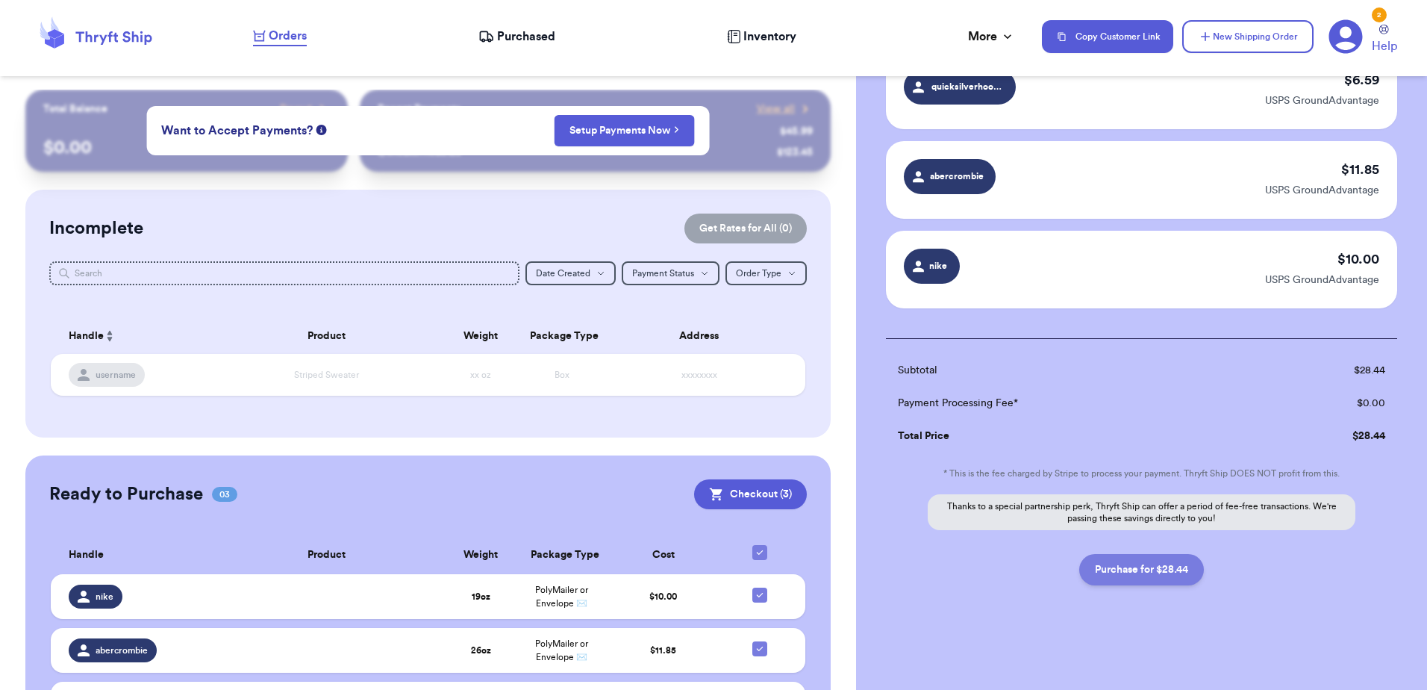
click at [1151, 571] on button "Purchase for $28.44" at bounding box center [1141, 569] width 125 height 31
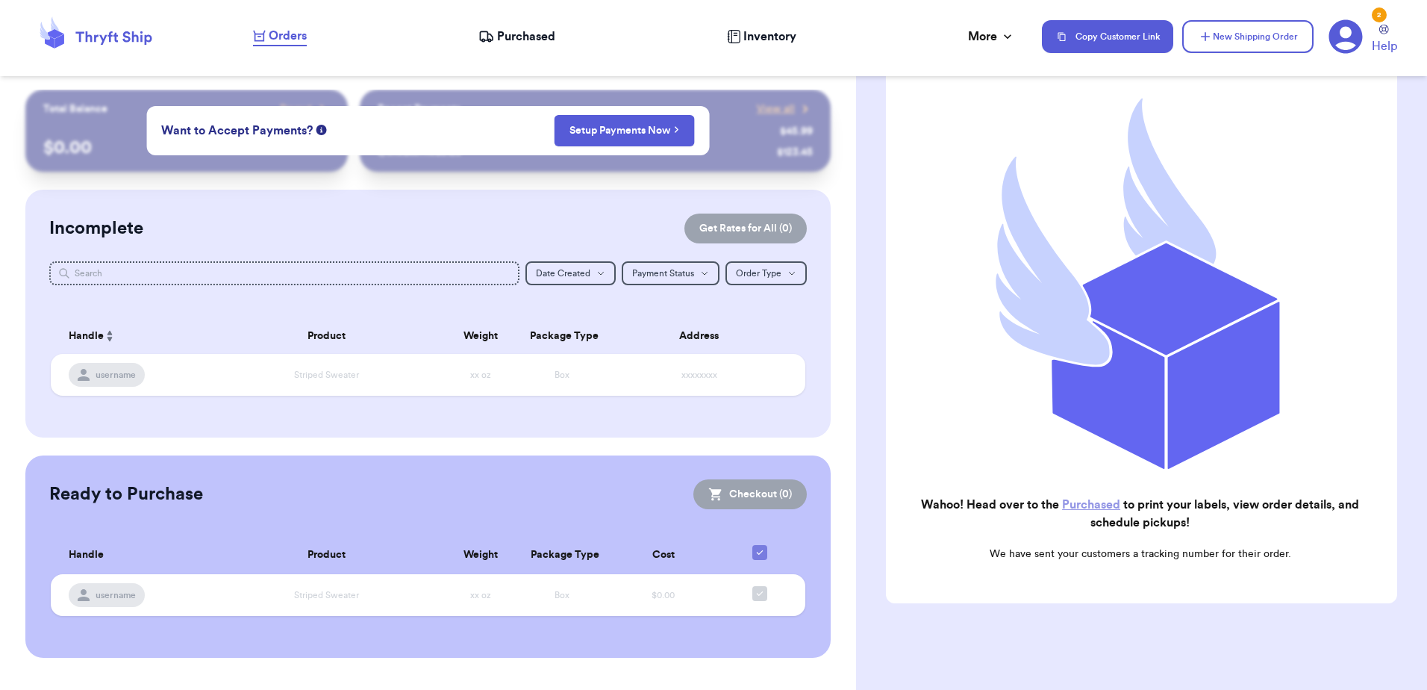
click at [1093, 498] on link "Purchased" at bounding box center [1091, 504] width 58 height 12
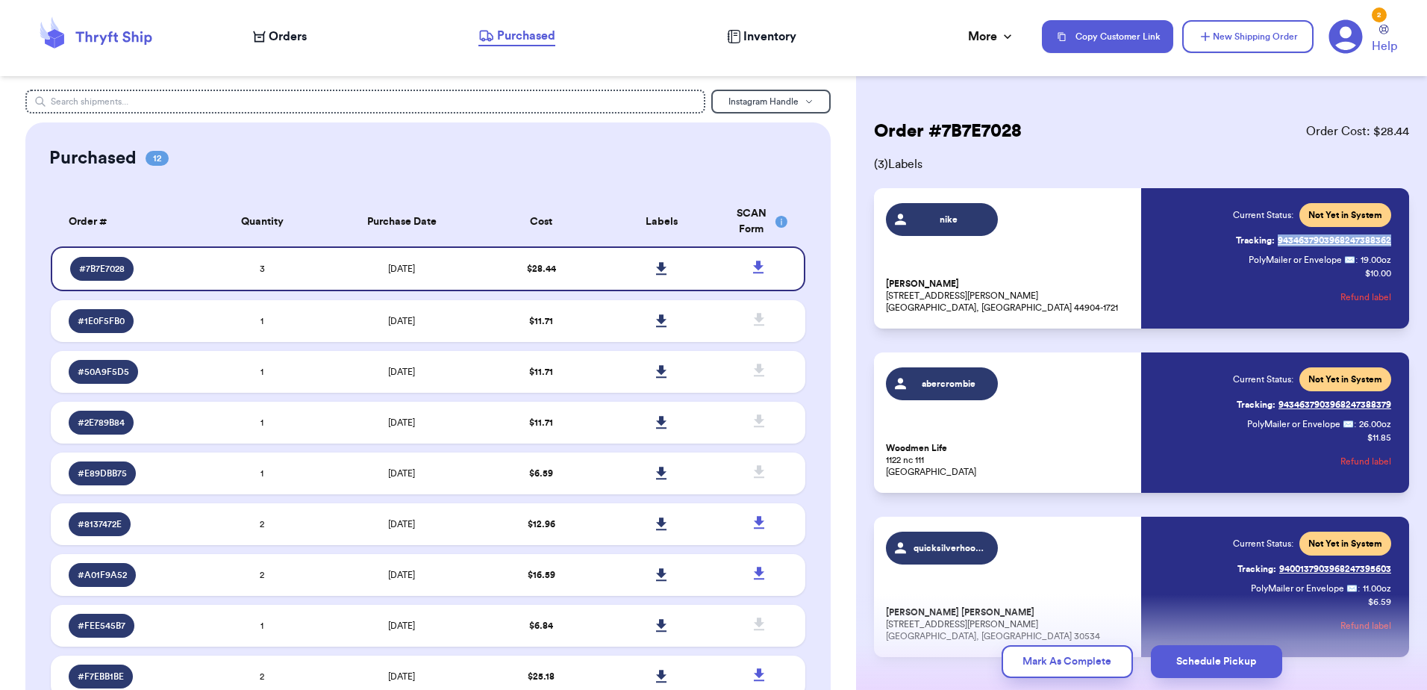
drag, startPoint x: 1382, startPoint y: 239, endPoint x: 1262, endPoint y: 249, distance: 120.5
click at [1262, 249] on div "nike [PERSON_NAME] [STREET_ADDRESS][PERSON_NAME] Current Status: Not Yet in Sys…" at bounding box center [1141, 258] width 535 height 140
copy link "9434637903968247388362"
drag, startPoint x: 1388, startPoint y: 404, endPoint x: 1267, endPoint y: 407, distance: 120.9
click at [1267, 407] on div "abercrombie Woodmen Life [STREET_ADDRESS] Current Status: Not Yet in System Tra…" at bounding box center [1141, 422] width 535 height 140
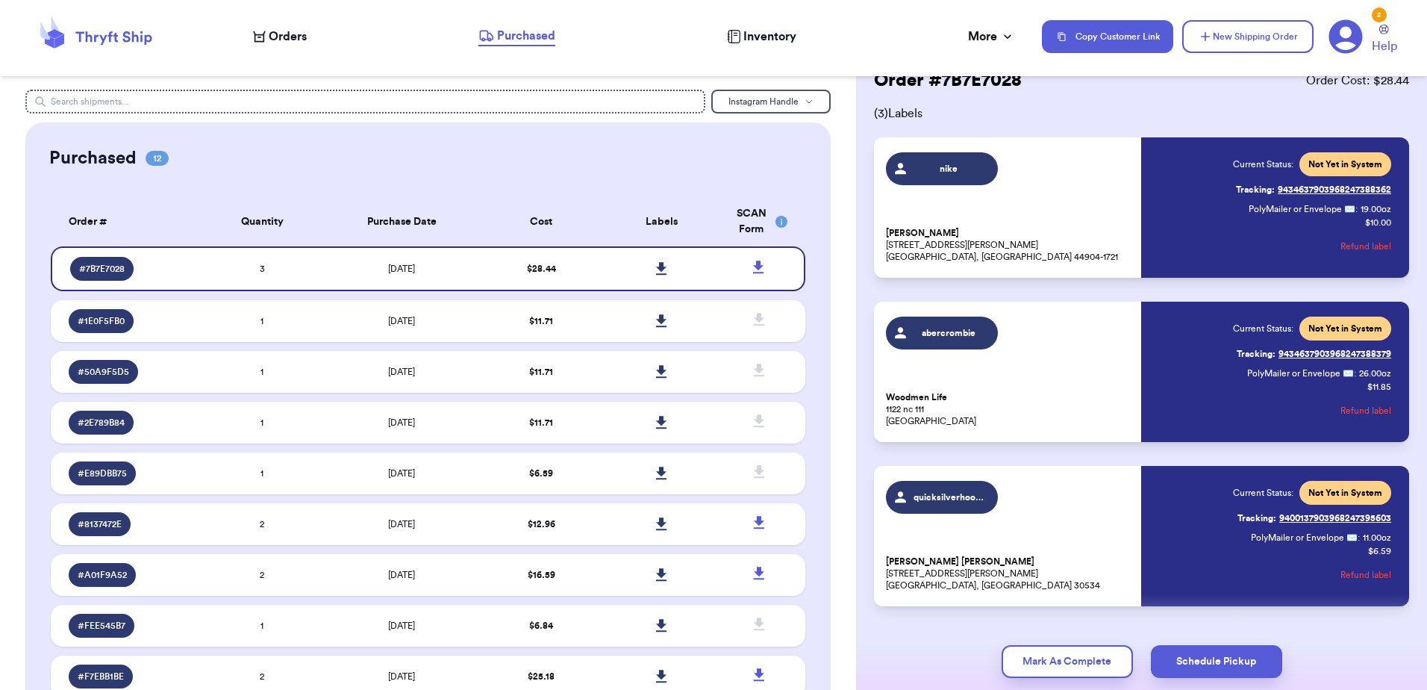
scroll to position [75, 0]
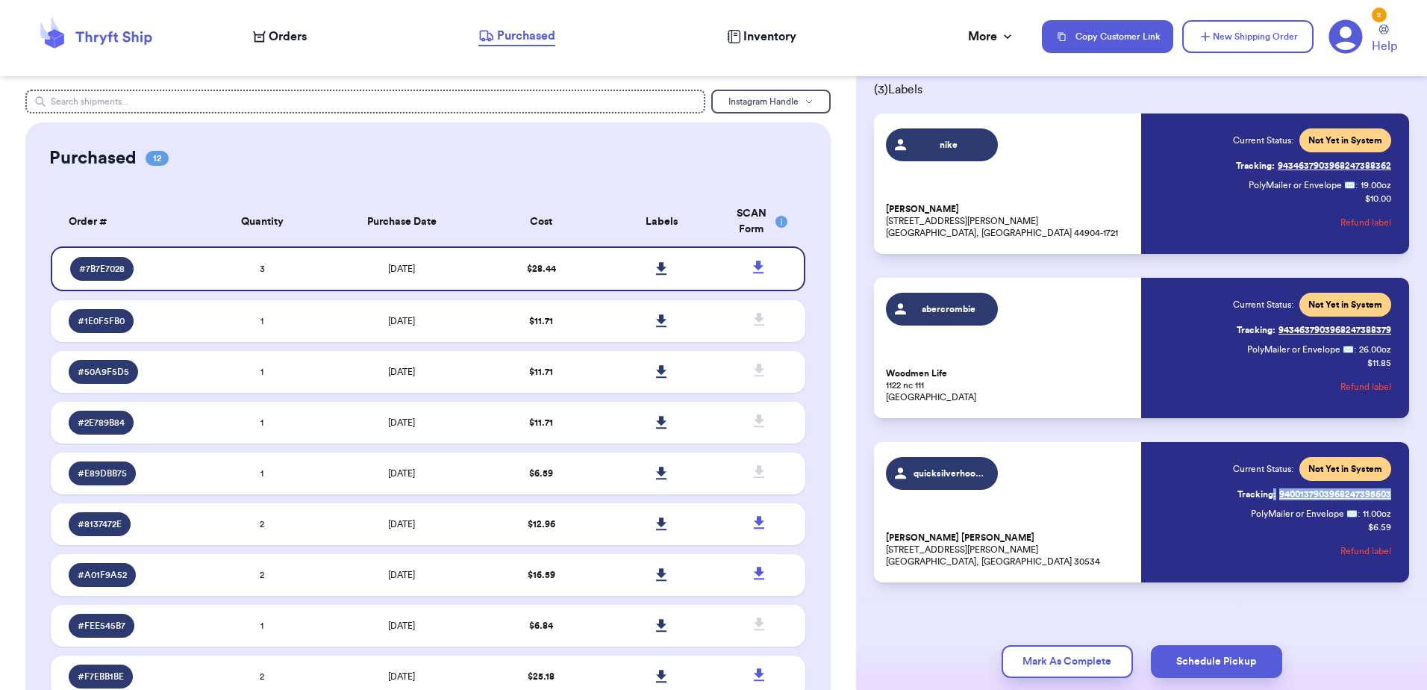
drag, startPoint x: 1387, startPoint y: 497, endPoint x: 1262, endPoint y: 493, distance: 125.4
click at [1262, 493] on div "quicksilverhoodie [PERSON_NAME] [PERSON_NAME] [STREET_ADDRESS][PERSON_NAME] Cur…" at bounding box center [1141, 512] width 535 height 140
copy link ": 9400137903968247395603"
